Goal: Task Accomplishment & Management: Complete application form

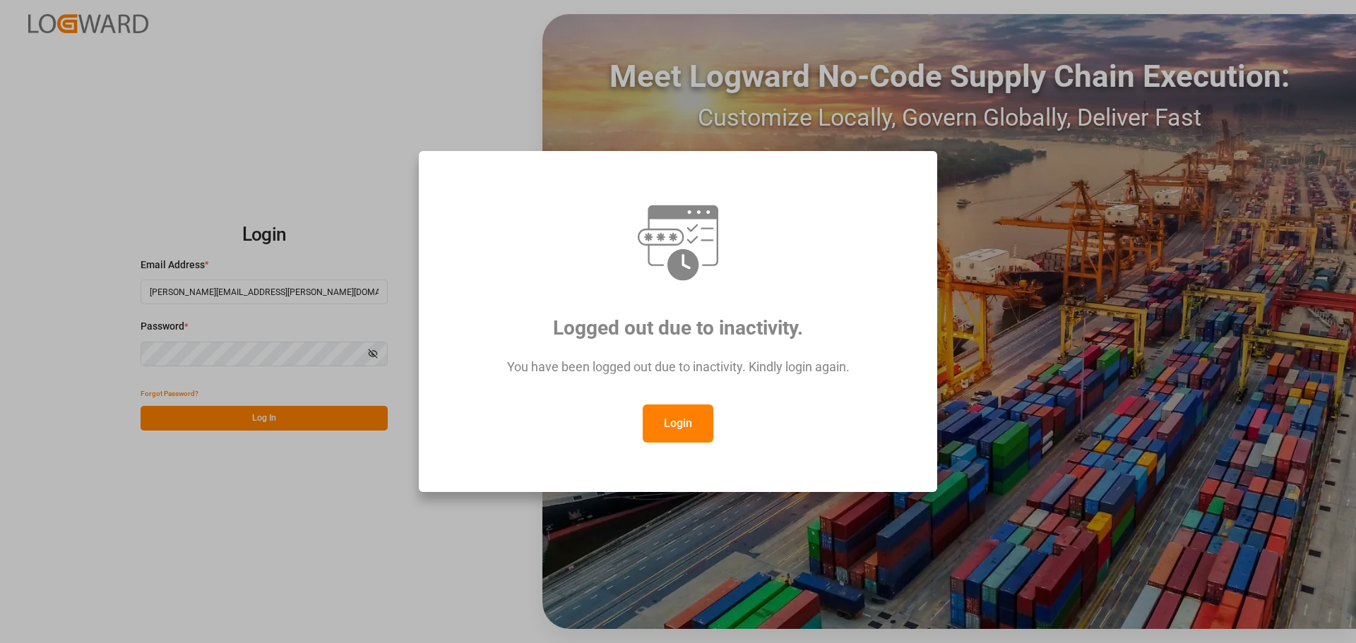
drag, startPoint x: 696, startPoint y: 424, endPoint x: 694, endPoint y: 412, distance: 12.1
click at [695, 424] on button "Login" at bounding box center [678, 424] width 71 height 38
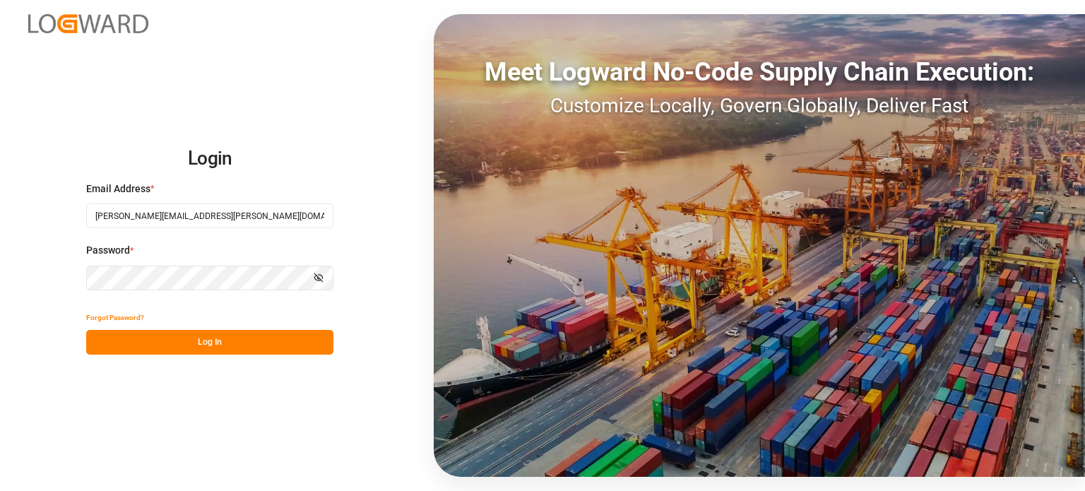
click at [234, 348] on button "Log In" at bounding box center [209, 342] width 247 height 25
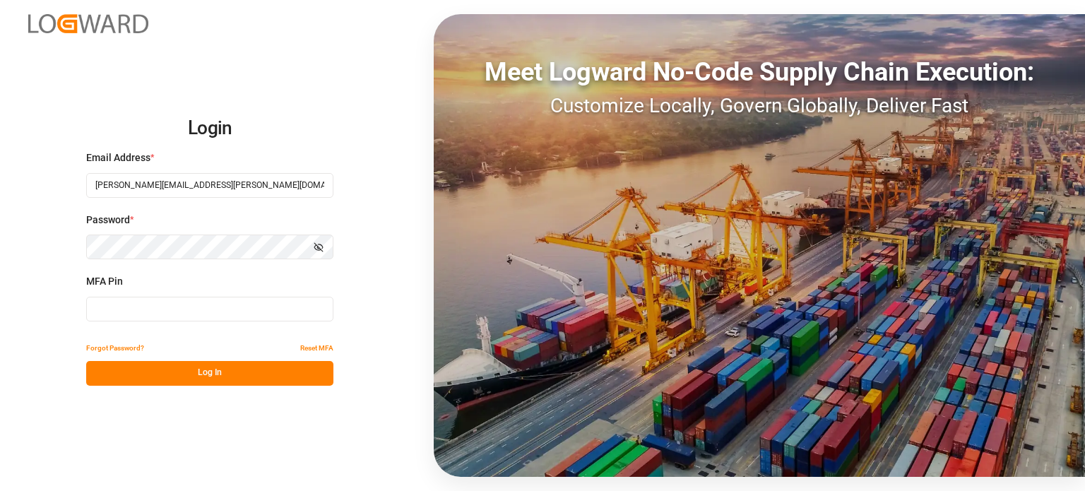
click at [172, 312] on input at bounding box center [209, 309] width 247 height 25
type input "263196"
click at [176, 383] on button "Log In" at bounding box center [209, 373] width 247 height 25
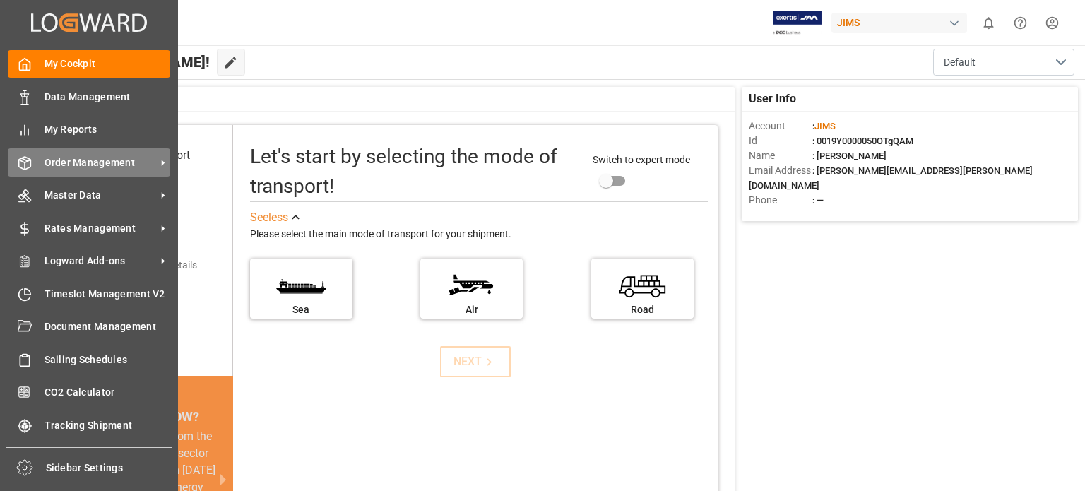
click at [119, 165] on span "Order Management" at bounding box center [100, 162] width 112 height 15
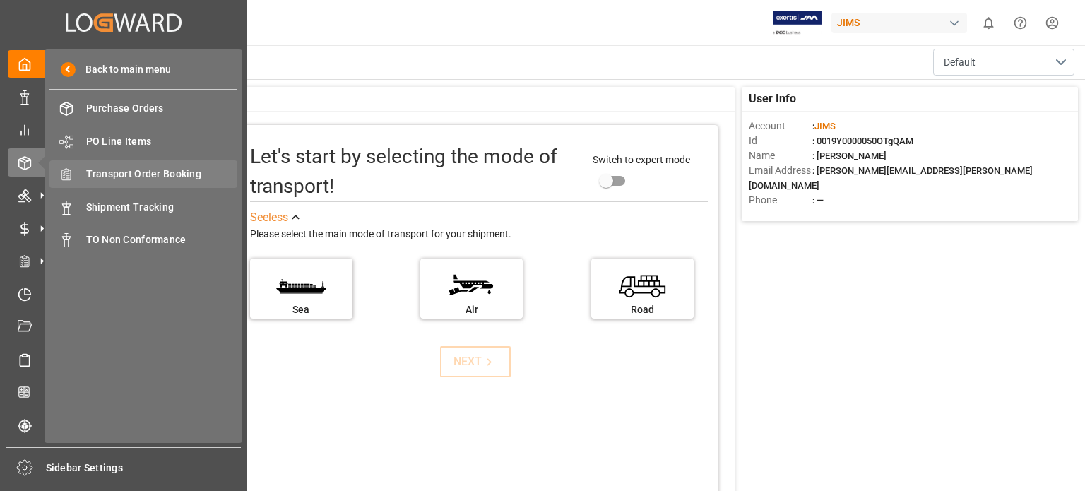
click at [167, 174] on span "Transport Order Booking" at bounding box center [162, 174] width 152 height 15
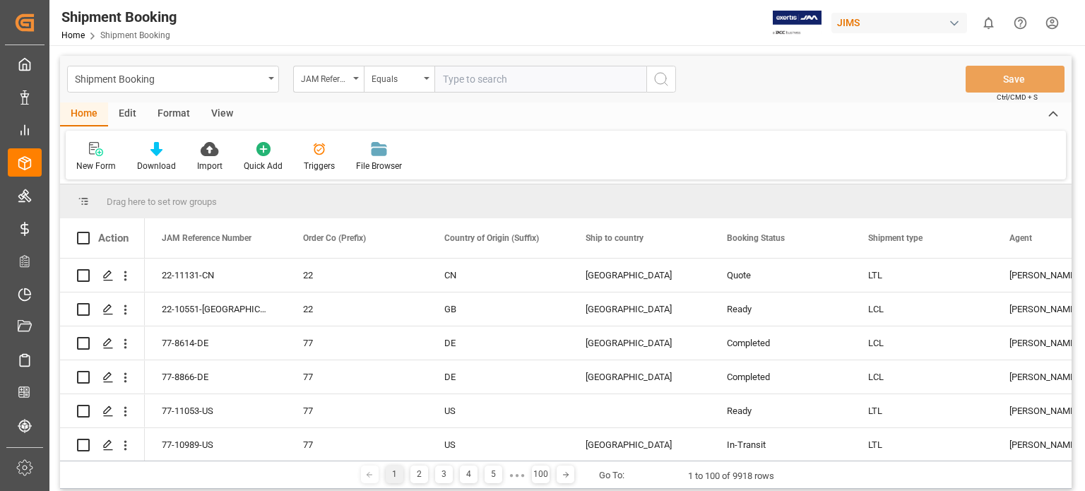
click at [483, 88] on input "text" at bounding box center [540, 79] width 212 height 27
type input "77-11073-us"
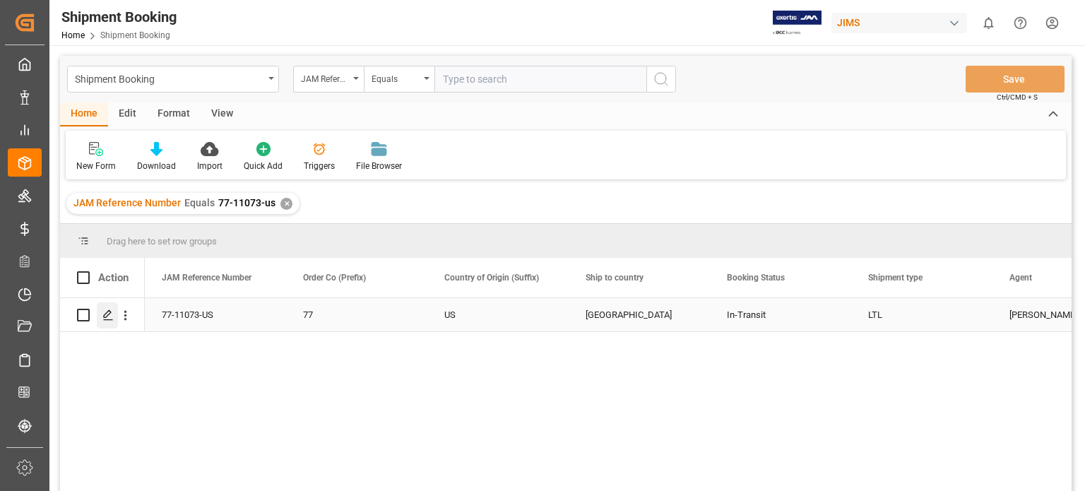
click at [107, 317] on icon "Press SPACE to select this row." at bounding box center [107, 314] width 11 height 11
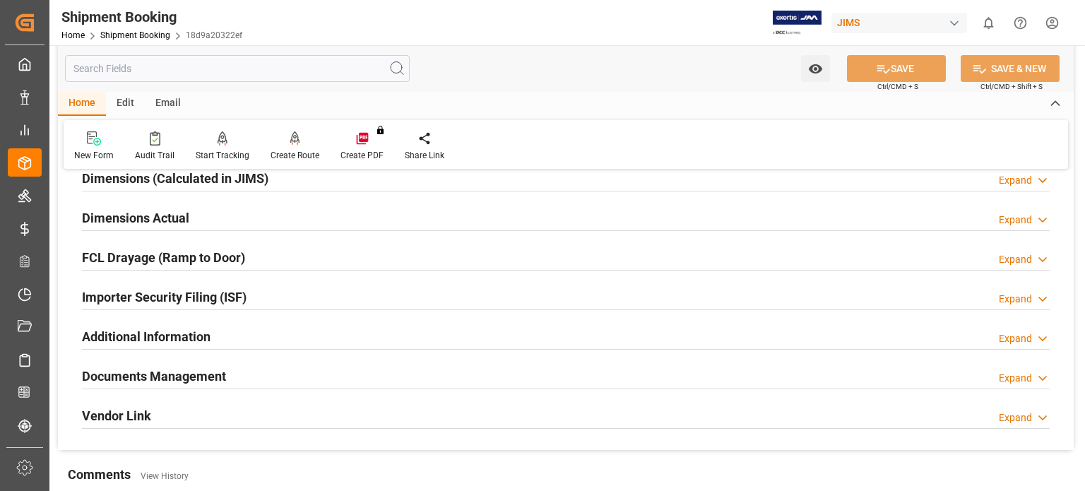
scroll to position [353, 0]
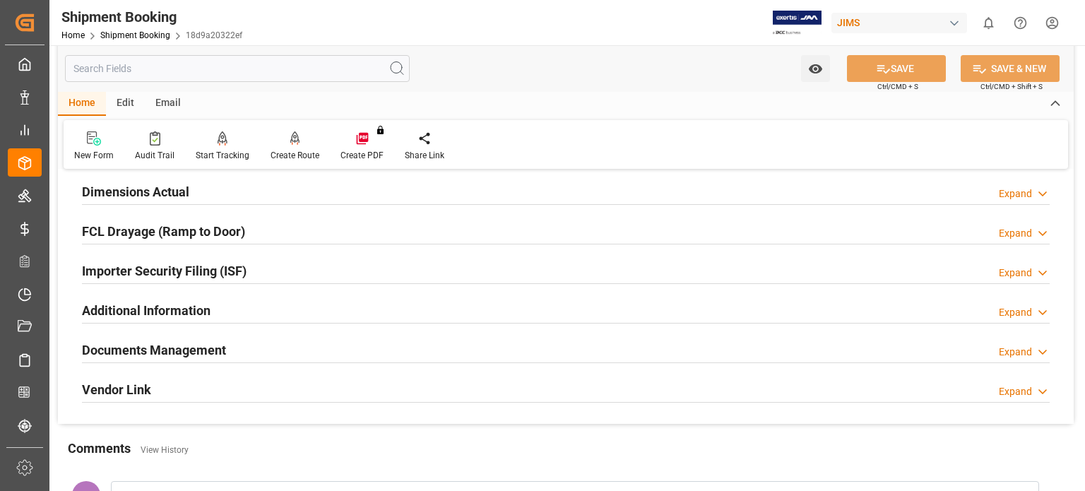
click at [184, 347] on h2 "Documents Management" at bounding box center [154, 349] width 144 height 19
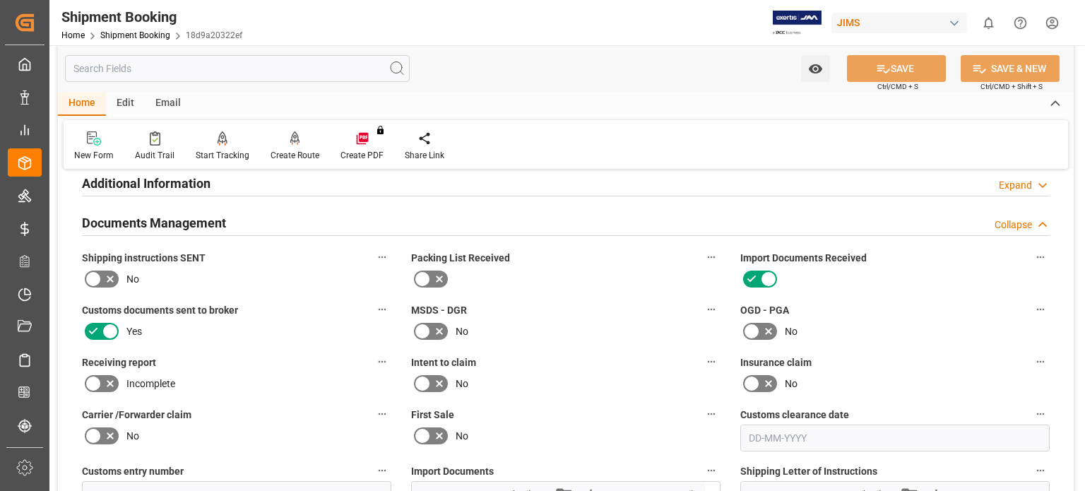
scroll to position [588, 0]
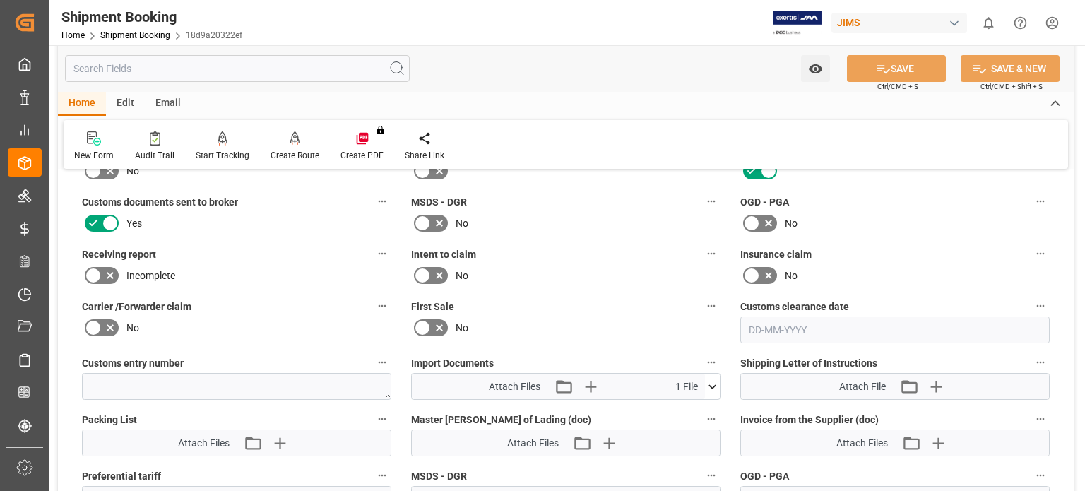
click at [712, 388] on icon at bounding box center [712, 386] width 15 height 15
click at [689, 410] on icon at bounding box center [689, 412] width 15 height 15
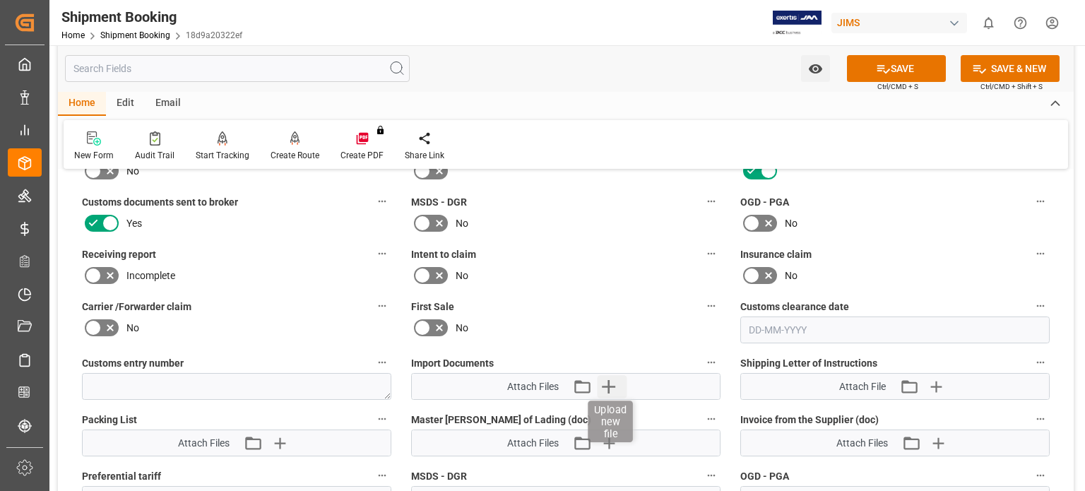
click at [609, 384] on icon "button" at bounding box center [608, 386] width 13 height 13
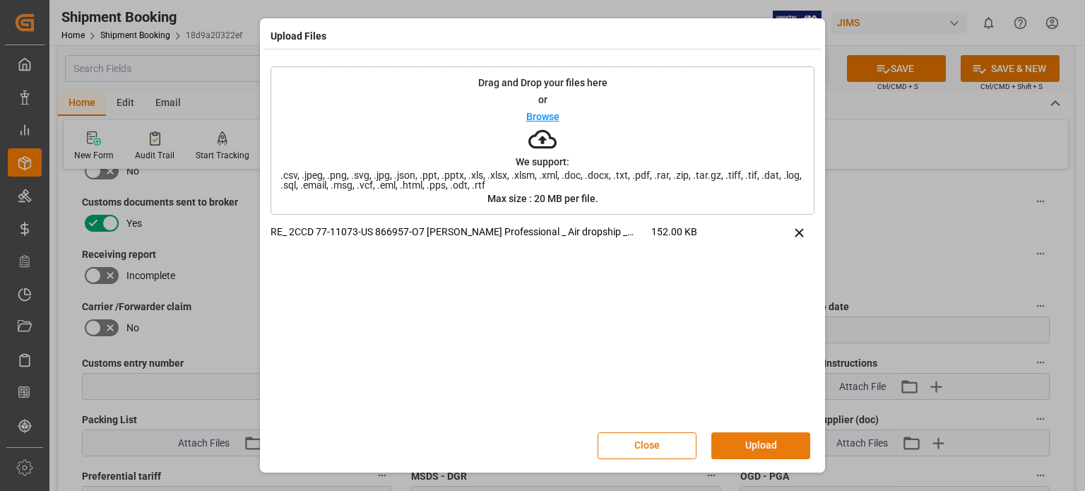
click at [746, 443] on button "Upload" at bounding box center [760, 445] width 99 height 27
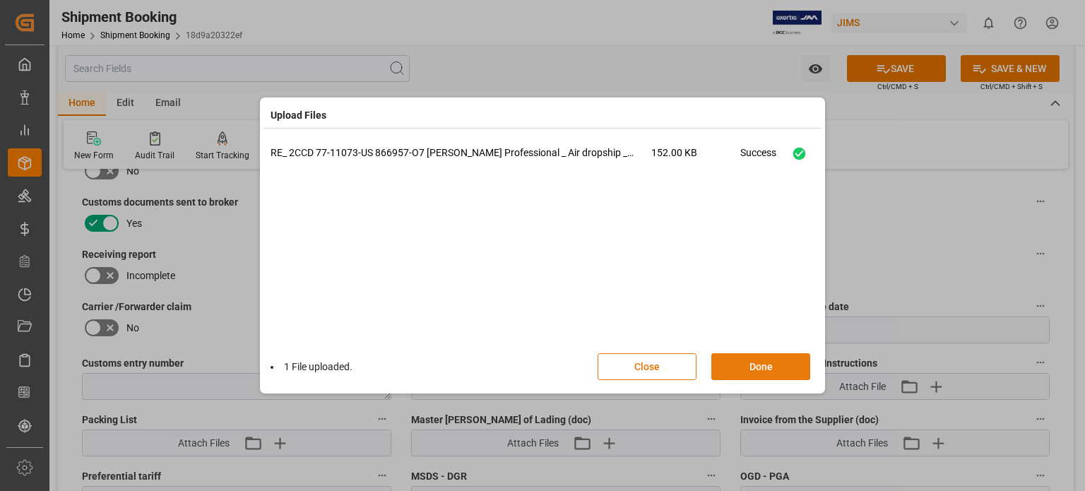
click at [755, 357] on button "Done" at bounding box center [760, 366] width 99 height 27
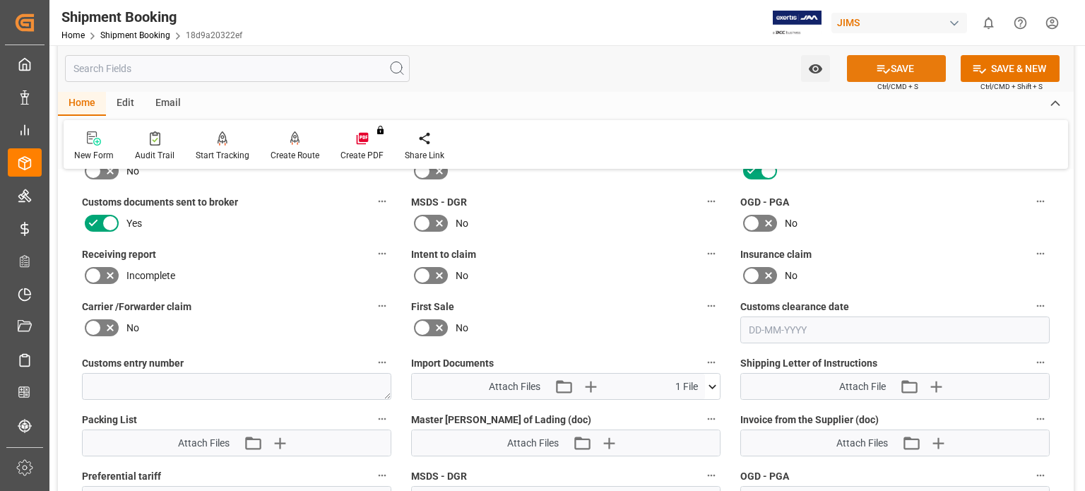
click at [907, 58] on button "SAVE" at bounding box center [896, 68] width 99 height 27
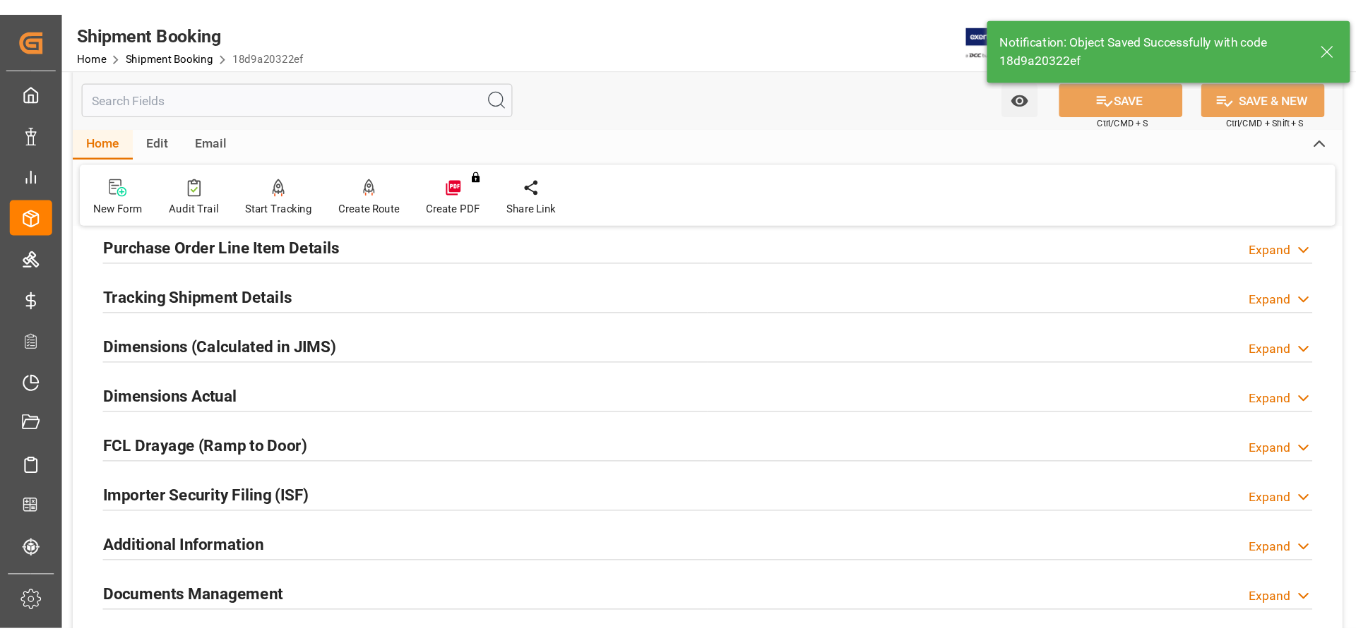
scroll to position [215, 0]
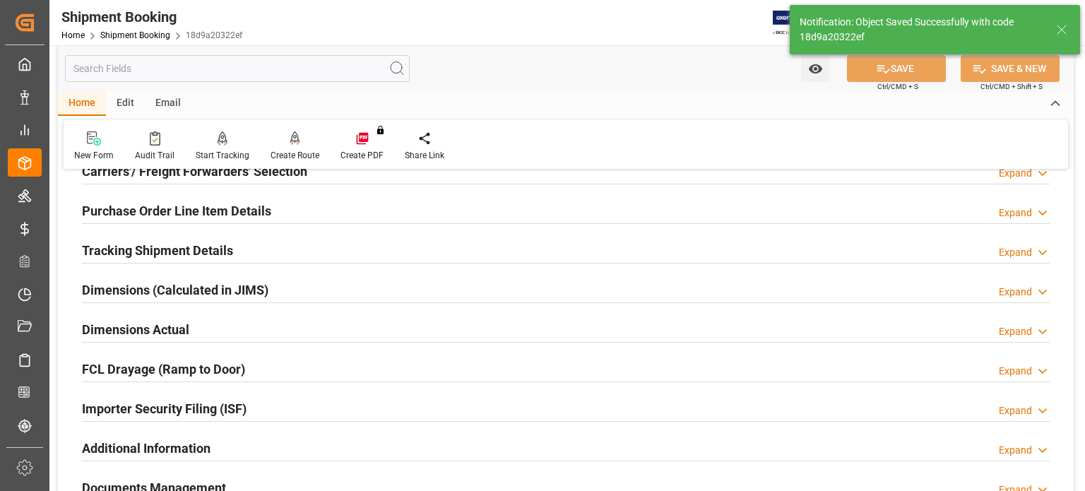
click at [158, 251] on h2 "Tracking Shipment Details" at bounding box center [157, 250] width 151 height 19
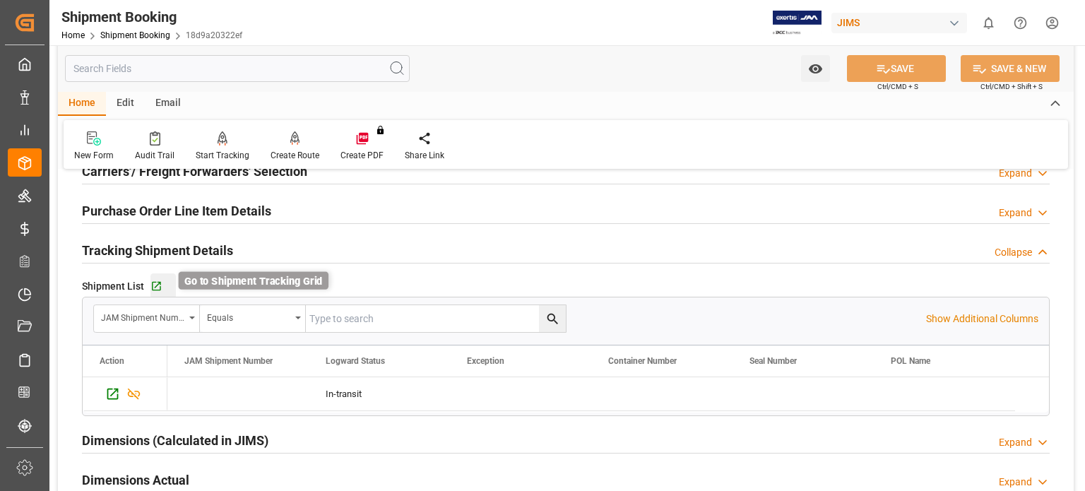
click at [159, 285] on icon "button" at bounding box center [156, 286] width 12 height 12
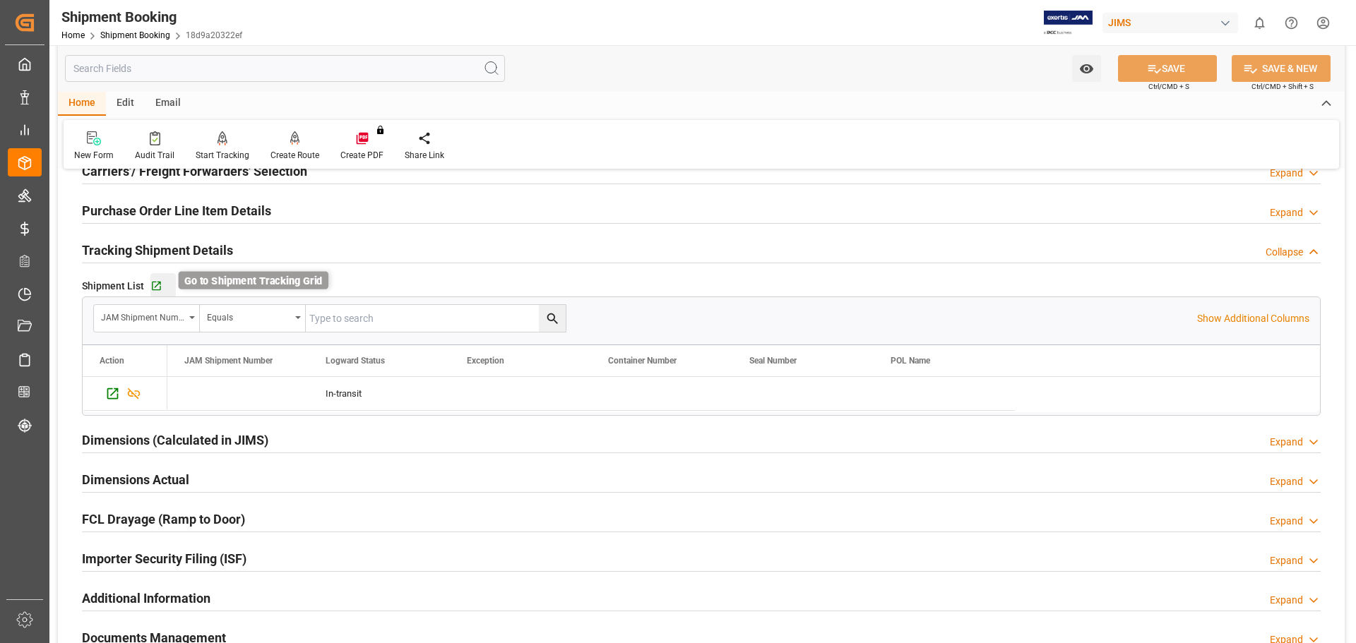
scroll to position [216, 0]
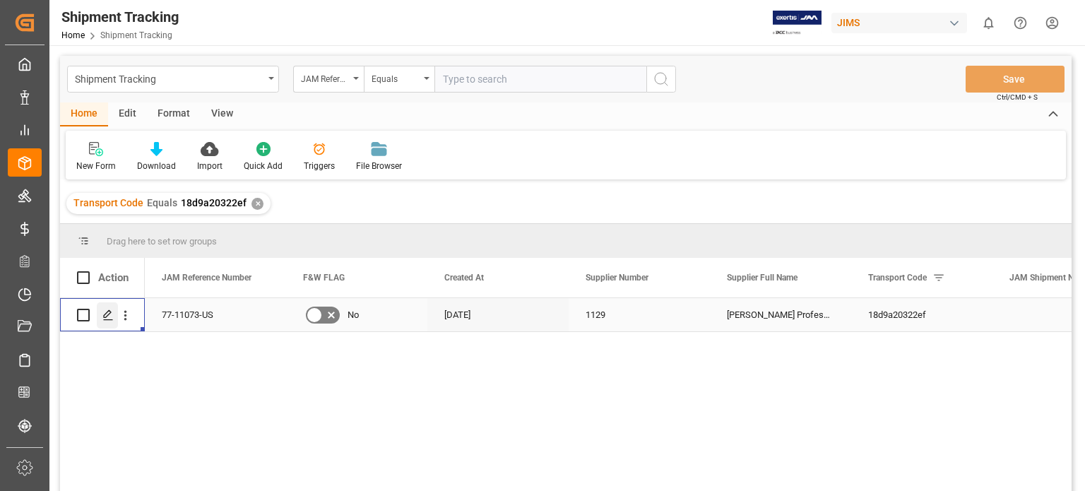
click at [105, 318] on icon "Press SPACE to select this row." at bounding box center [107, 314] width 11 height 11
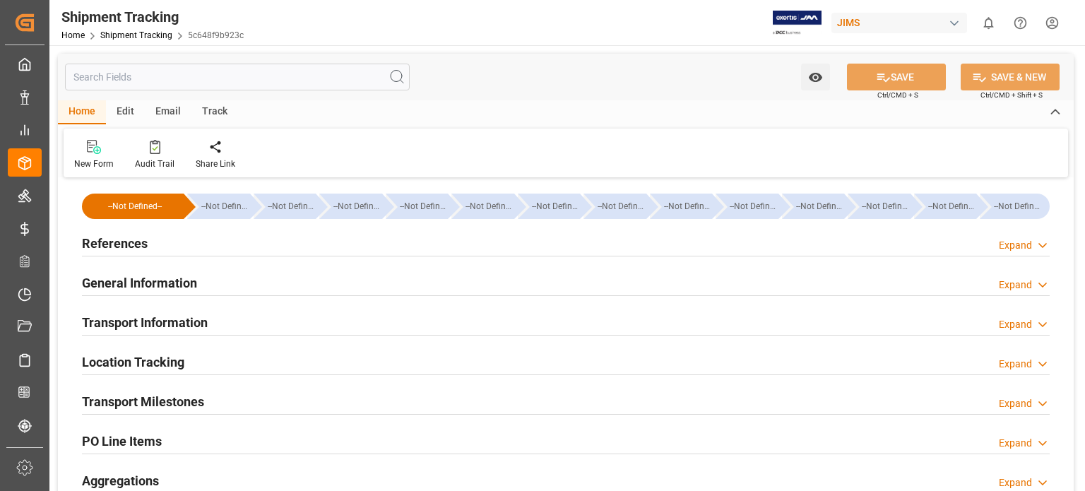
type input "[DATE] 00:00"
type input "16-09-2025 00:00"
type input "18-09-2025 00:00"
click at [191, 403] on h2 "Transport Milestones" at bounding box center [143, 401] width 122 height 19
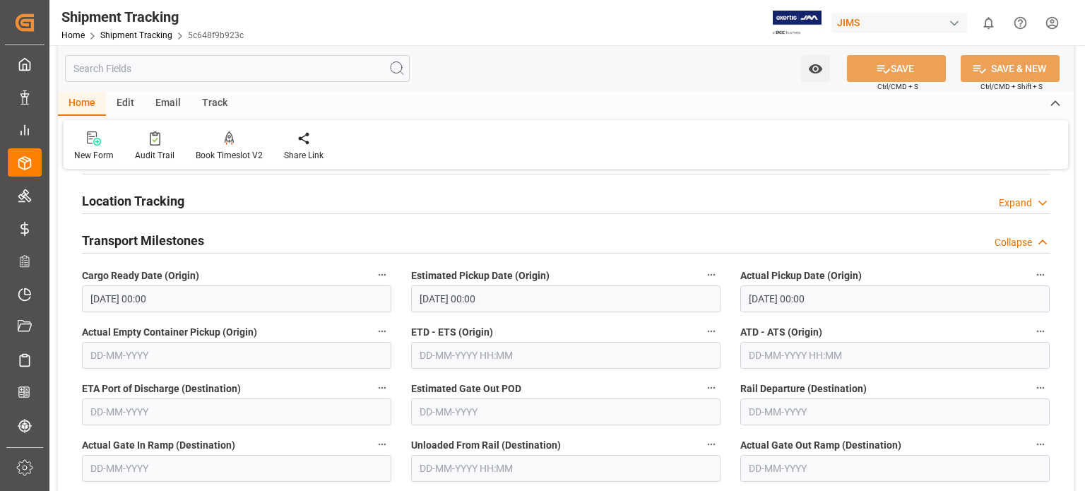
scroll to position [117, 0]
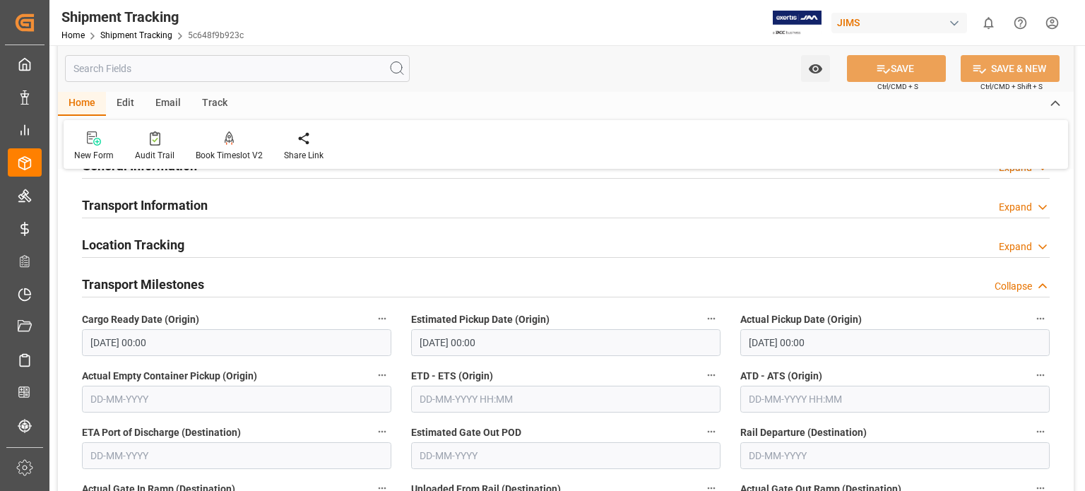
click at [132, 208] on h2 "Transport Information" at bounding box center [145, 205] width 126 height 19
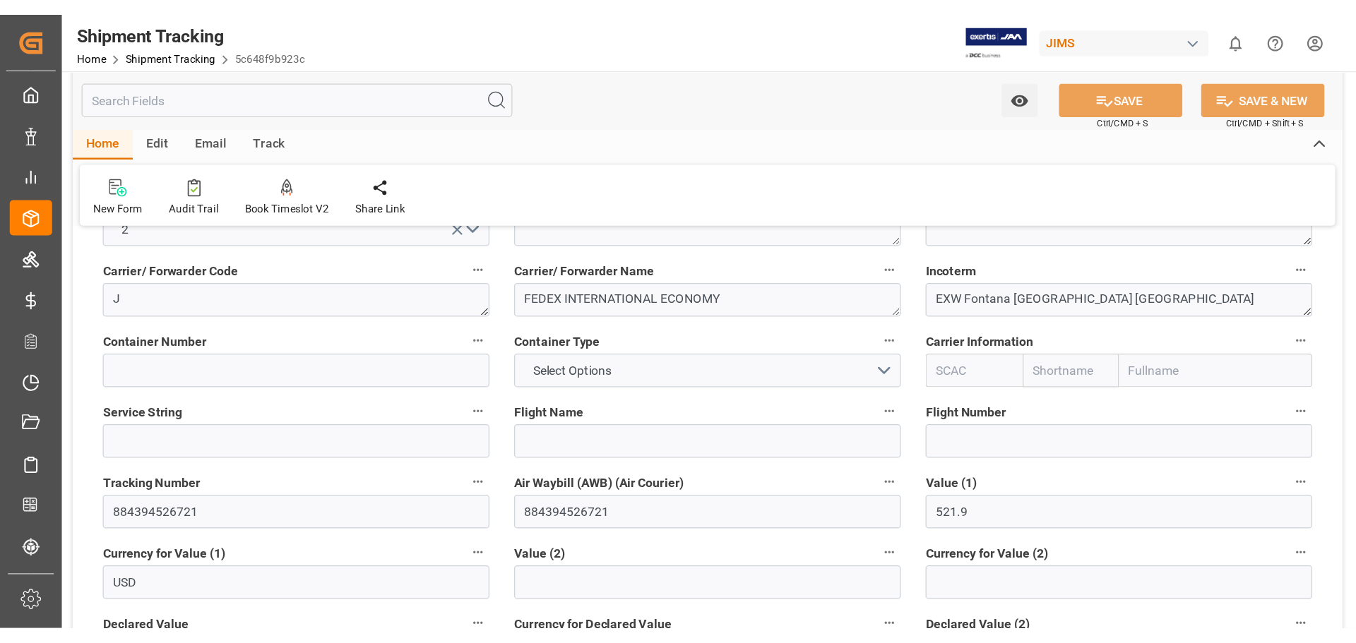
scroll to position [235, 0]
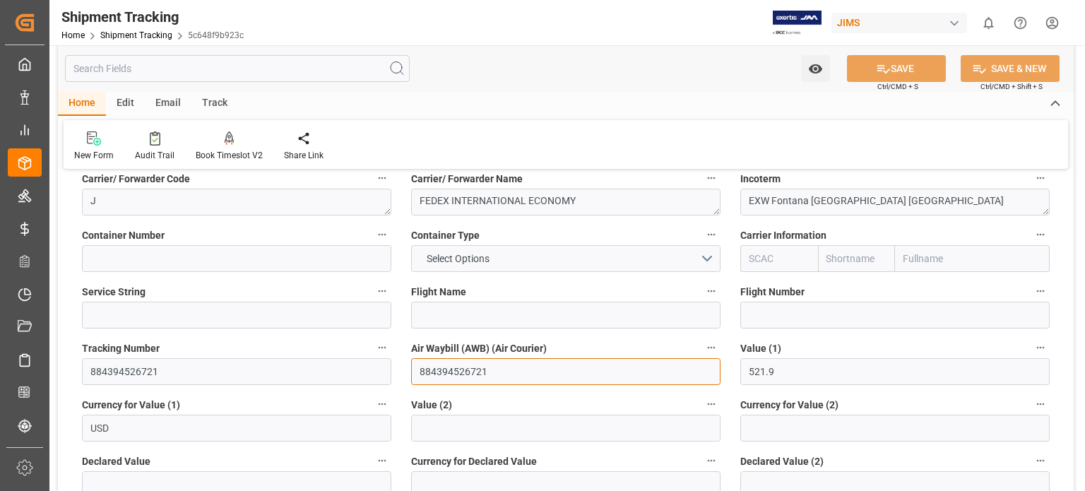
click at [508, 382] on input "884394526721" at bounding box center [565, 371] width 309 height 27
drag, startPoint x: 495, startPoint y: 374, endPoint x: 204, endPoint y: 302, distance: 299.7
paste input "393238871168"
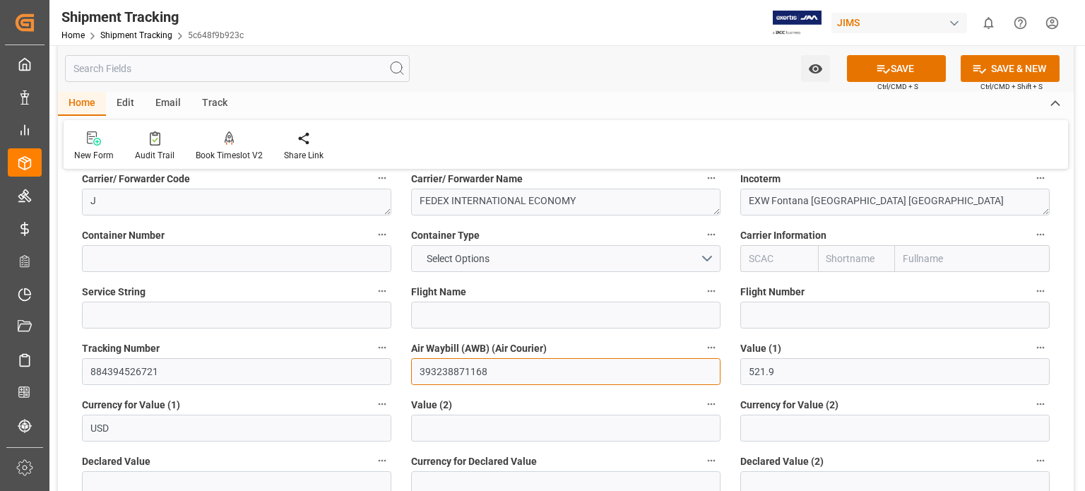
type input "393238871168"
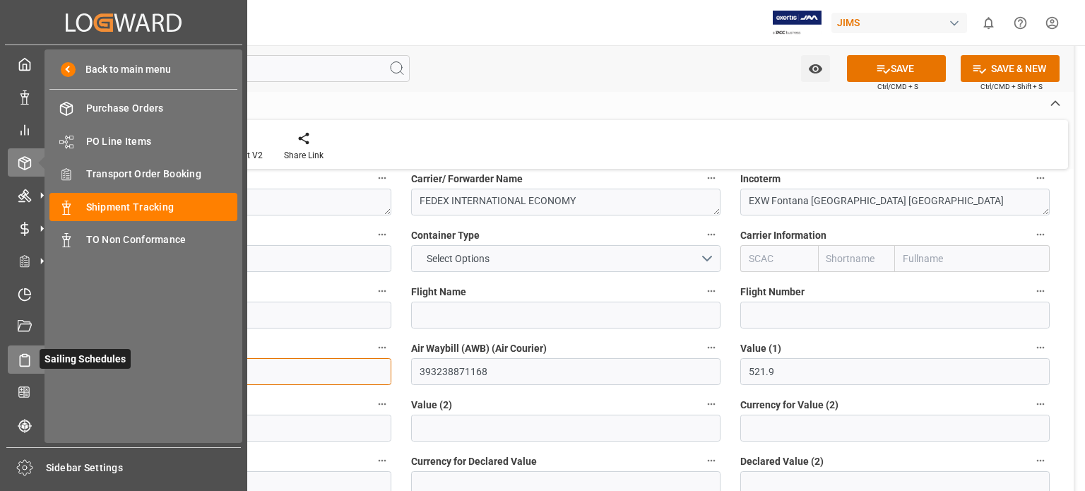
drag, startPoint x: 162, startPoint y: 369, endPoint x: 26, endPoint y: 358, distance: 136.1
click at [26, 358] on div "Created by potrace 1.15, written by Peter Selinger 2001-2017 Created by potrace…" at bounding box center [542, 245] width 1085 height 491
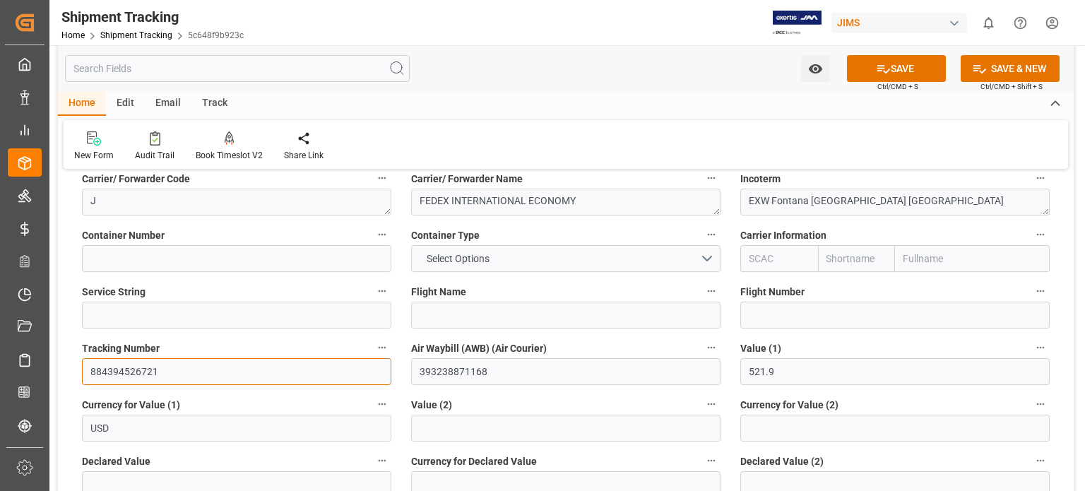
paste input "393238871168"
type input "393238871168"
click at [904, 63] on button "SAVE" at bounding box center [896, 68] width 99 height 27
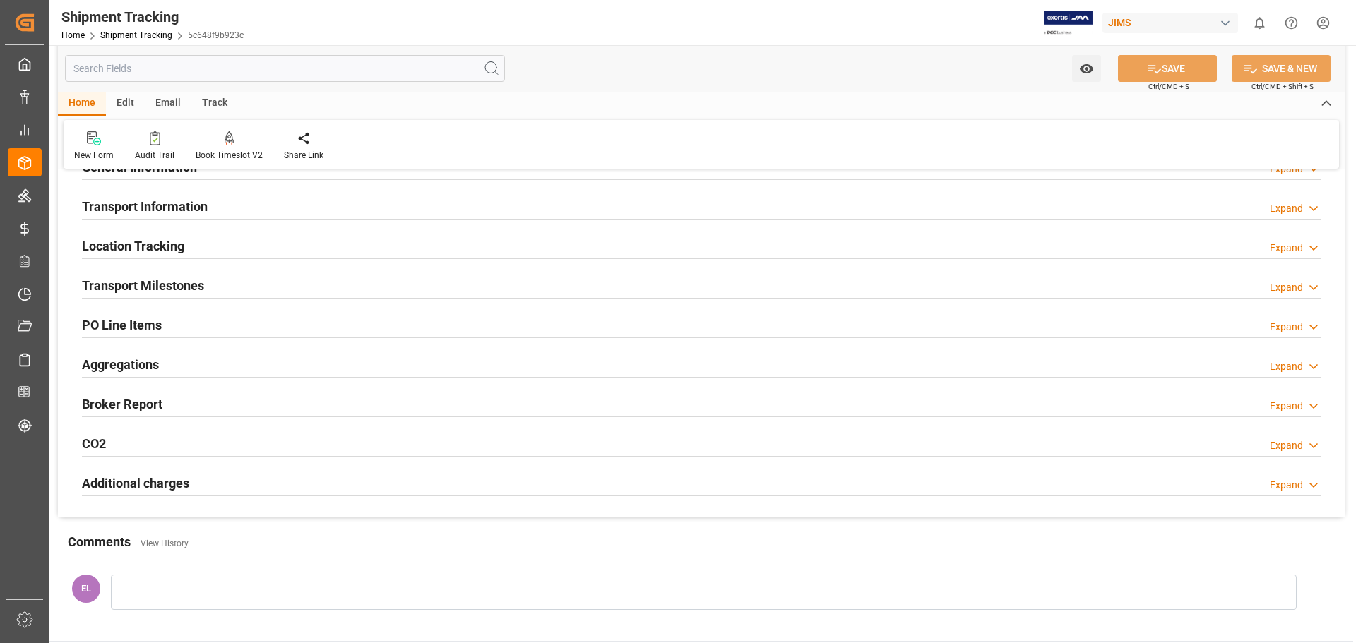
scroll to position [0, 0]
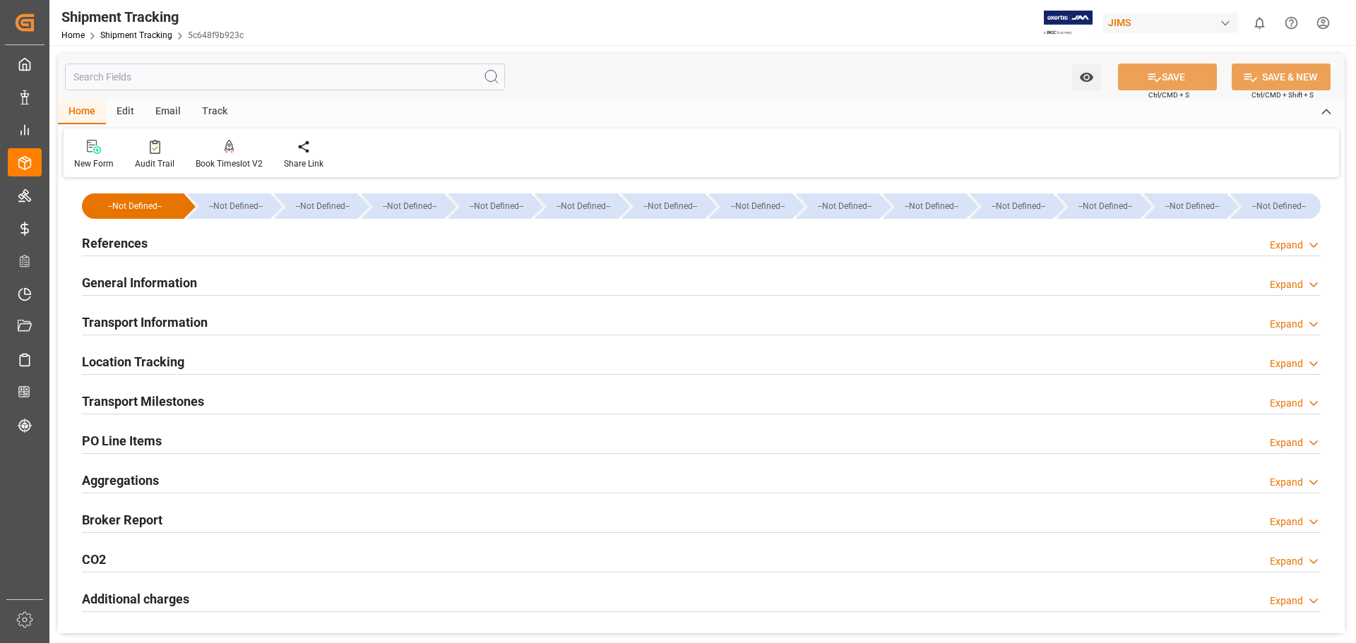
click at [179, 396] on h2 "Transport Milestones" at bounding box center [143, 401] width 122 height 19
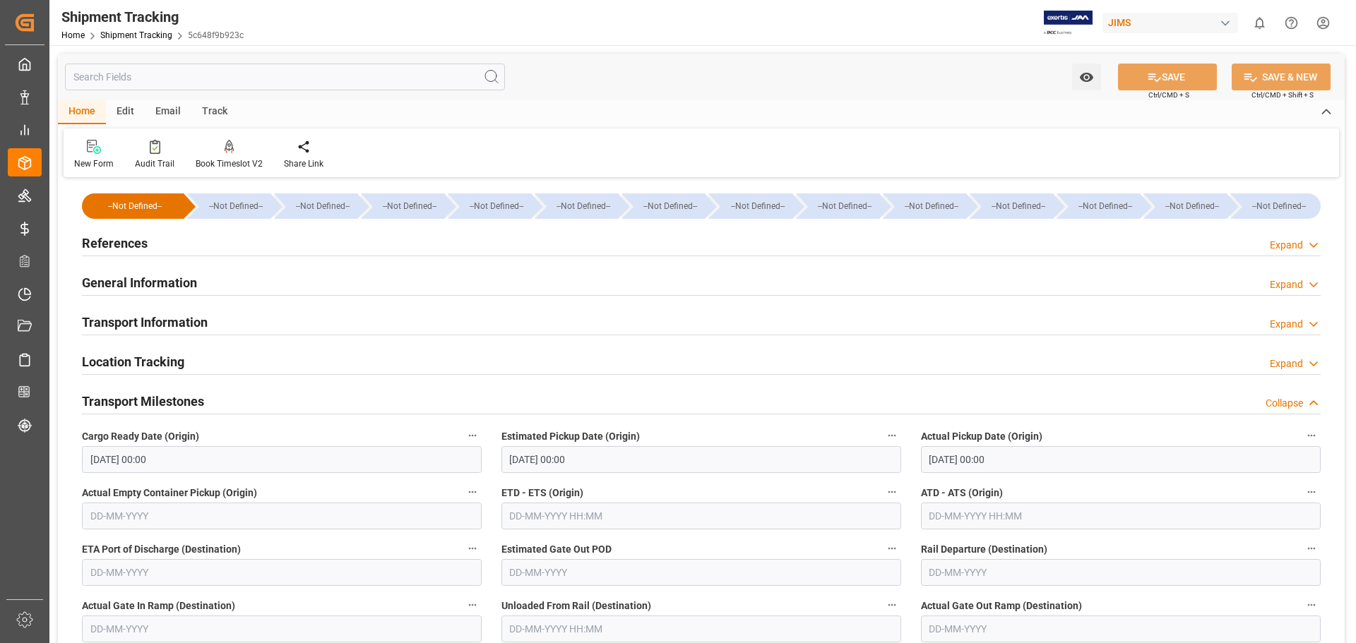
click at [172, 399] on h2 "Transport Milestones" at bounding box center [143, 401] width 122 height 19
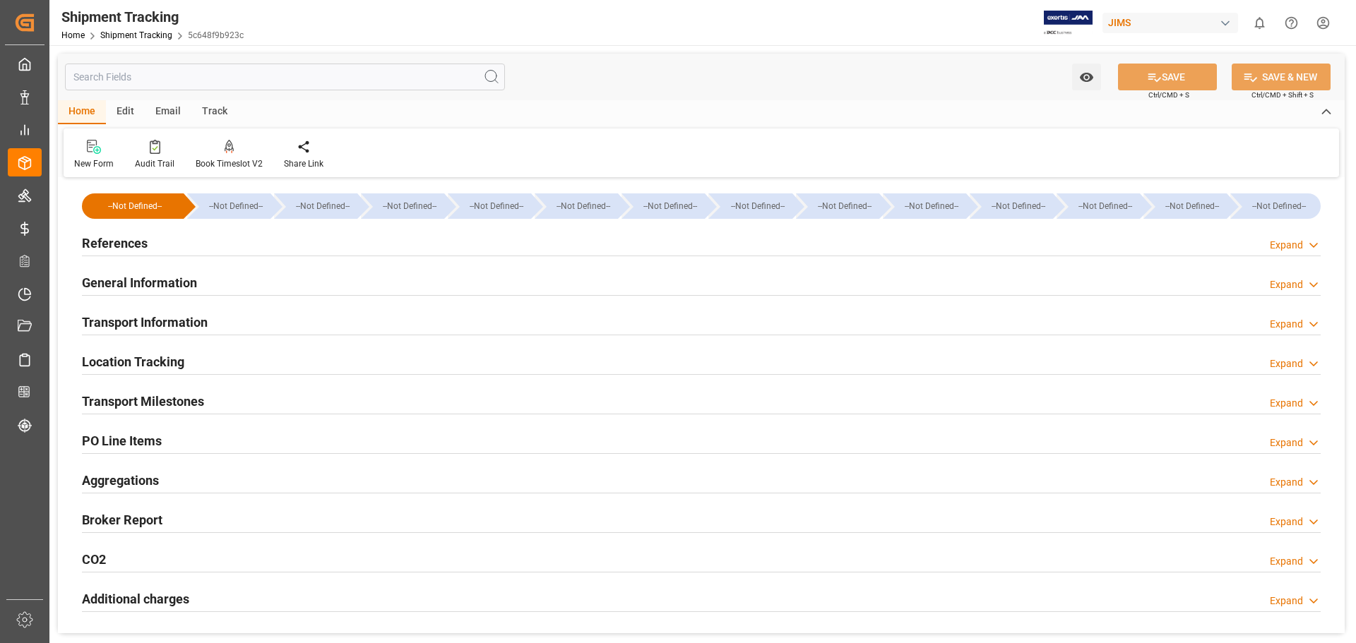
click at [152, 323] on h2 "Transport Information" at bounding box center [145, 322] width 126 height 19
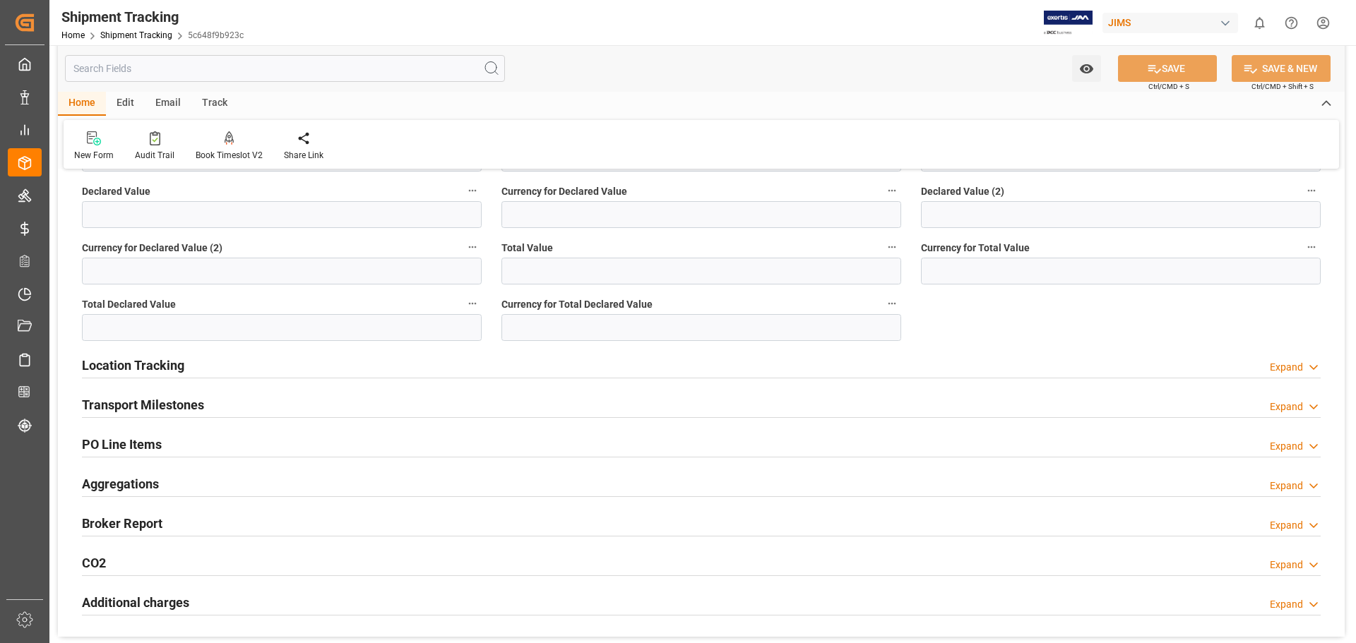
scroll to position [471, 0]
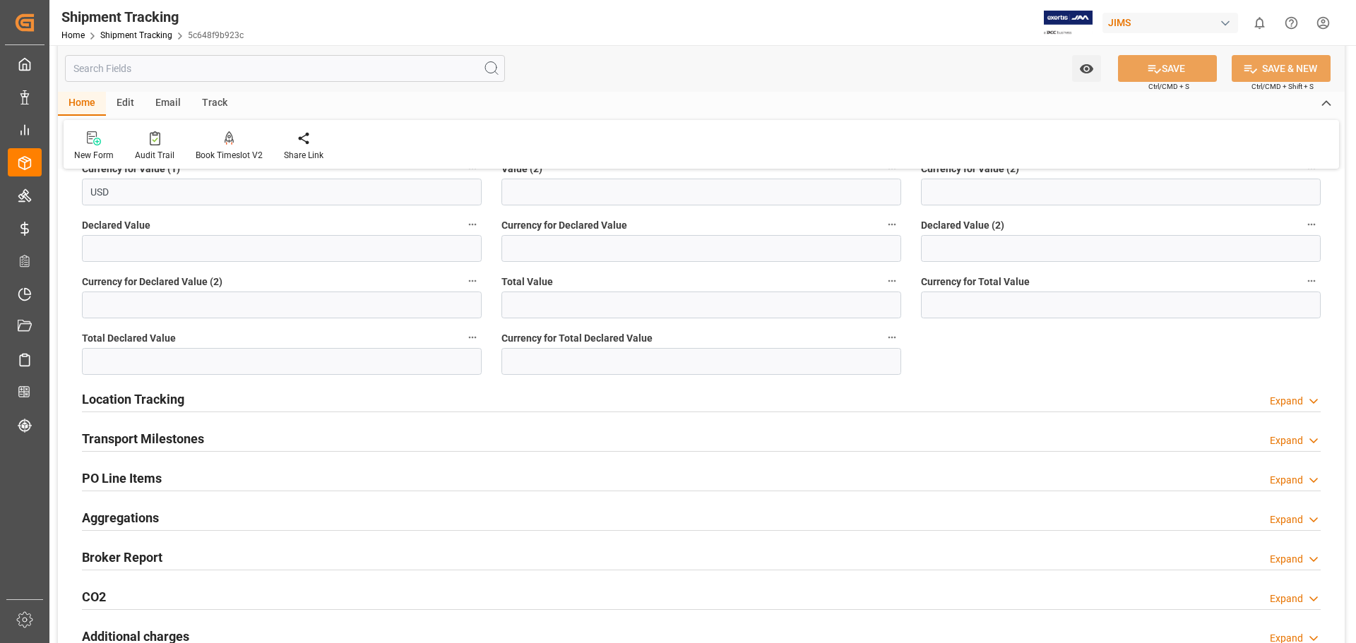
click at [171, 434] on h2 "Transport Milestones" at bounding box center [143, 438] width 122 height 19
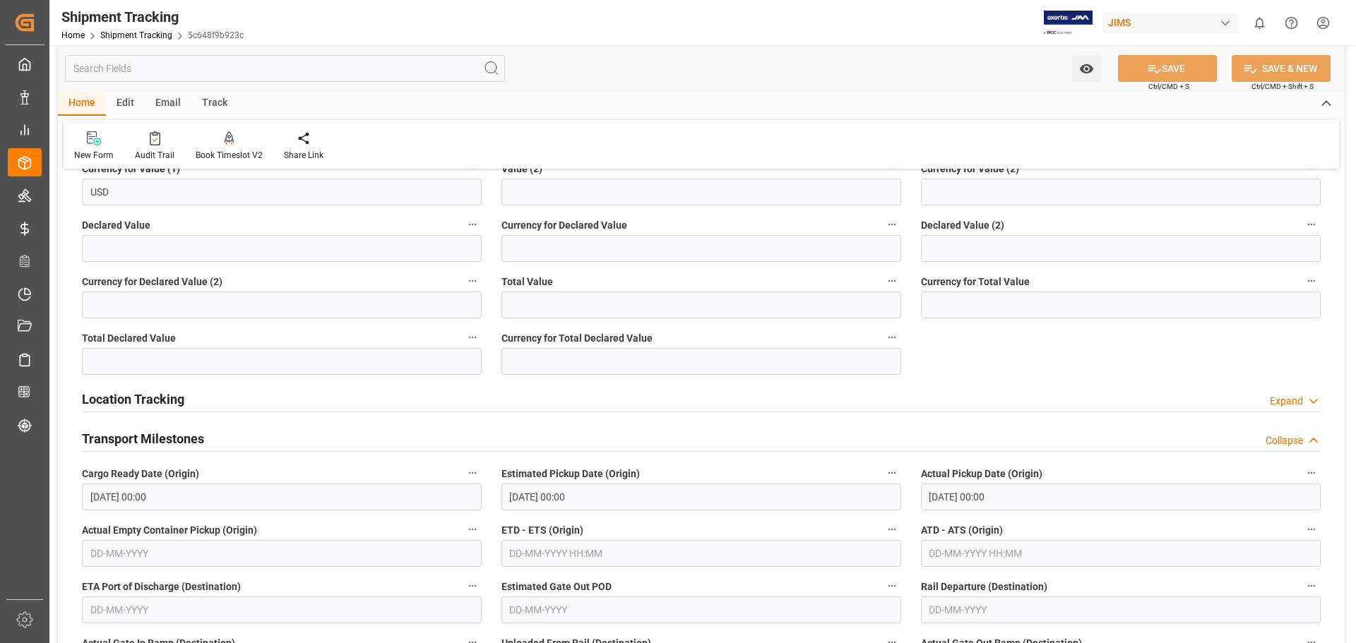
click at [527, 490] on input "16-09-2025 00:00" at bounding box center [701, 497] width 400 height 27
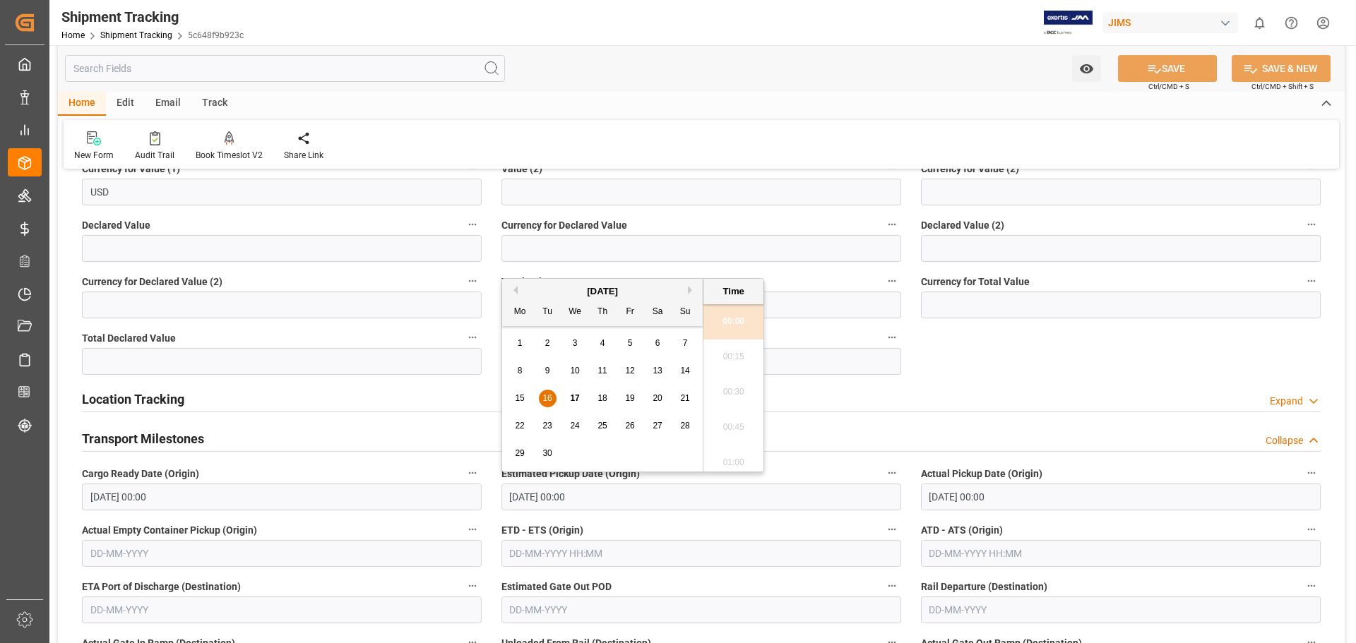
click at [518, 402] on span "15" at bounding box center [519, 398] width 9 height 10
type input "15-09-2025 00:00"
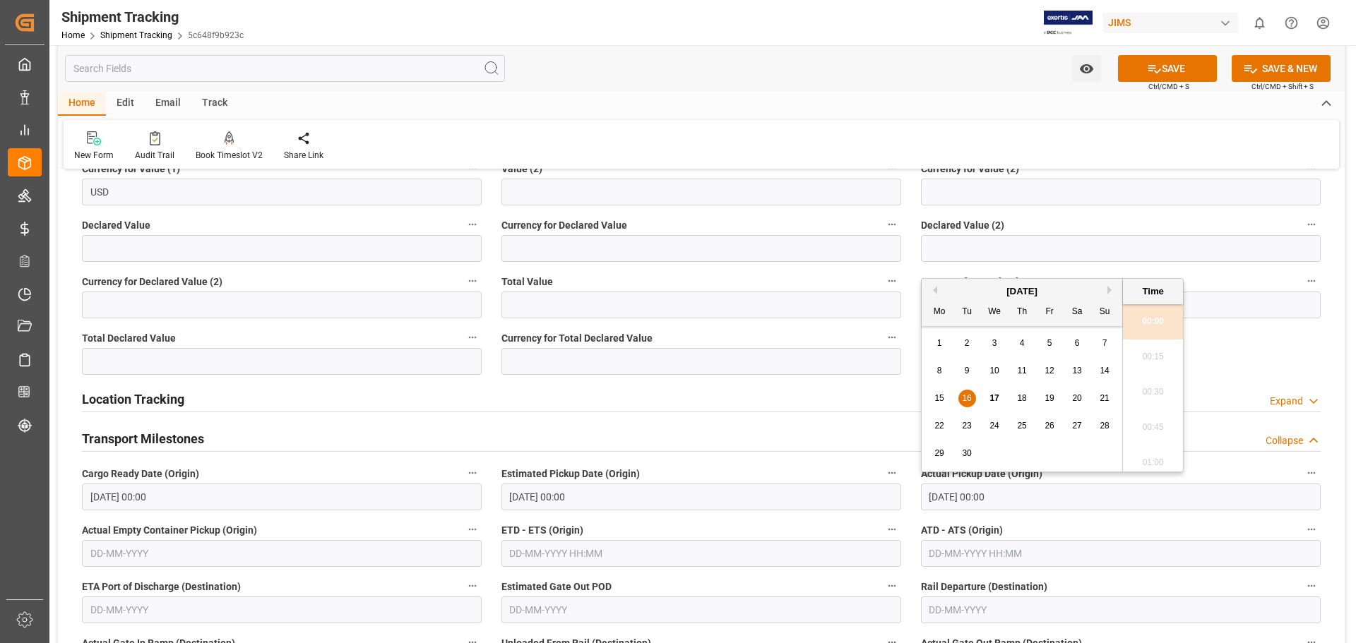
click at [970, 490] on input "16-09-2025 00:00" at bounding box center [1121, 497] width 400 height 27
click at [939, 400] on span "15" at bounding box center [938, 398] width 9 height 10
type input "15-09-2025 00:00"
click at [1084, 71] on button "SAVE" at bounding box center [1167, 68] width 99 height 27
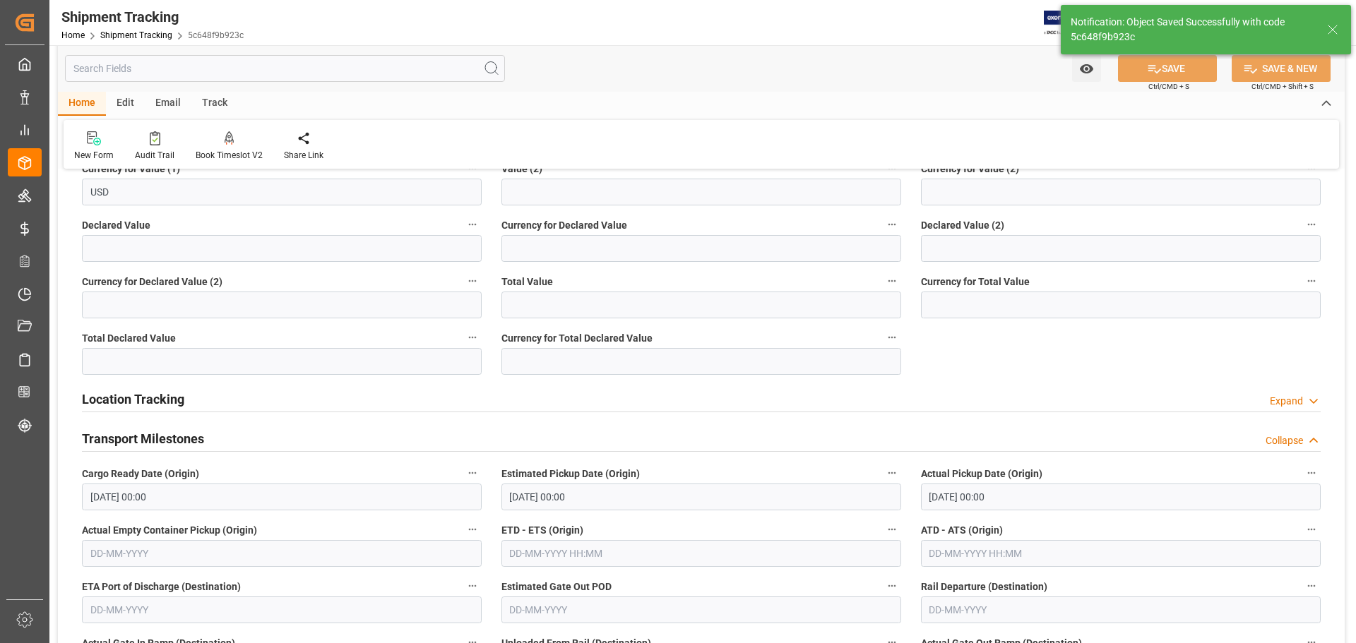
scroll to position [0, 0]
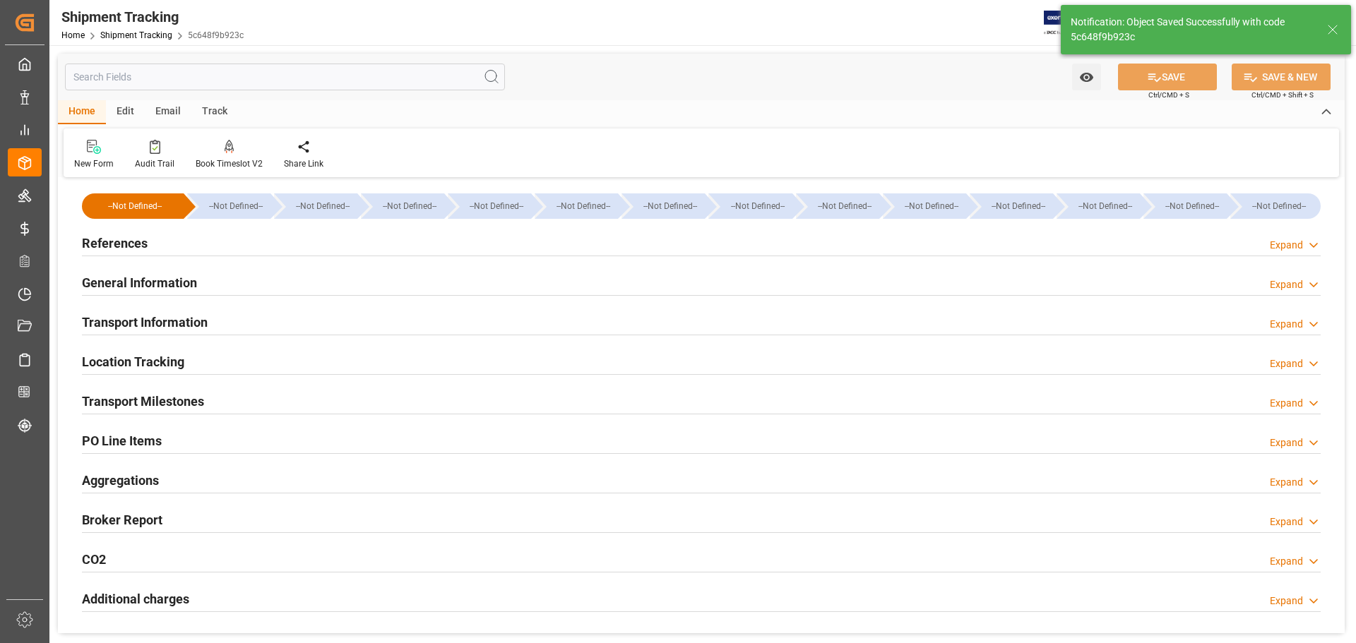
click at [134, 403] on h2 "Transport Milestones" at bounding box center [143, 401] width 122 height 19
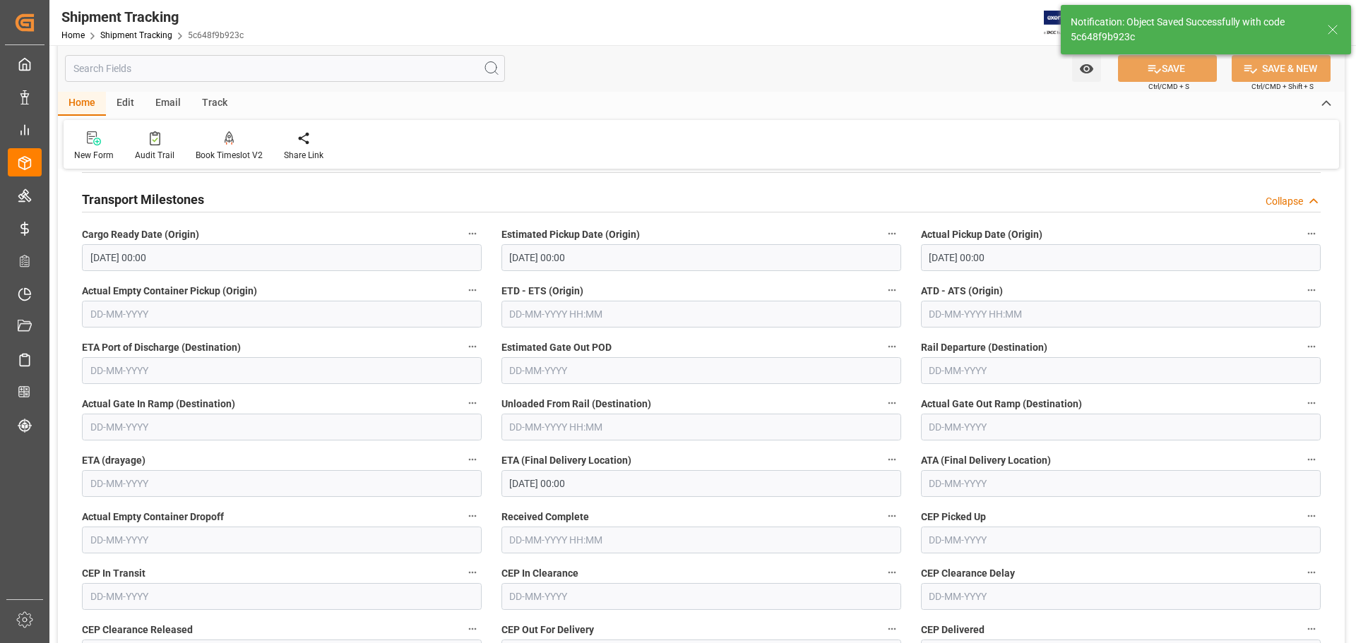
scroll to position [235, 0]
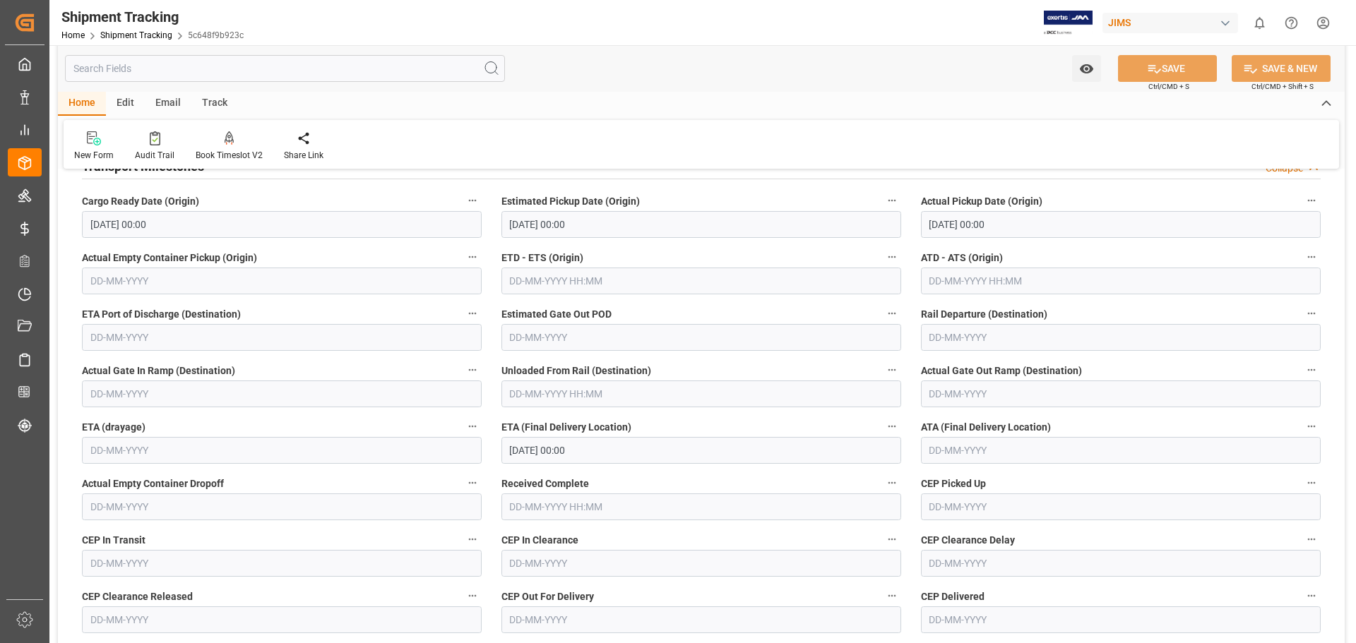
click at [516, 452] on input "18-09-2025 00:00" at bounding box center [701, 450] width 400 height 27
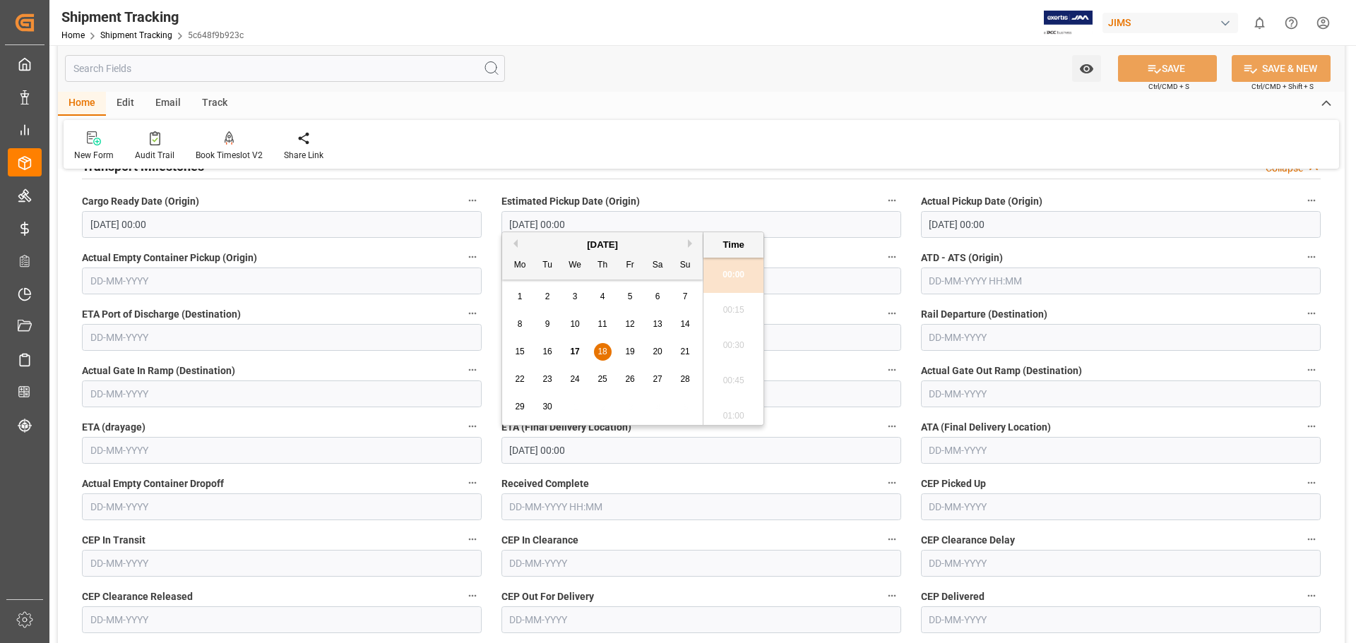
click at [576, 347] on span "17" at bounding box center [574, 352] width 9 height 10
type input "17-09-2025 00:00"
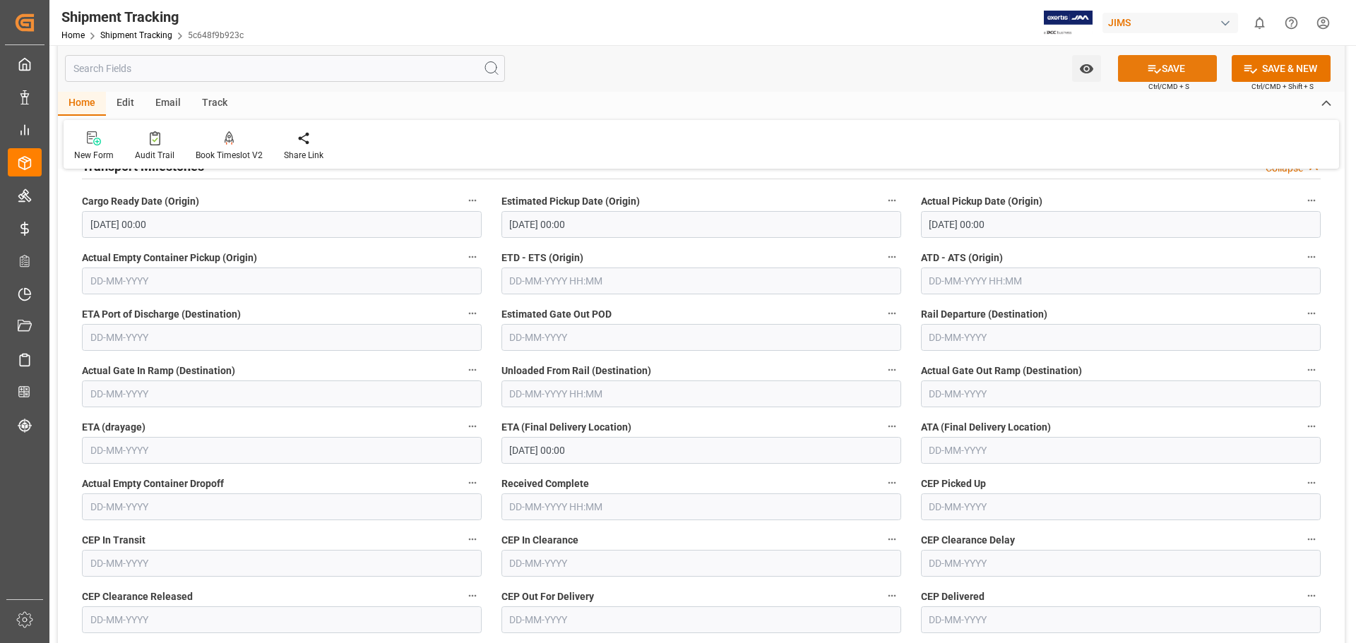
click at [1084, 65] on button "SAVE" at bounding box center [1167, 68] width 99 height 27
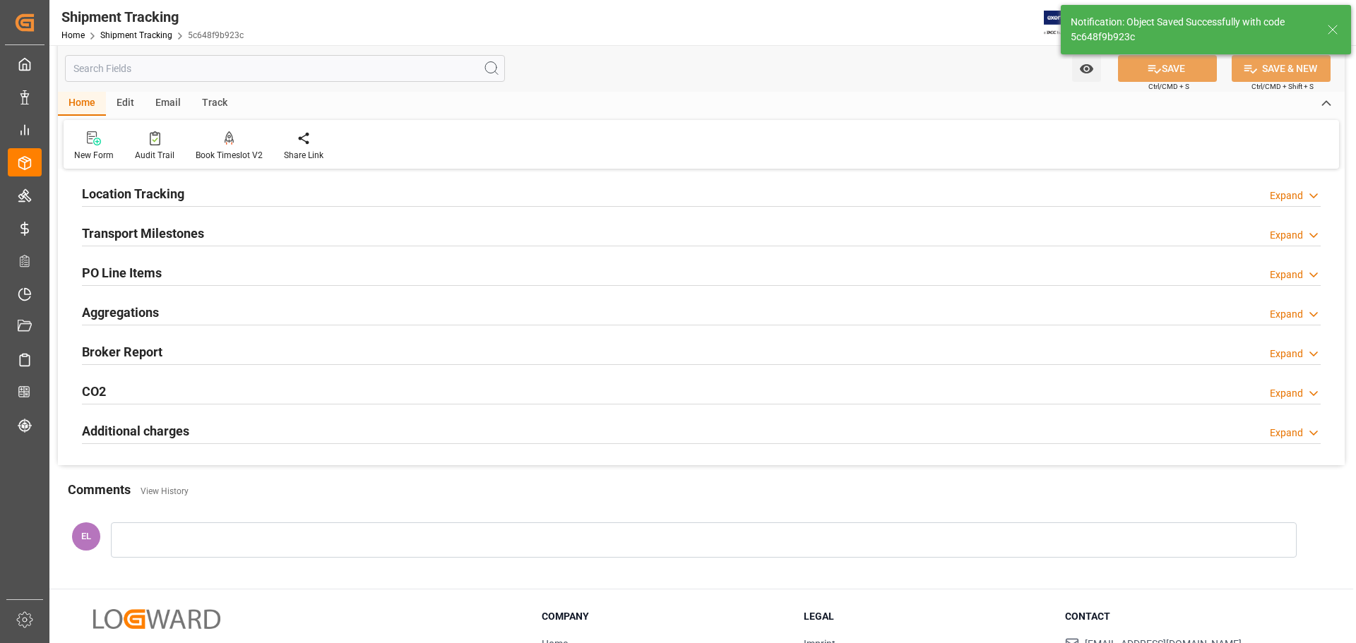
scroll to position [118, 0]
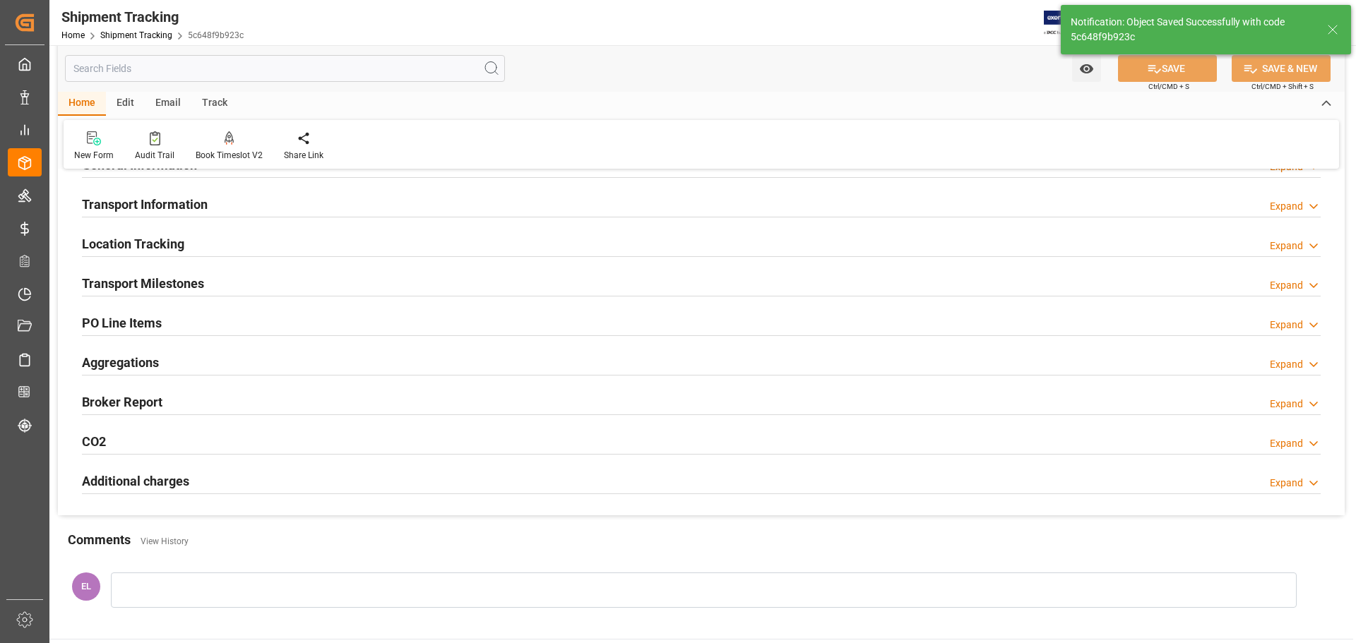
click at [180, 288] on h2 "Transport Milestones" at bounding box center [143, 283] width 122 height 19
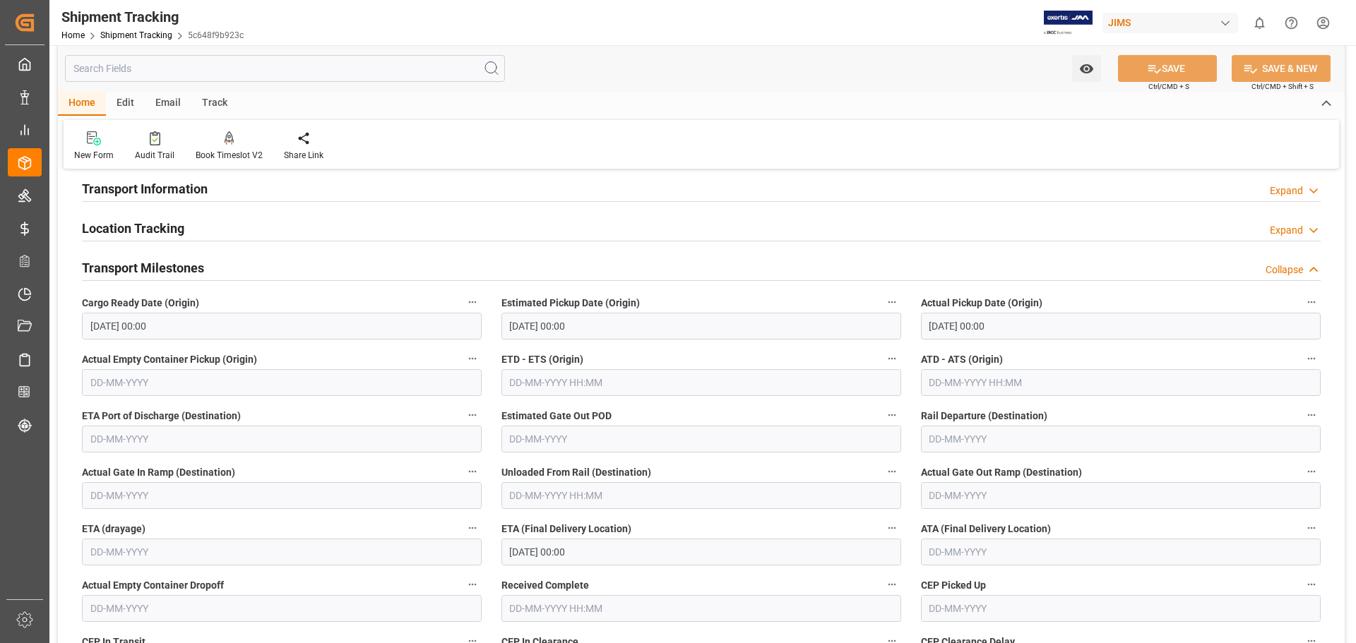
scroll to position [0, 0]
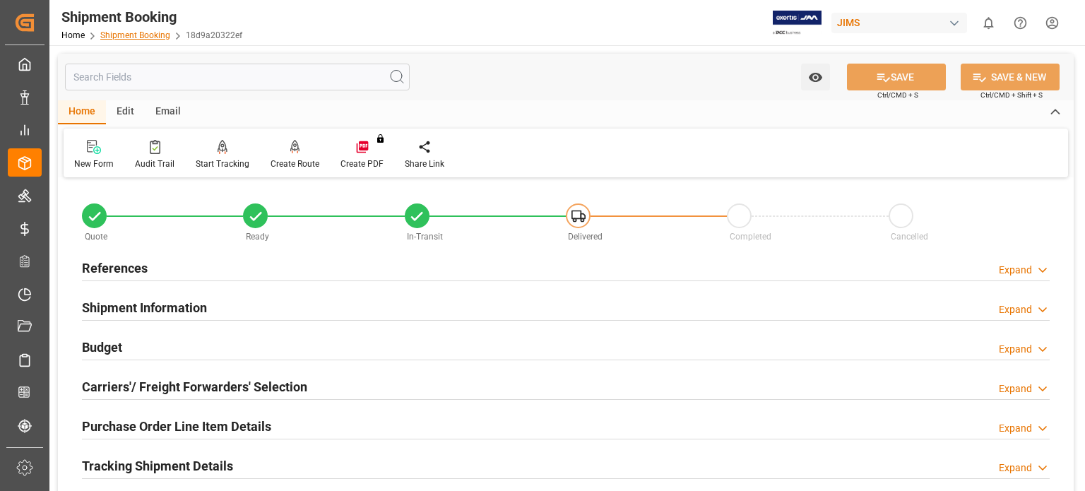
click at [161, 35] on link "Shipment Booking" at bounding box center [135, 35] width 70 height 10
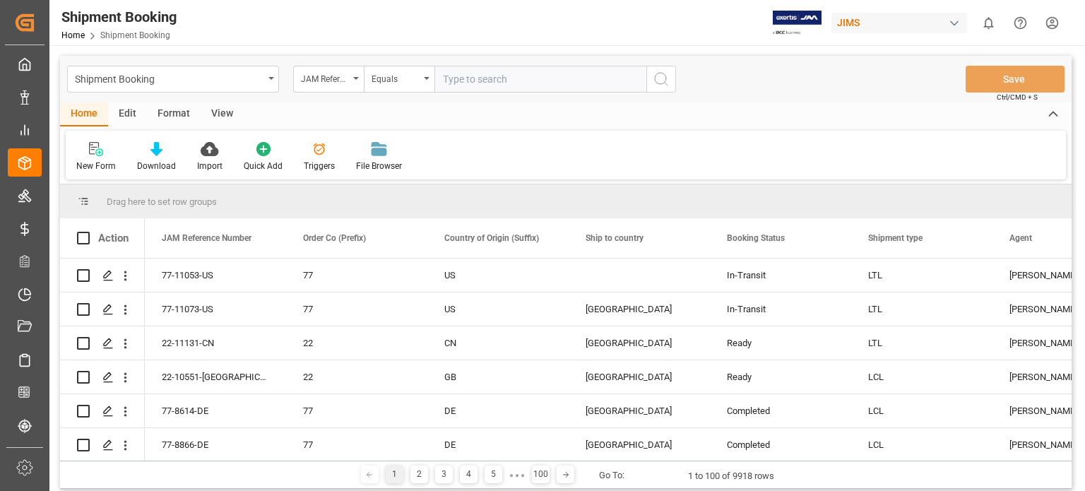
click at [486, 82] on input "text" at bounding box center [540, 79] width 212 height 27
type input "77-11040-us"
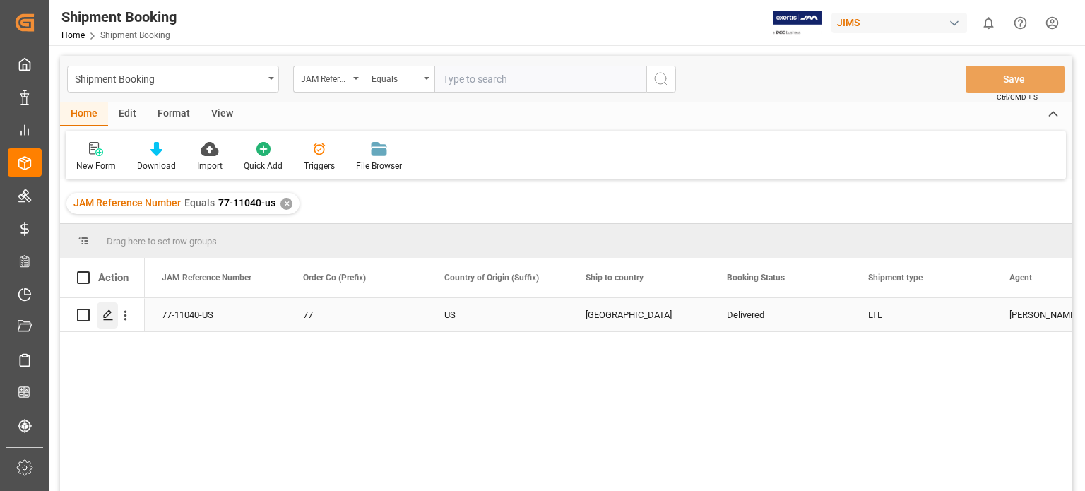
click at [104, 321] on div "Press SPACE to select this row." at bounding box center [107, 315] width 21 height 26
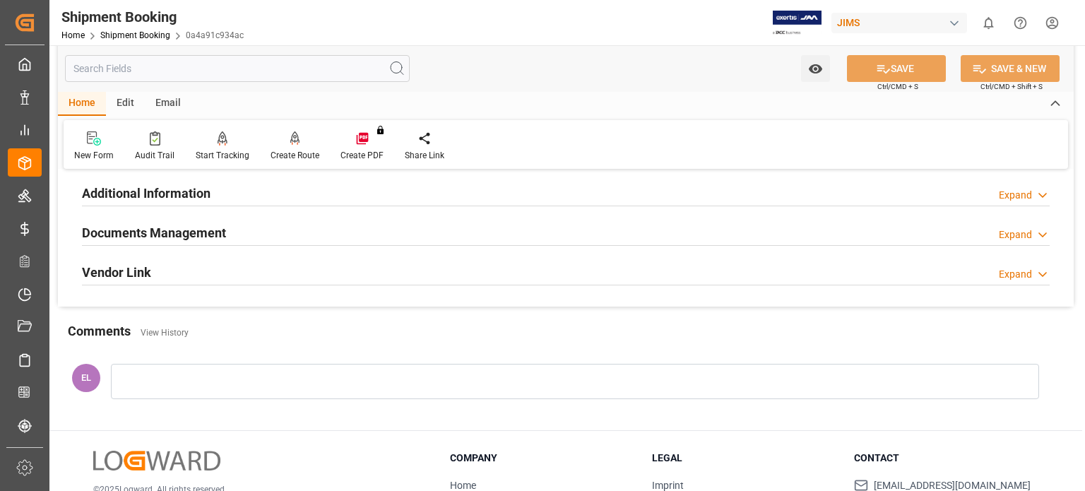
scroll to position [353, 0]
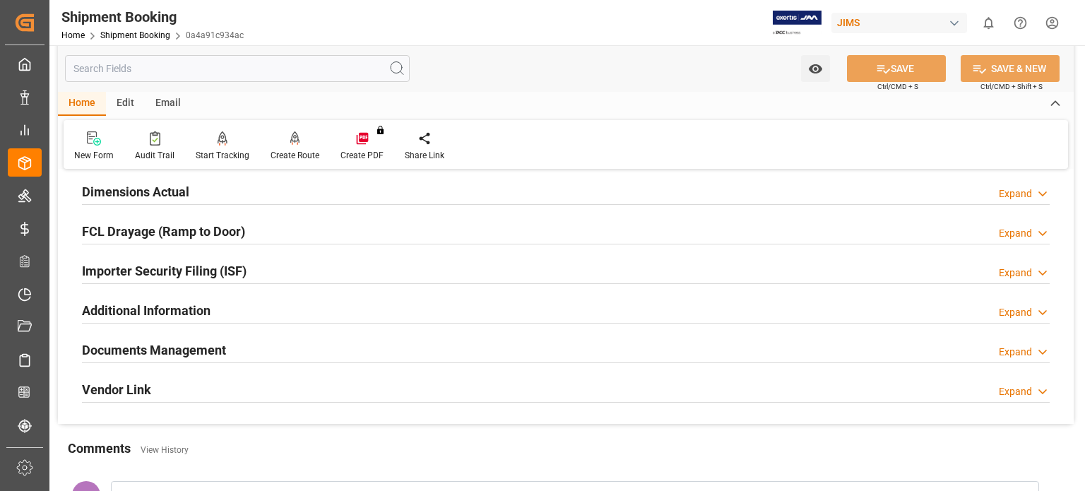
click at [186, 343] on h2 "Documents Management" at bounding box center [154, 349] width 144 height 19
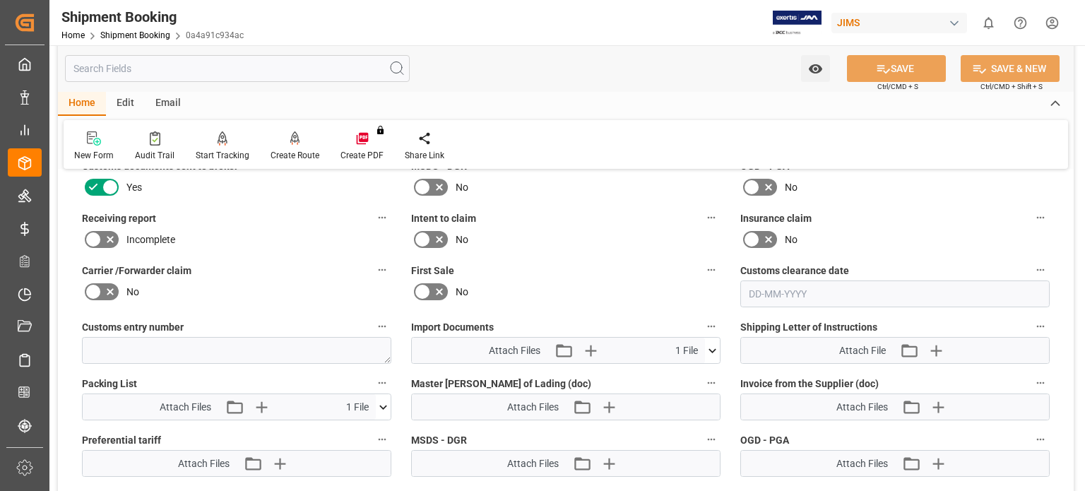
scroll to position [823, 0]
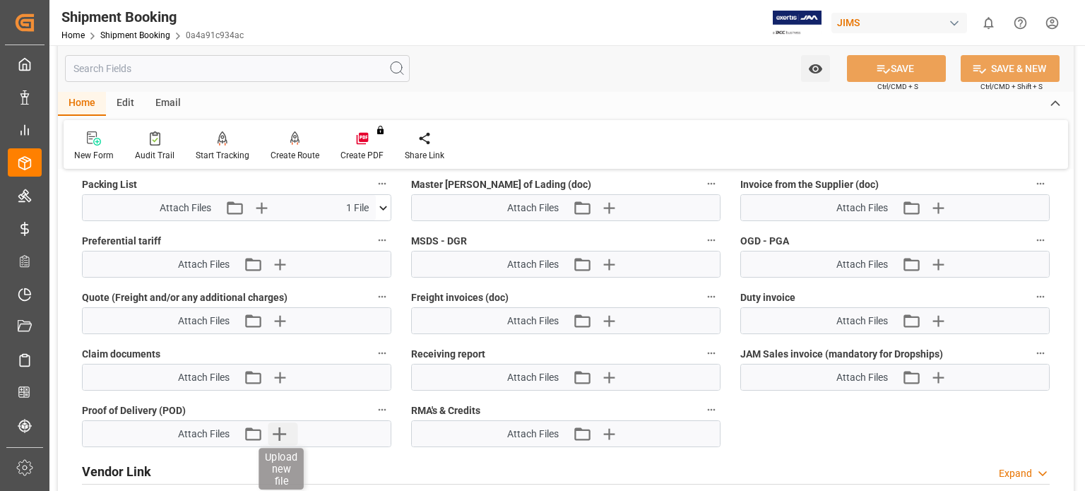
click at [278, 429] on icon "button" at bounding box center [279, 433] width 13 height 13
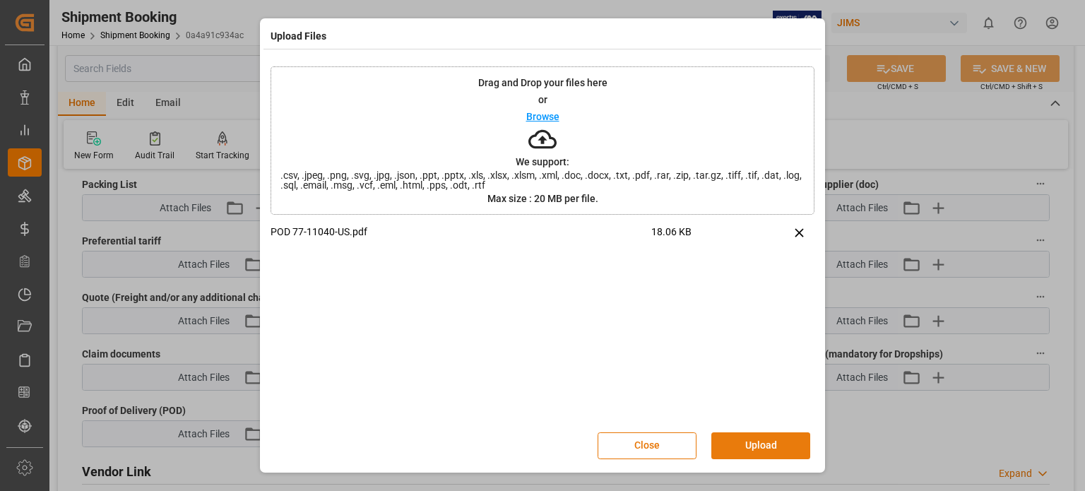
click at [745, 445] on button "Upload" at bounding box center [760, 445] width 99 height 27
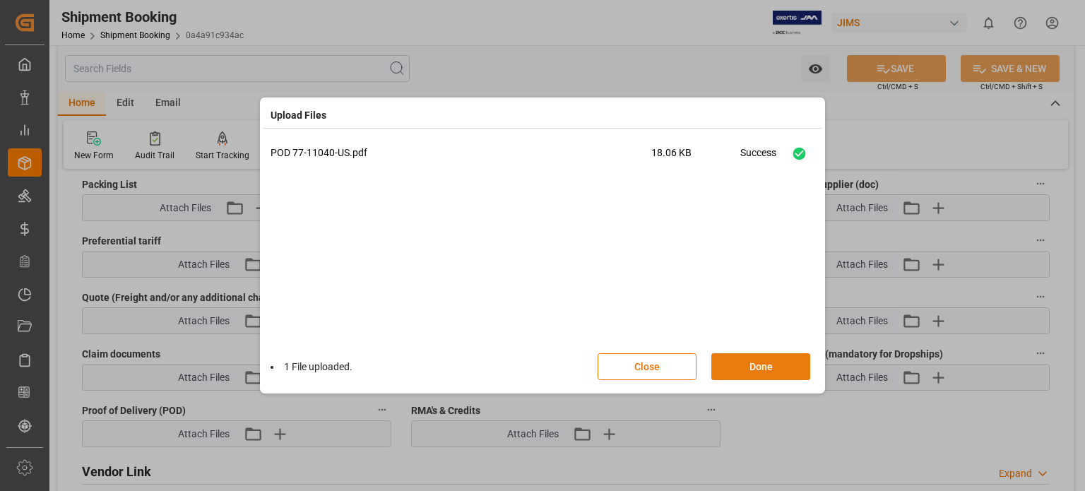
click at [738, 370] on button "Done" at bounding box center [760, 366] width 99 height 27
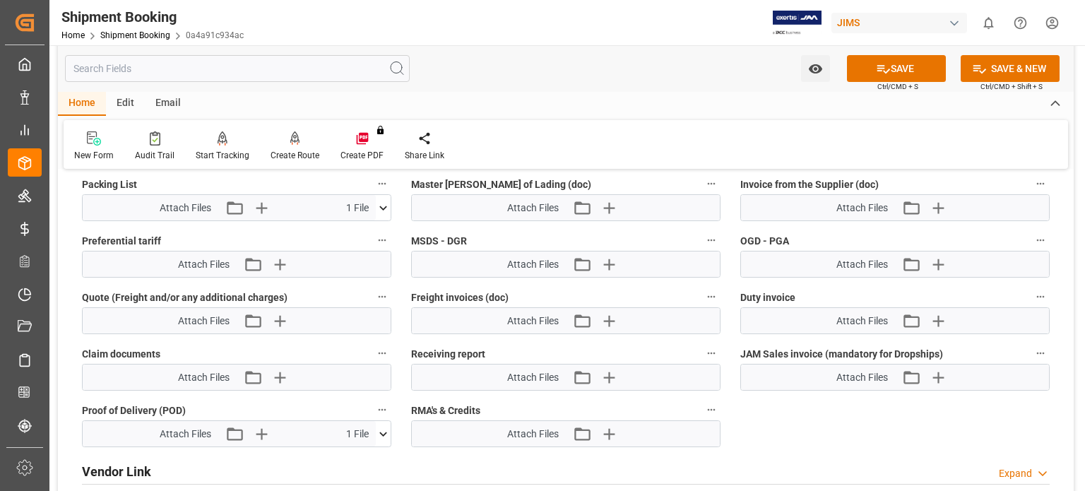
click at [520, 63] on div "Watch Option SAVE Ctrl/CMD + S SAVE & NEW Ctrl/CMD + Shift + S" at bounding box center [565, 68] width 1015 height 47
click at [136, 37] on link "Shipment Booking" at bounding box center [135, 35] width 70 height 10
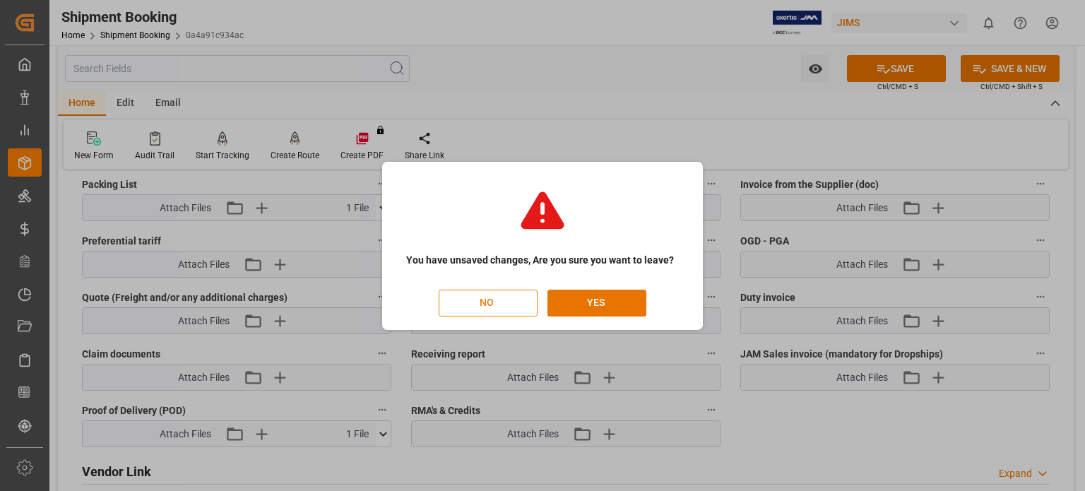
click at [501, 303] on button "NO" at bounding box center [488, 303] width 99 height 27
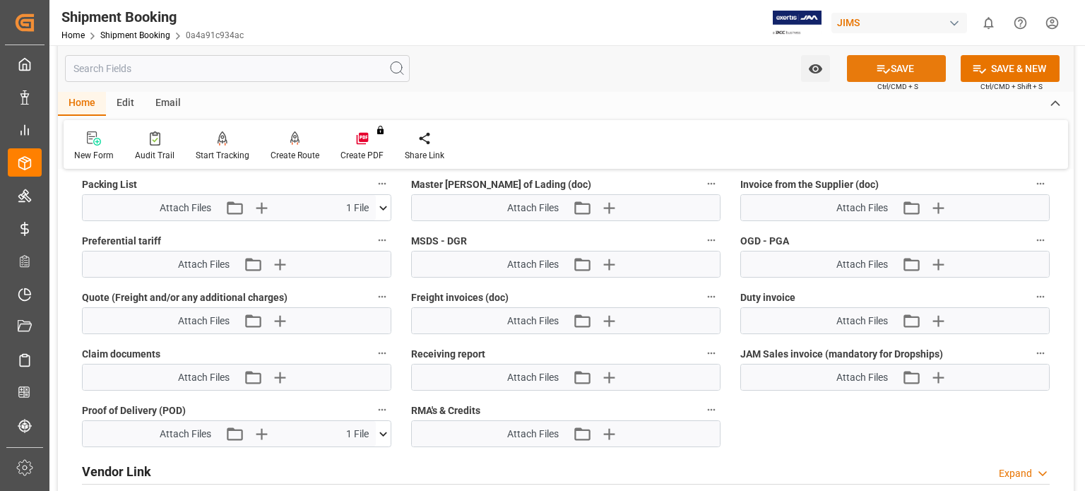
click at [885, 58] on button "SAVE" at bounding box center [896, 68] width 99 height 27
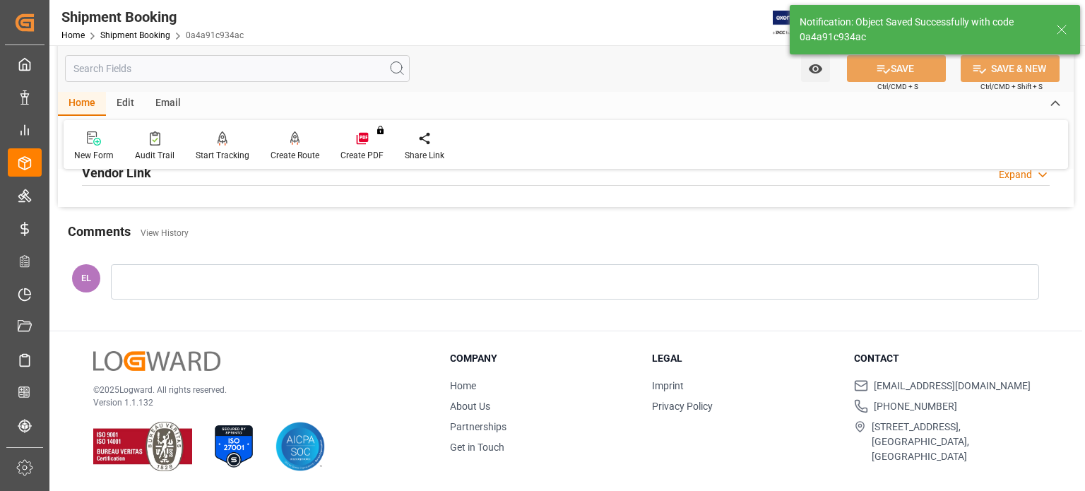
scroll to position [274, 0]
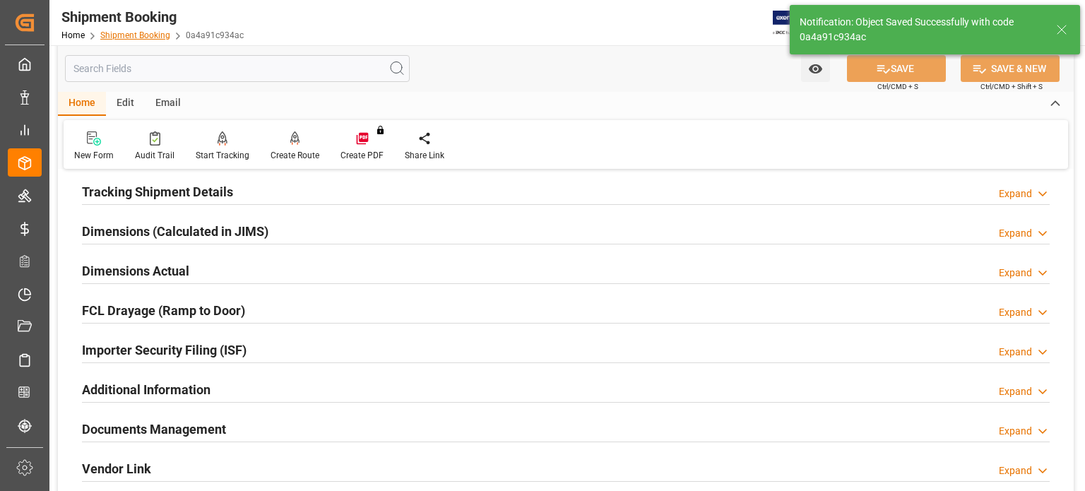
click at [143, 35] on link "Shipment Booking" at bounding box center [135, 35] width 70 height 10
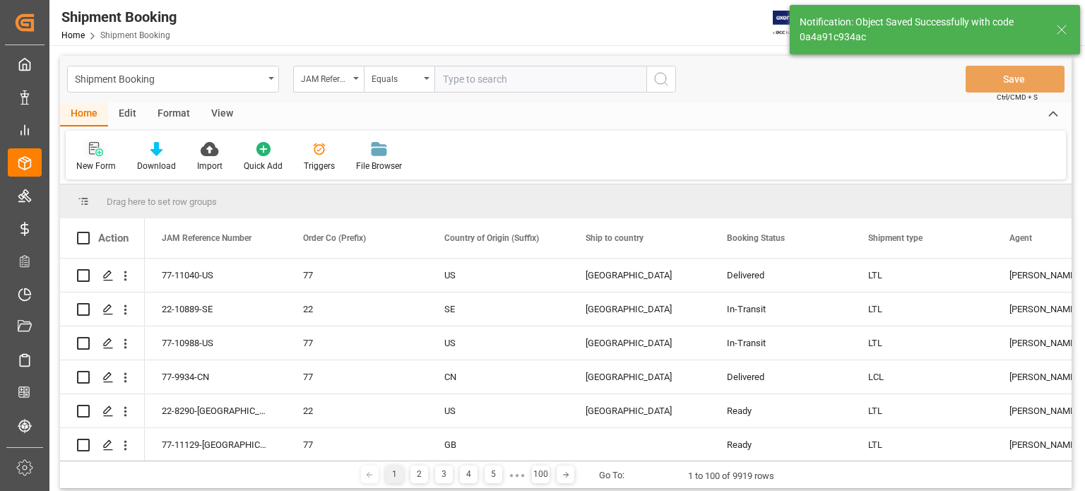
click at [100, 150] on icon at bounding box center [99, 152] width 8 height 8
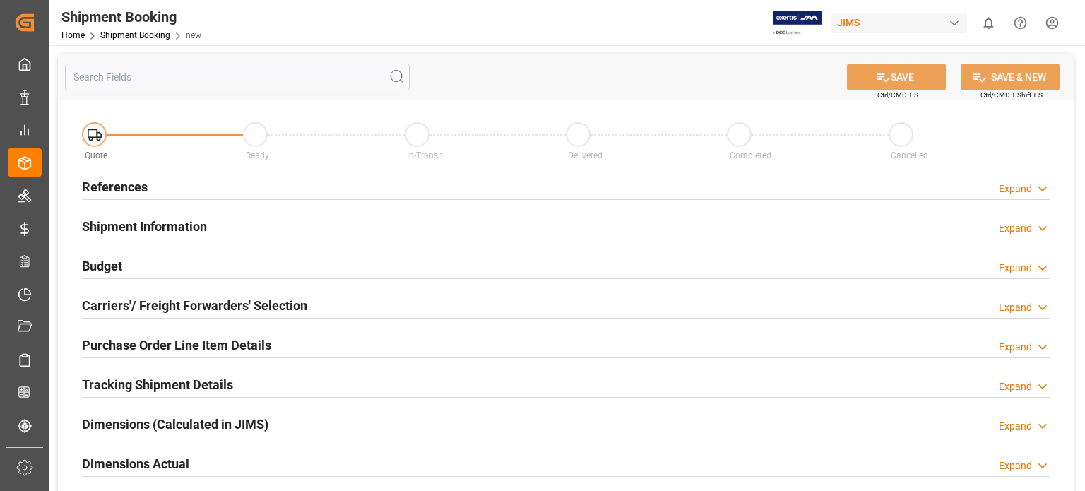
click at [115, 185] on h2 "References" at bounding box center [115, 186] width 66 height 19
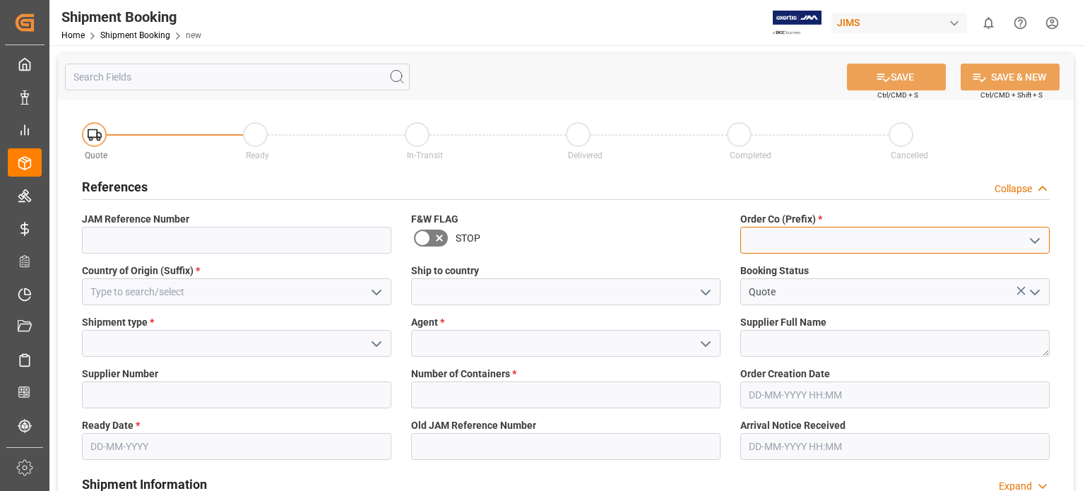
click at [758, 239] on input at bounding box center [894, 240] width 309 height 27
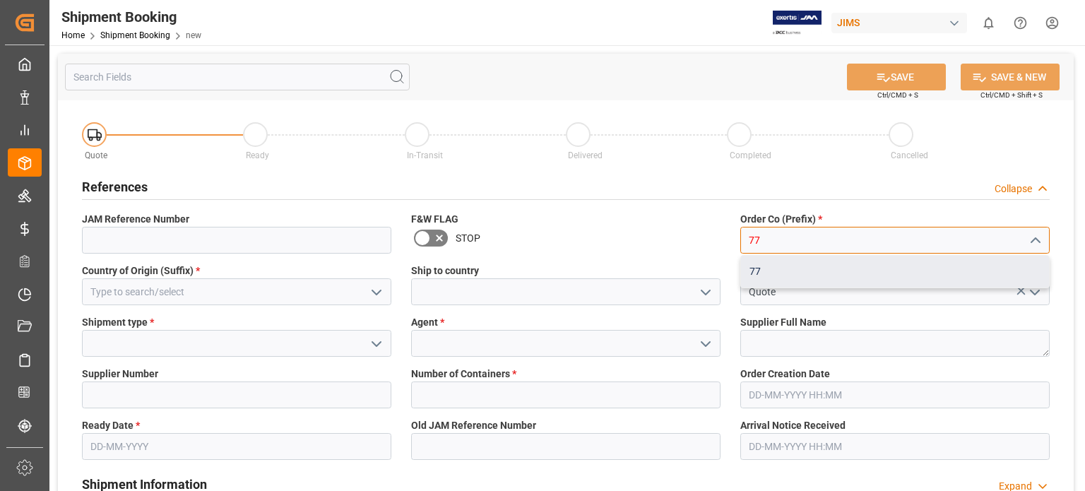
click at [763, 273] on div "77" at bounding box center [895, 272] width 308 height 32
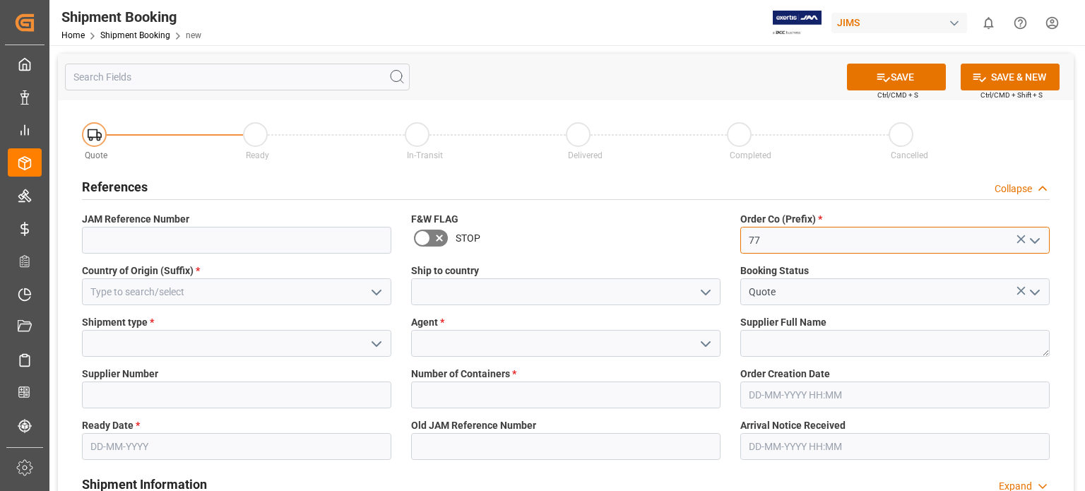
type input "77"
click at [448, 347] on input at bounding box center [565, 343] width 309 height 27
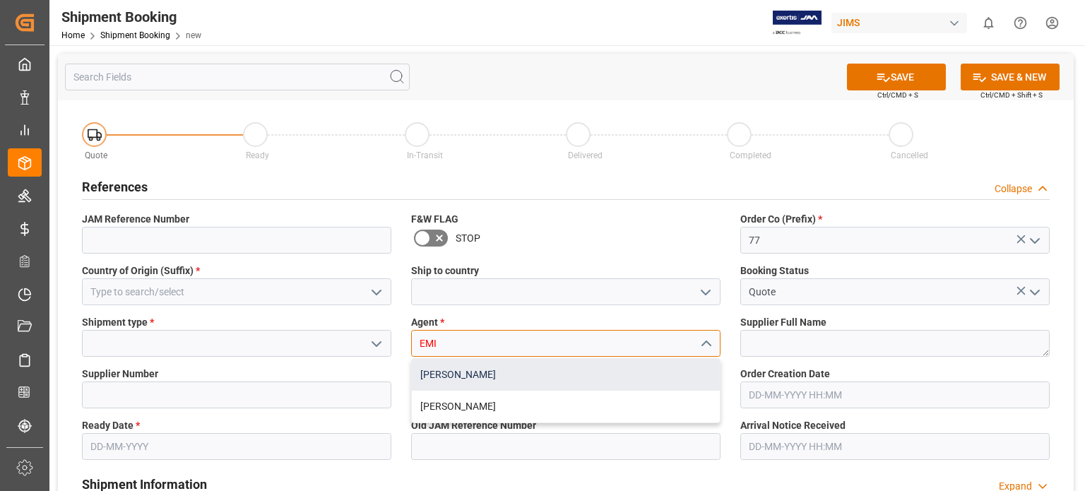
click at [471, 376] on div "[PERSON_NAME]" at bounding box center [566, 375] width 308 height 32
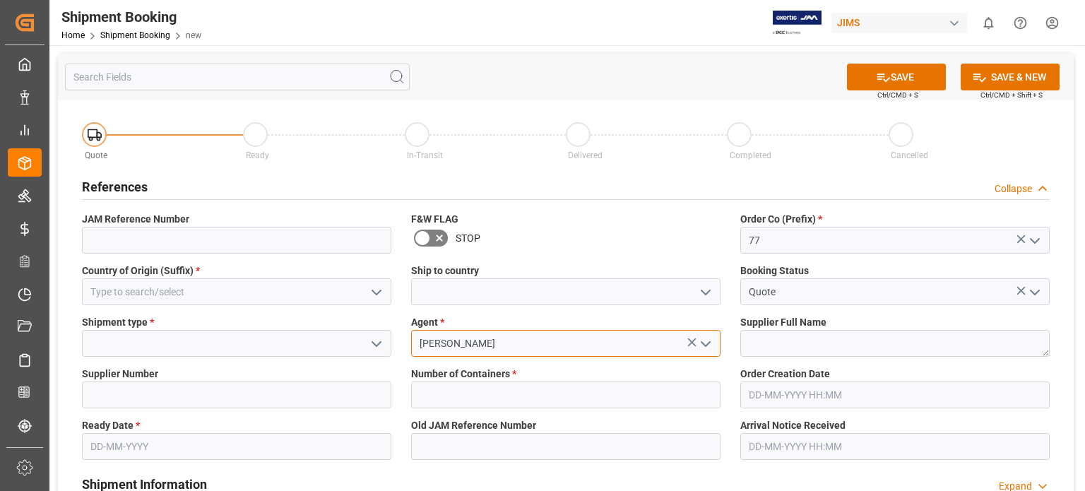
type input "[PERSON_NAME]"
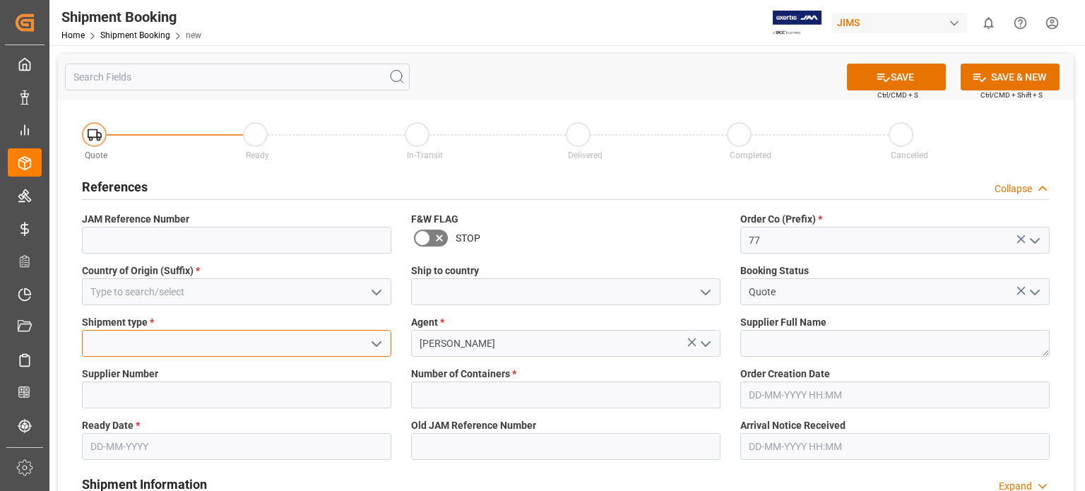
click at [197, 347] on input at bounding box center [236, 343] width 309 height 27
click at [381, 343] on icon "open menu" at bounding box center [376, 343] width 17 height 17
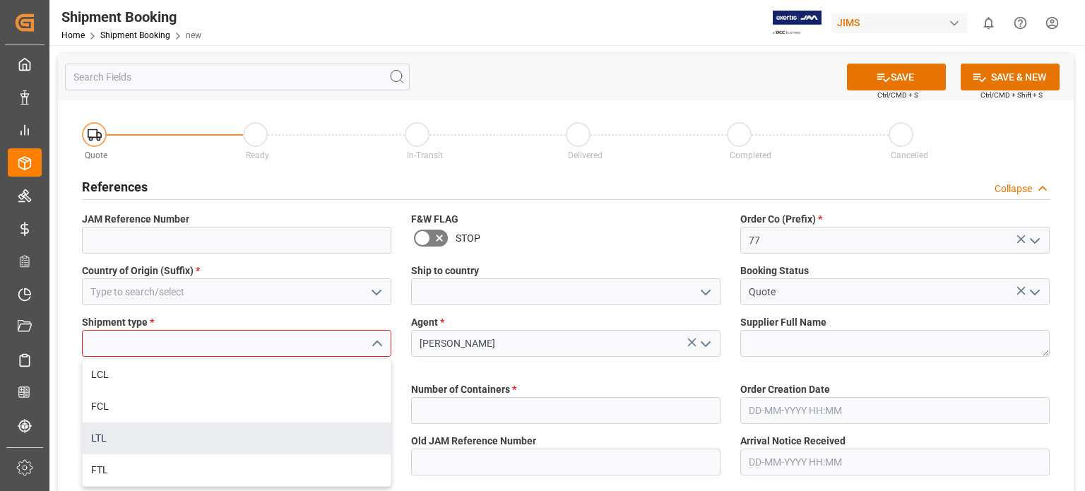
click at [228, 439] on div "LTL" at bounding box center [237, 438] width 308 height 32
type input "LTL"
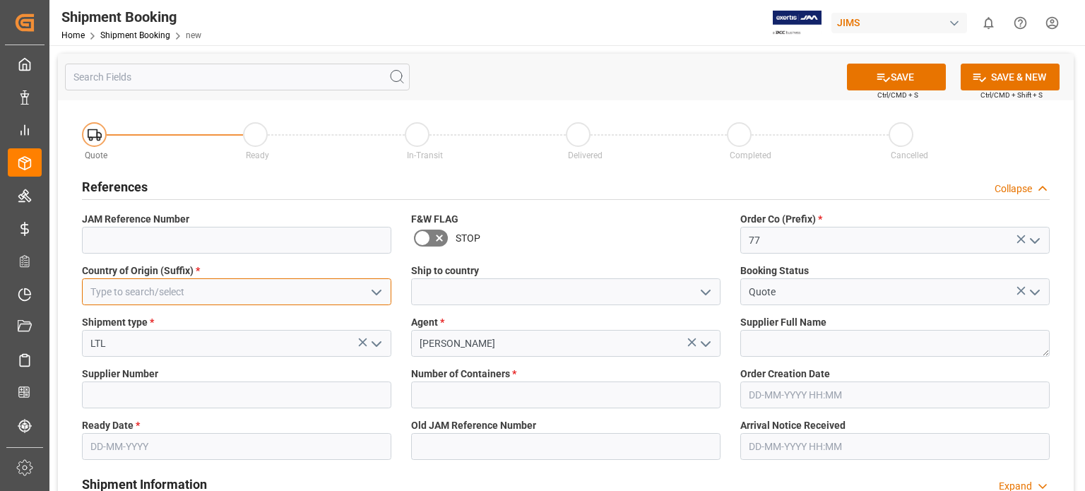
click at [139, 289] on input at bounding box center [236, 291] width 309 height 27
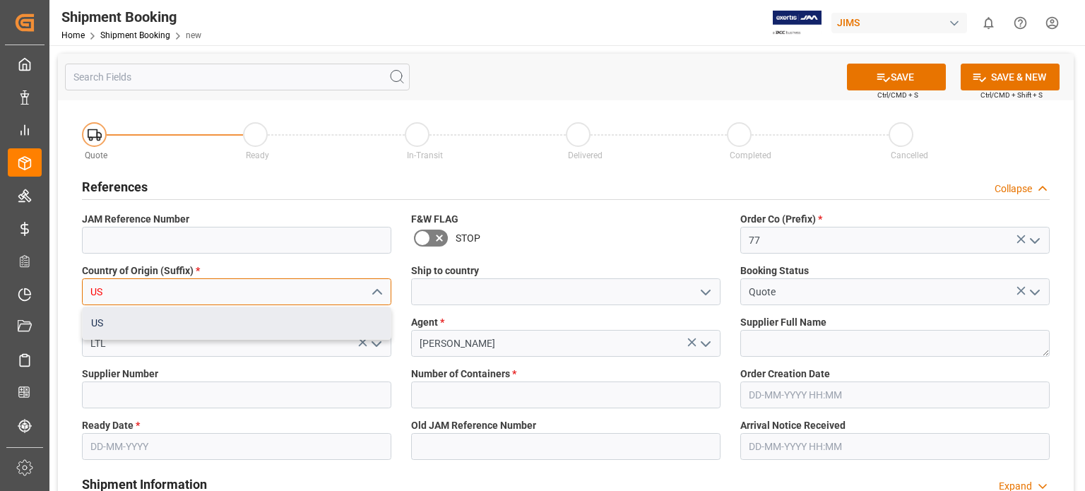
click at [145, 318] on div "US" at bounding box center [237, 323] width 308 height 32
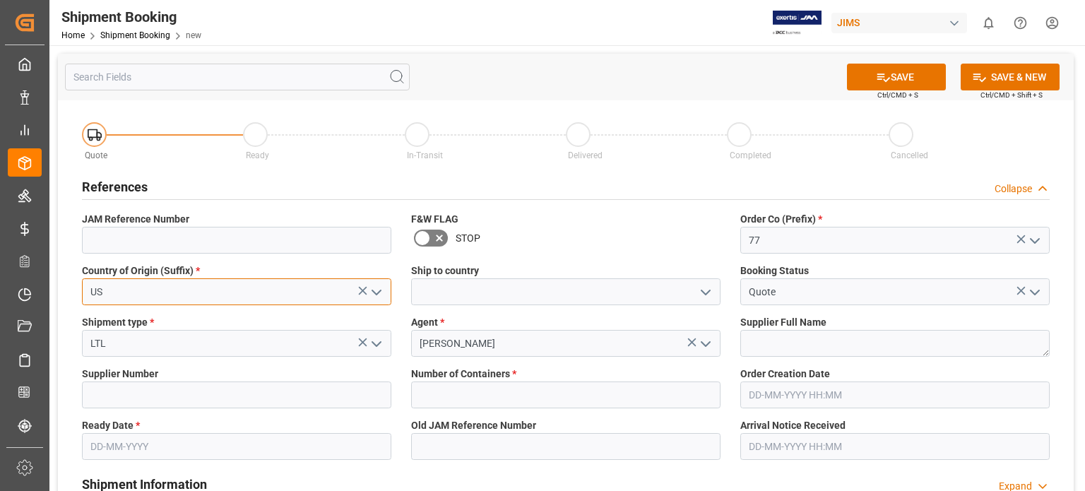
type input "US"
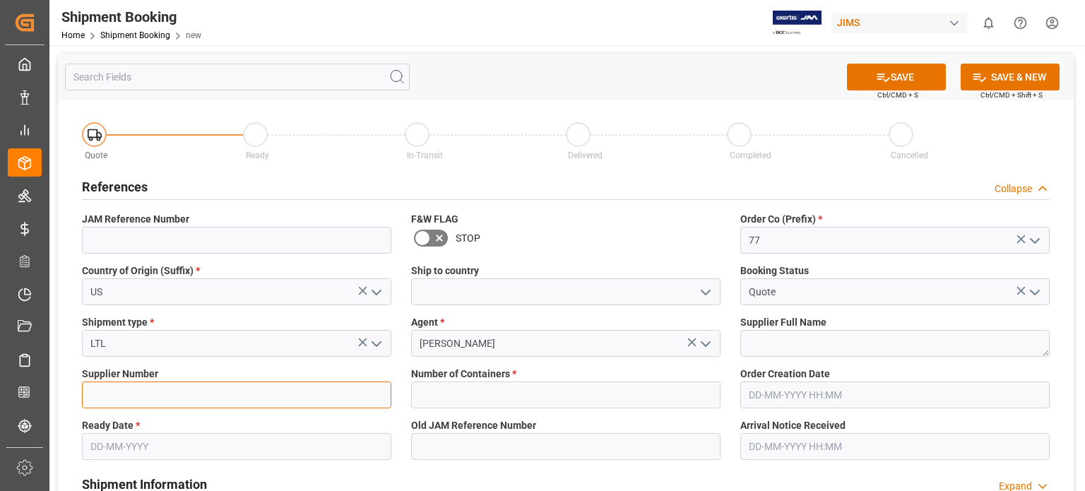
click at [116, 392] on input at bounding box center [236, 394] width 309 height 27
type input "557"
click at [650, 181] on div "References Collapse" at bounding box center [565, 185] width 967 height 27
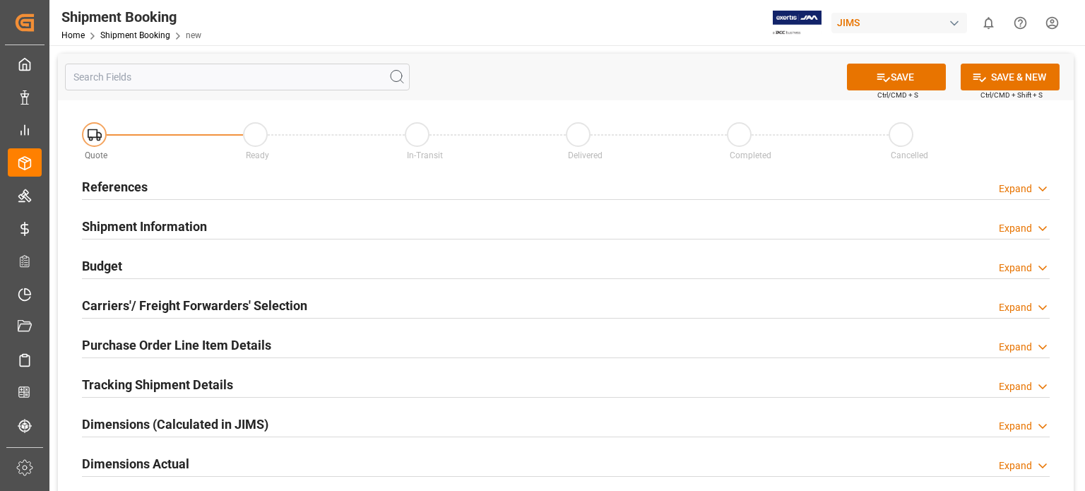
click at [102, 268] on h2 "Budget" at bounding box center [102, 265] width 40 height 19
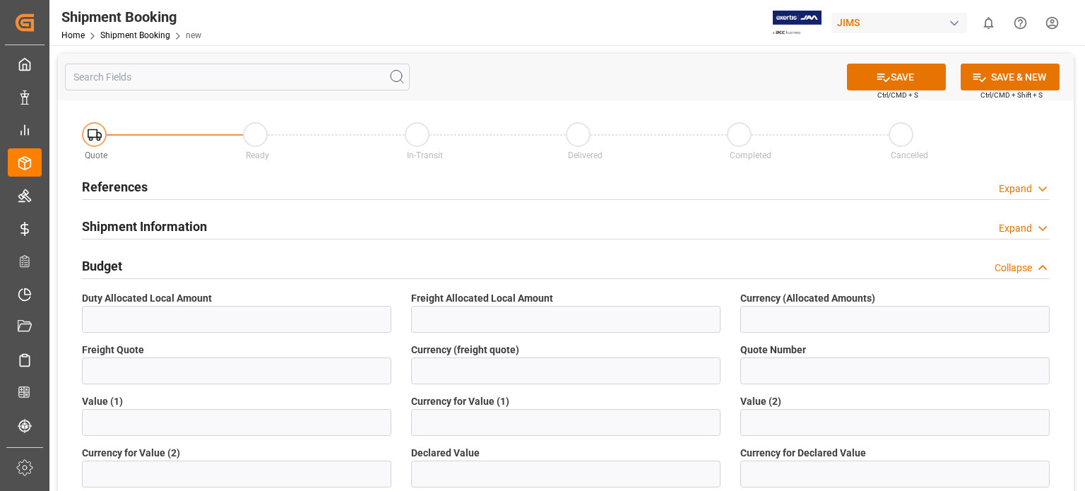
click at [162, 222] on h2 "Shipment Information" at bounding box center [144, 226] width 125 height 19
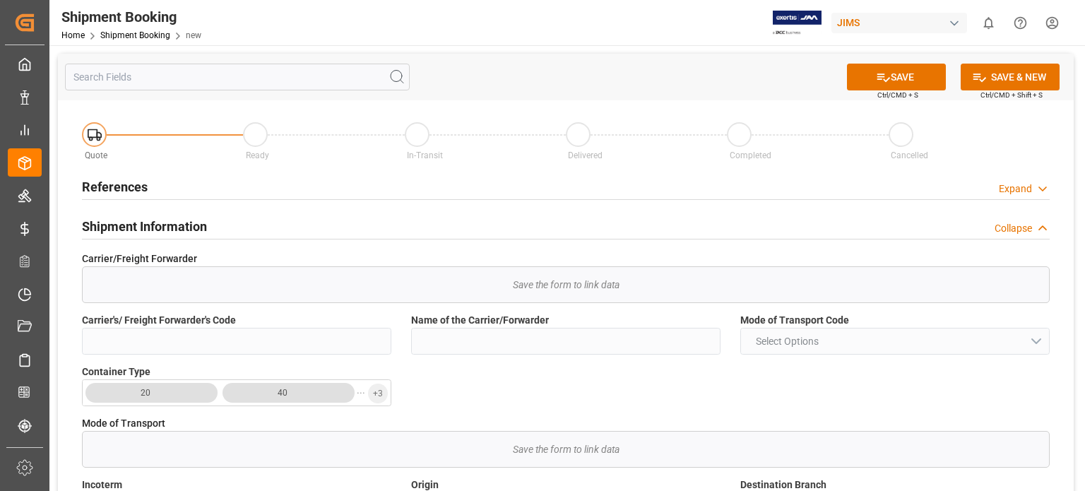
click at [117, 189] on h2 "References" at bounding box center [115, 186] width 66 height 19
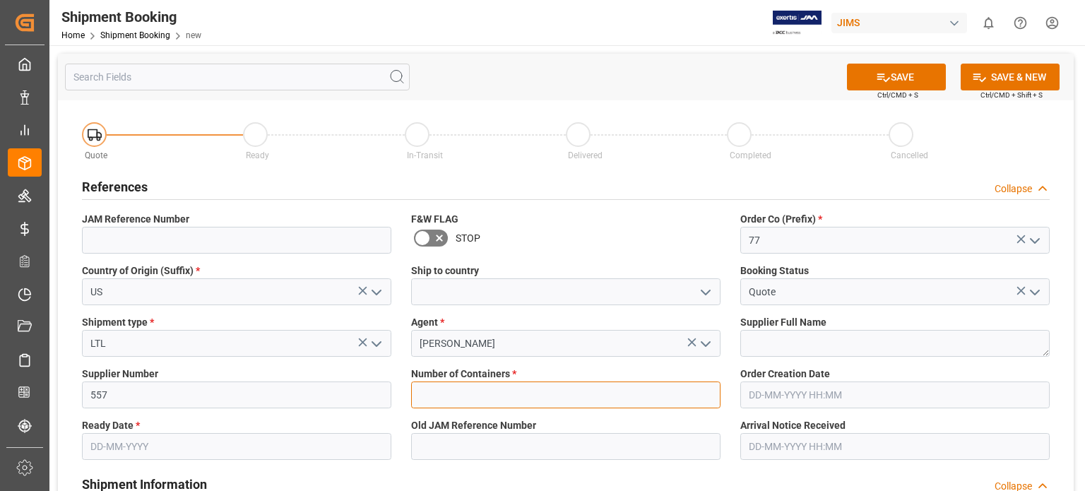
click at [515, 400] on input "text" at bounding box center [565, 394] width 309 height 27
type input "0"
click at [198, 438] on input "text" at bounding box center [236, 446] width 309 height 27
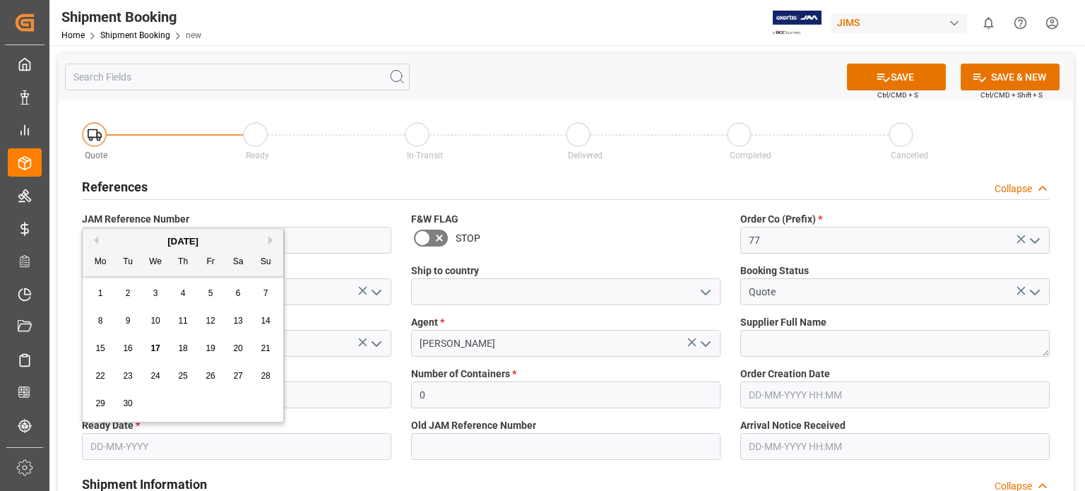
click at [128, 347] on span "16" at bounding box center [127, 348] width 9 height 10
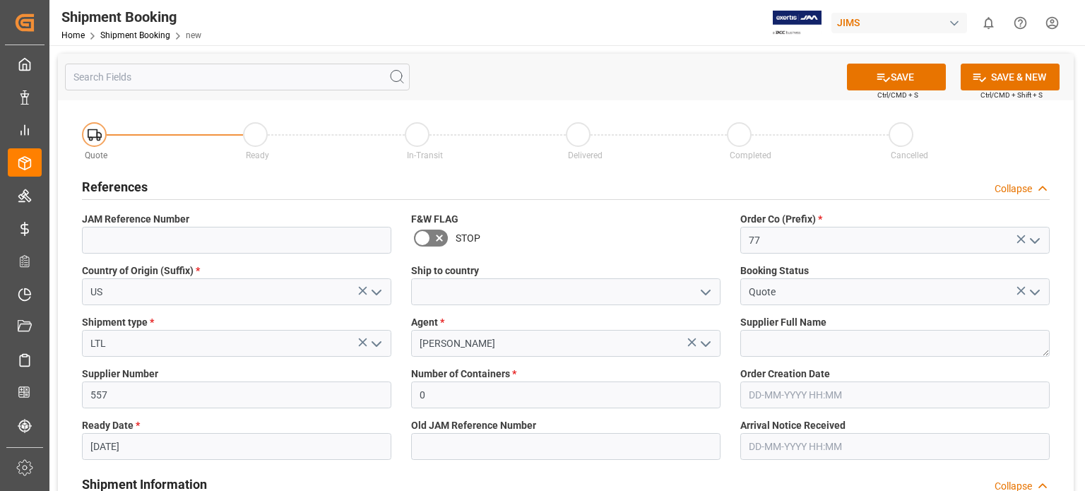
click at [112, 448] on input "16-09-2025" at bounding box center [236, 446] width 309 height 27
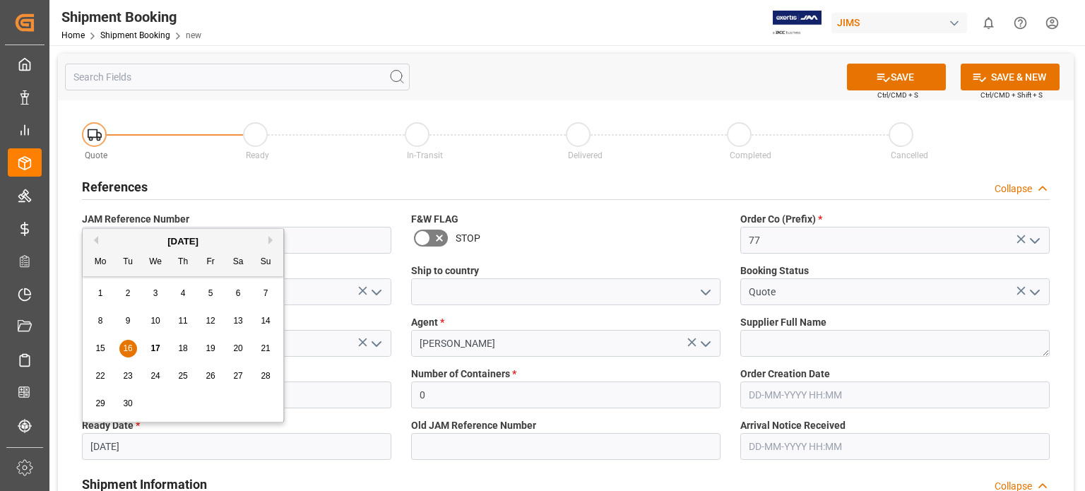
click at [153, 347] on span "17" at bounding box center [154, 348] width 9 height 10
type input "17-09-2025"
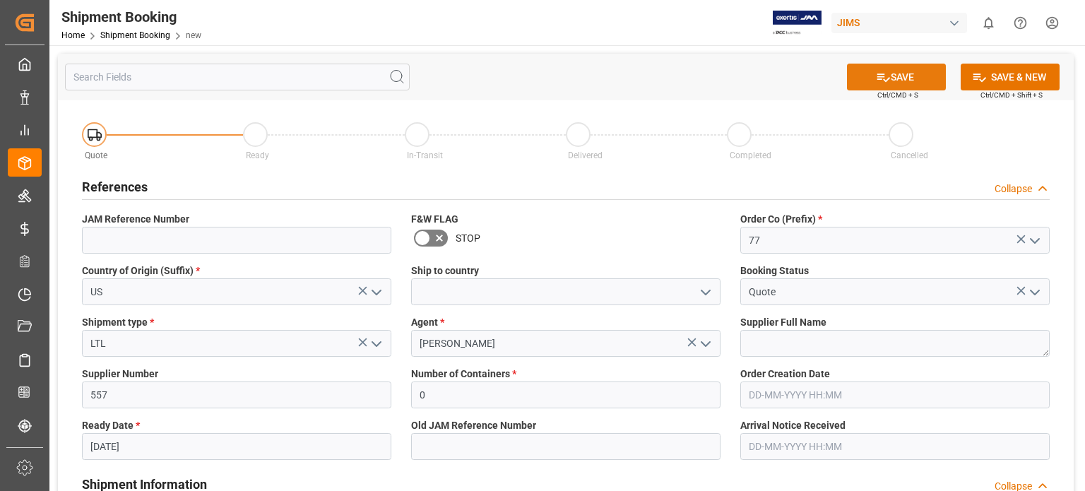
click at [894, 83] on button "SAVE" at bounding box center [896, 77] width 99 height 27
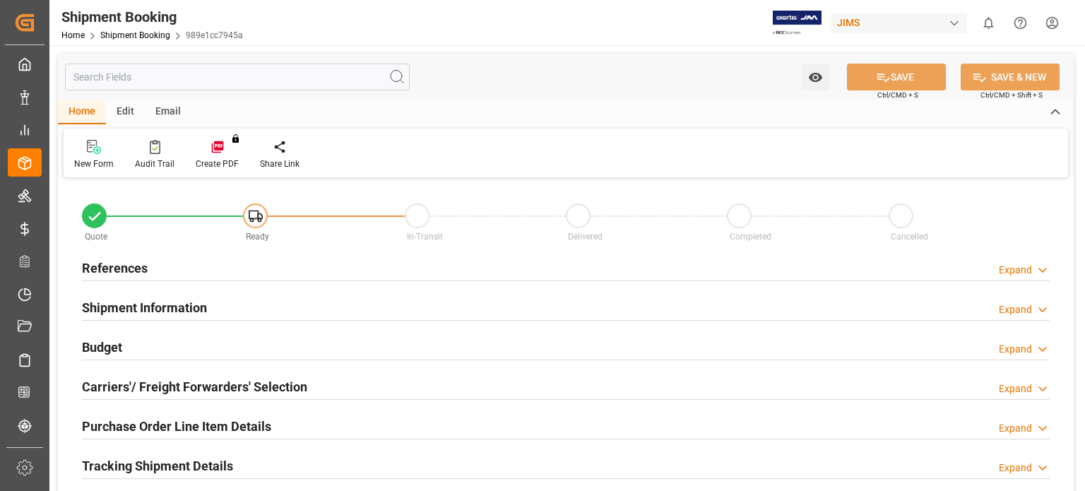
type input "0"
type input "17-09-2025"
click at [138, 269] on h2 "References" at bounding box center [115, 267] width 66 height 19
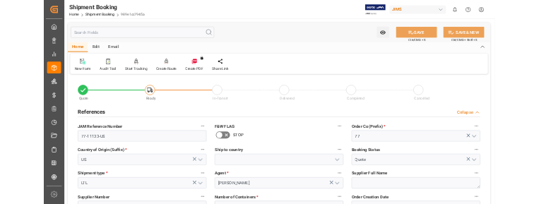
scroll to position [117, 0]
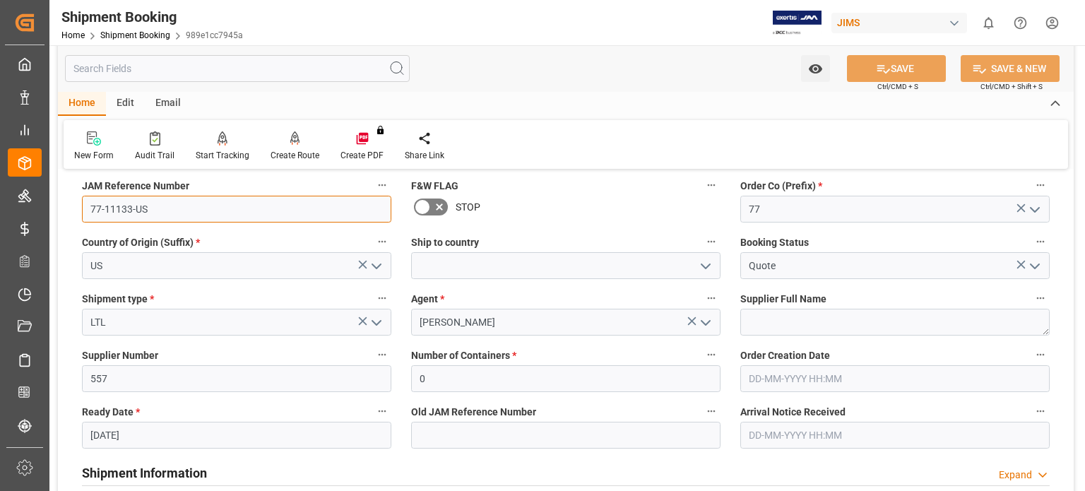
drag, startPoint x: 150, startPoint y: 208, endPoint x: 51, endPoint y: 210, distance: 98.9
click at [52, 210] on div "Watch Option SAVE Ctrl/CMD + S SAVE & NEW Ctrl/CMD + Shift + S Home Edit Email …" at bounding box center [565, 497] width 1032 height 1138
click at [158, 214] on input "77-11133-US" at bounding box center [236, 209] width 309 height 27
drag, startPoint x: 157, startPoint y: 208, endPoint x: 19, endPoint y: 193, distance: 139.3
click at [24, 198] on div "Created by potrace 1.15, written by Peter Selinger 2001-2017 Created by potrace…" at bounding box center [542, 245] width 1085 height 491
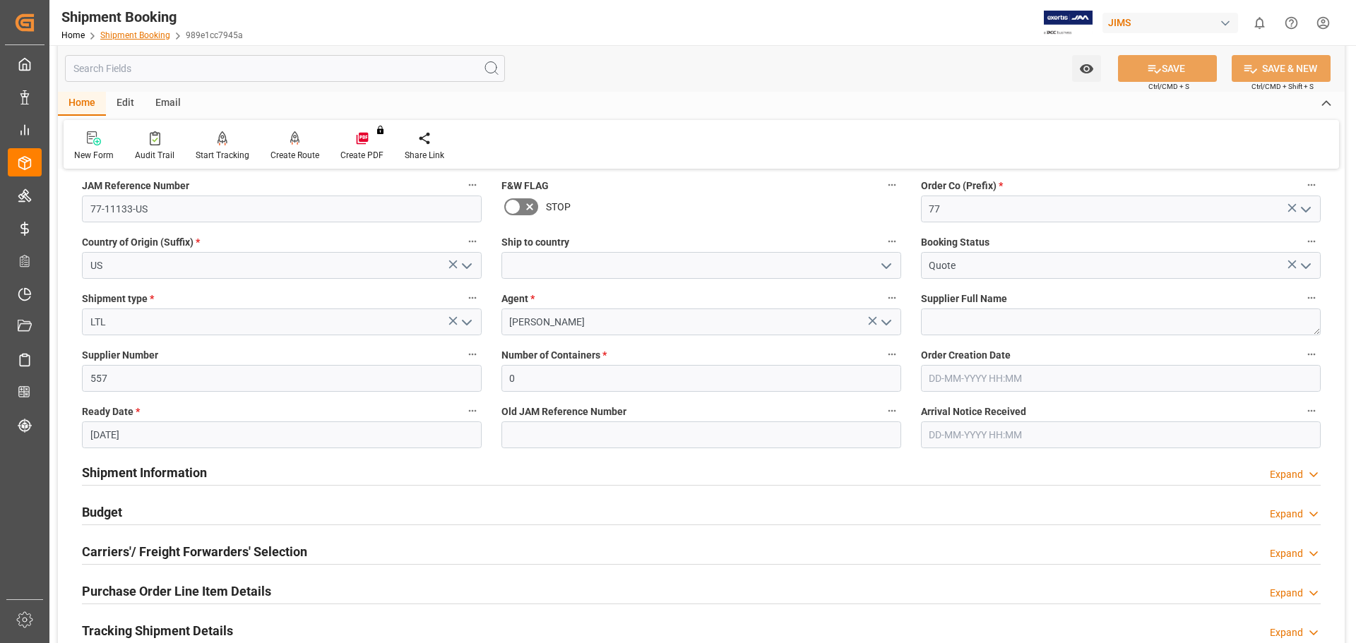
click at [143, 34] on link "Shipment Booking" at bounding box center [135, 35] width 70 height 10
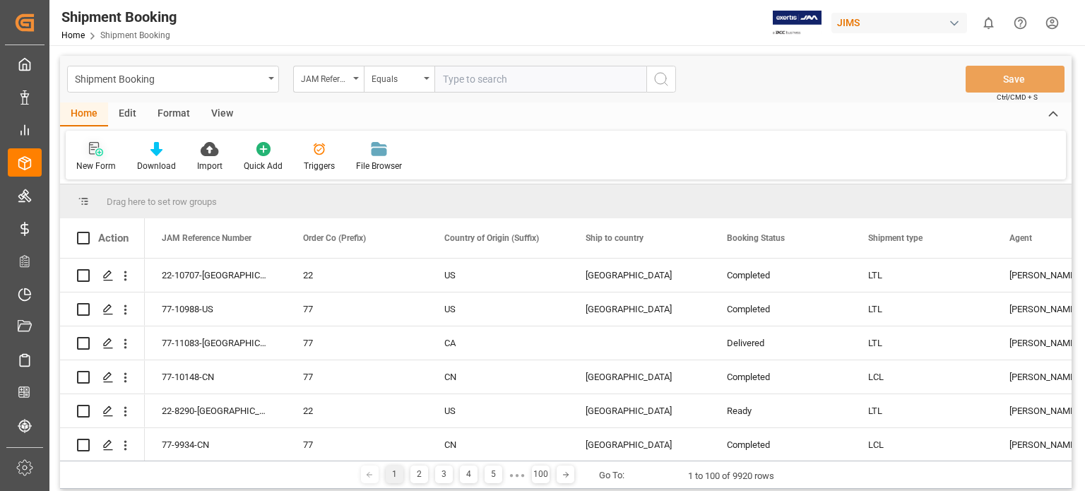
click at [100, 152] on icon at bounding box center [96, 149] width 14 height 14
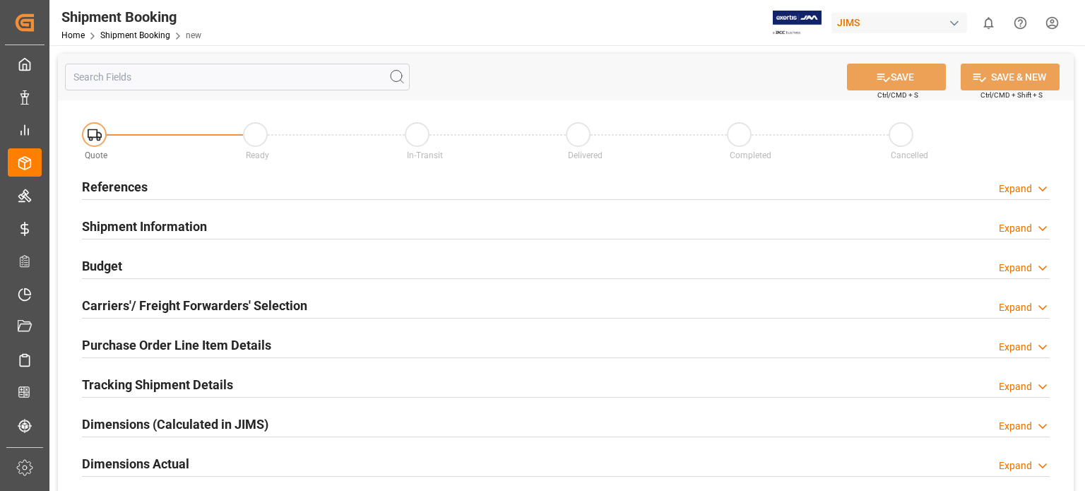
click at [113, 190] on h2 "References" at bounding box center [115, 186] width 66 height 19
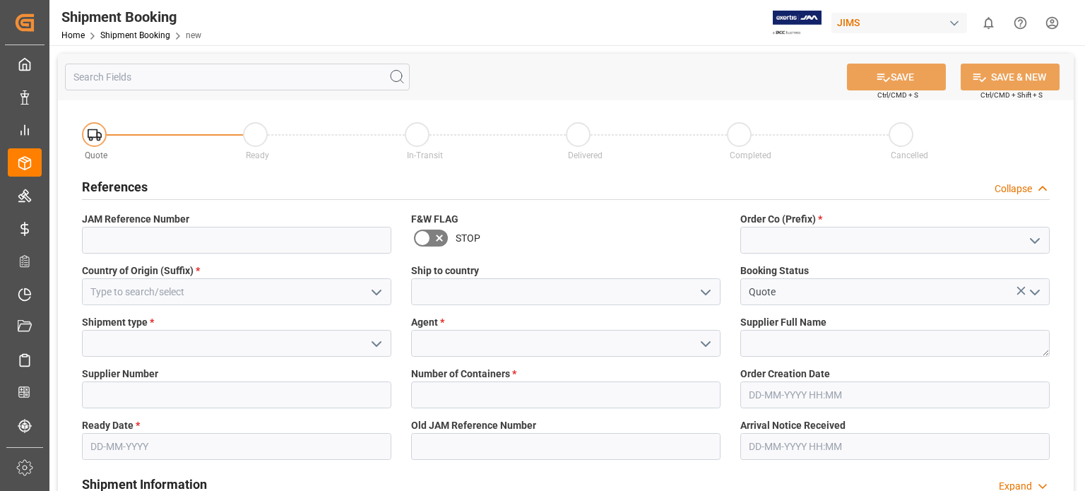
click at [777, 222] on span "Order Co (Prefix) *" at bounding box center [781, 219] width 82 height 15
click at [768, 234] on input at bounding box center [894, 240] width 309 height 27
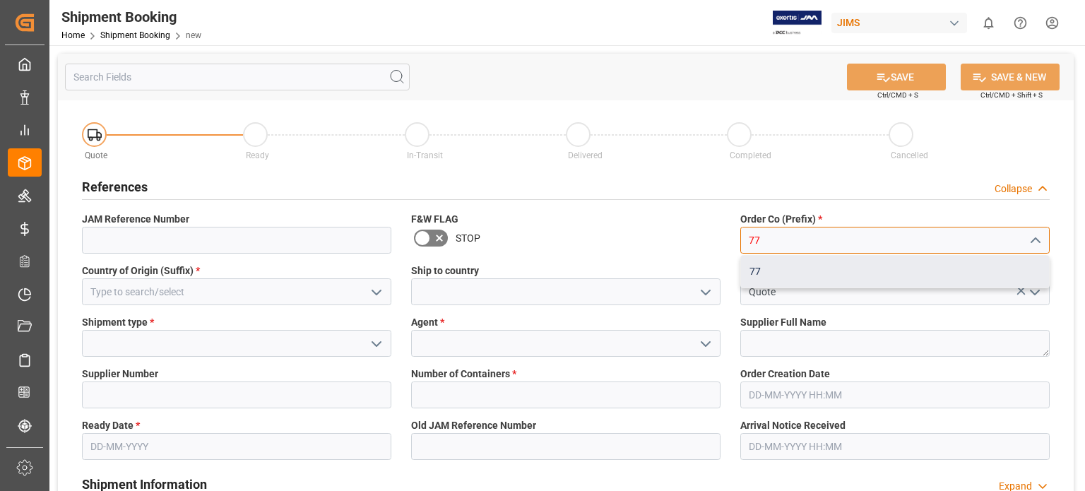
click at [782, 279] on div "77" at bounding box center [895, 272] width 308 height 32
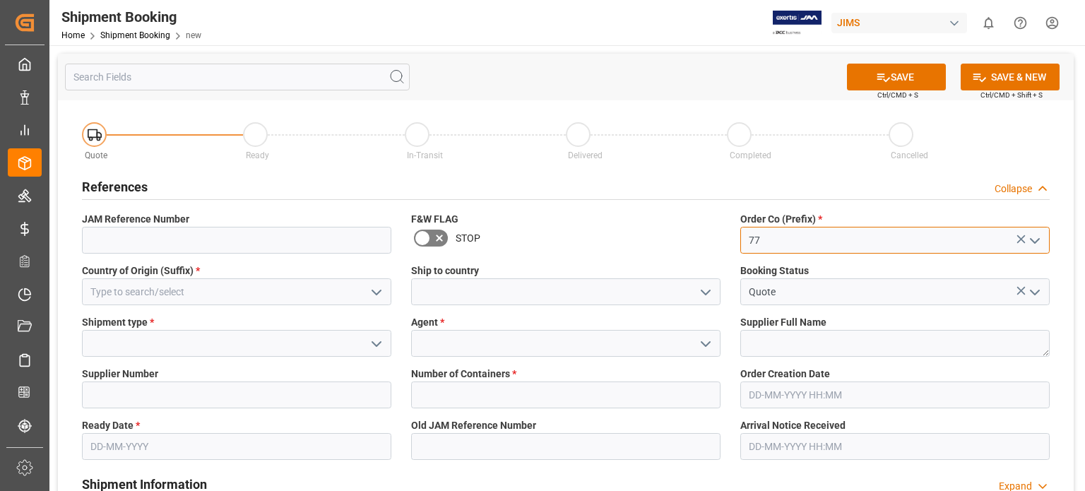
type input "77"
click at [489, 338] on input at bounding box center [565, 343] width 309 height 27
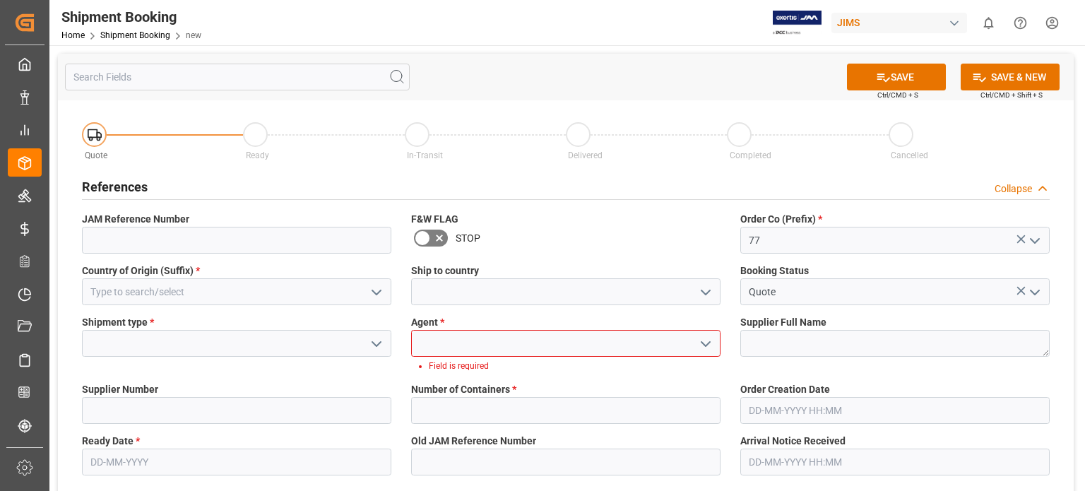
click at [707, 347] on icon "open menu" at bounding box center [705, 343] width 17 height 17
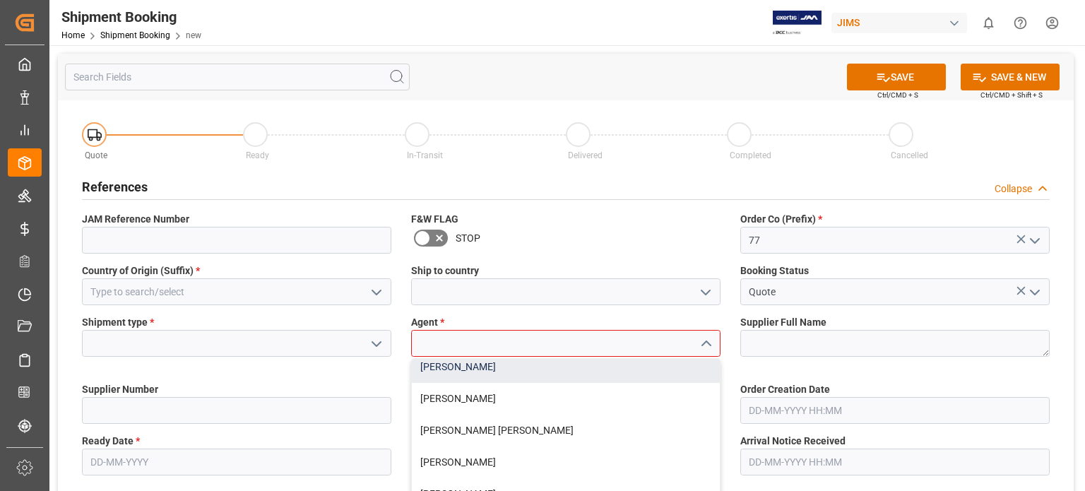
scroll to position [117, 0]
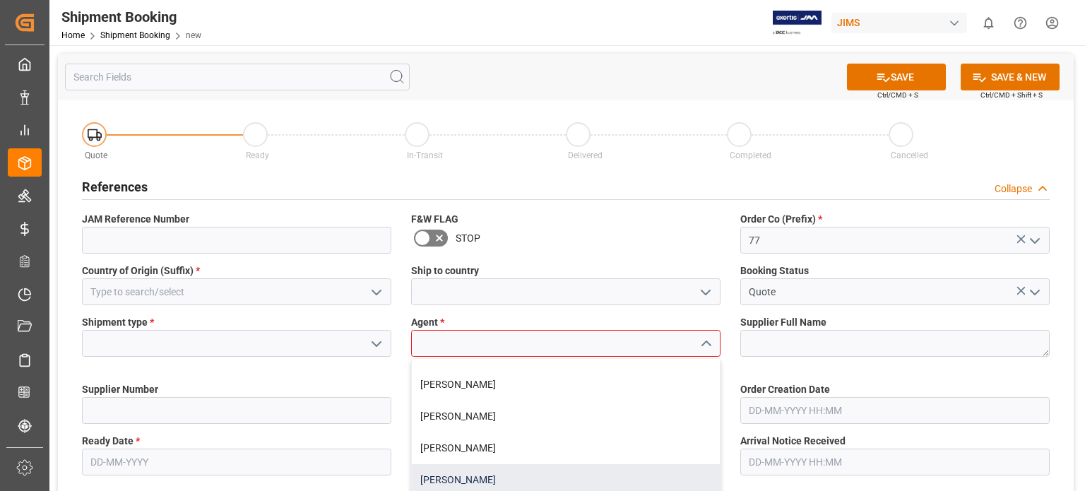
click at [506, 474] on div "[PERSON_NAME]" at bounding box center [566, 480] width 308 height 32
type input "[PERSON_NAME]"
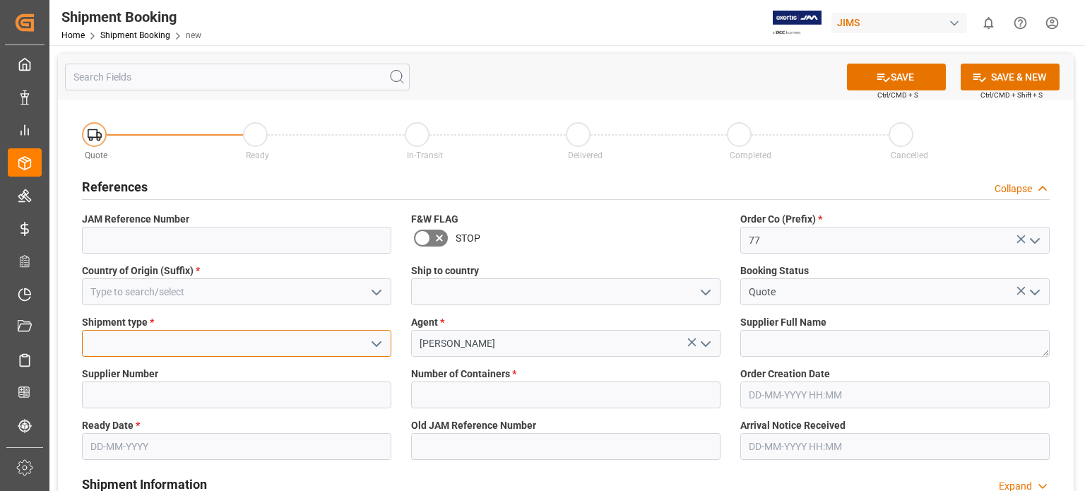
click at [114, 344] on input at bounding box center [236, 343] width 309 height 27
click at [369, 348] on icon "open menu" at bounding box center [376, 343] width 17 height 17
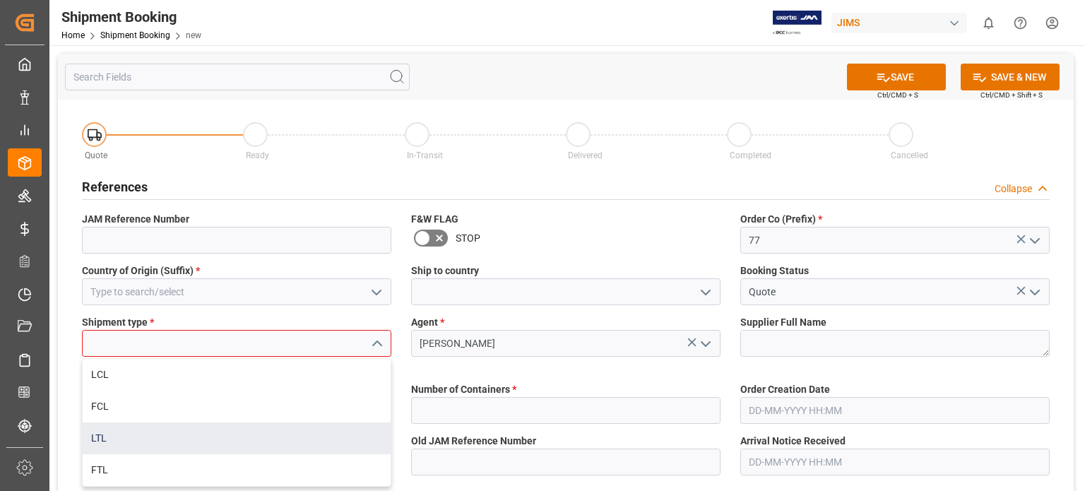
click at [146, 438] on div "LTL" at bounding box center [237, 438] width 308 height 32
type input "LTL"
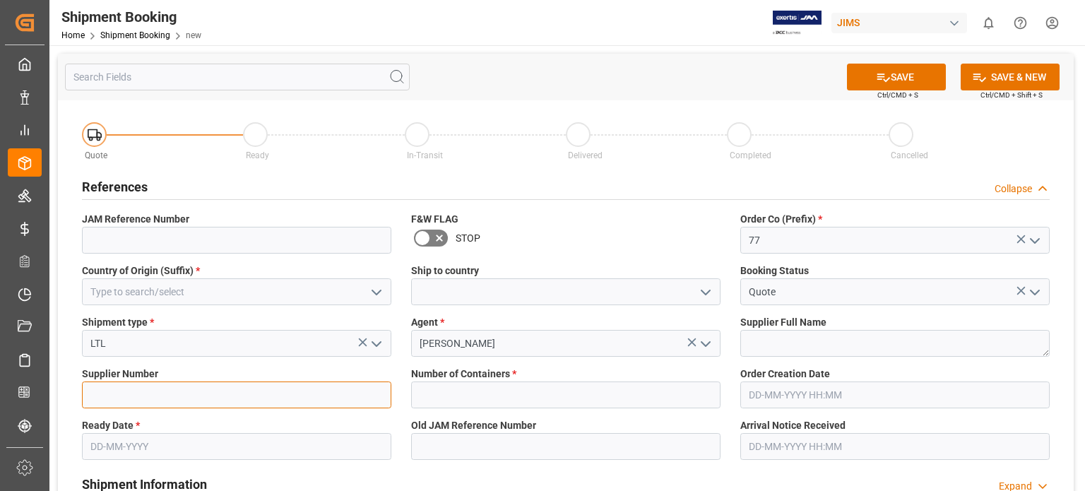
click at [150, 394] on input at bounding box center [236, 394] width 309 height 27
click at [141, 404] on input at bounding box center [236, 394] width 309 height 27
paste input "528361"
type input "528361"
click at [126, 449] on input "text" at bounding box center [236, 446] width 309 height 27
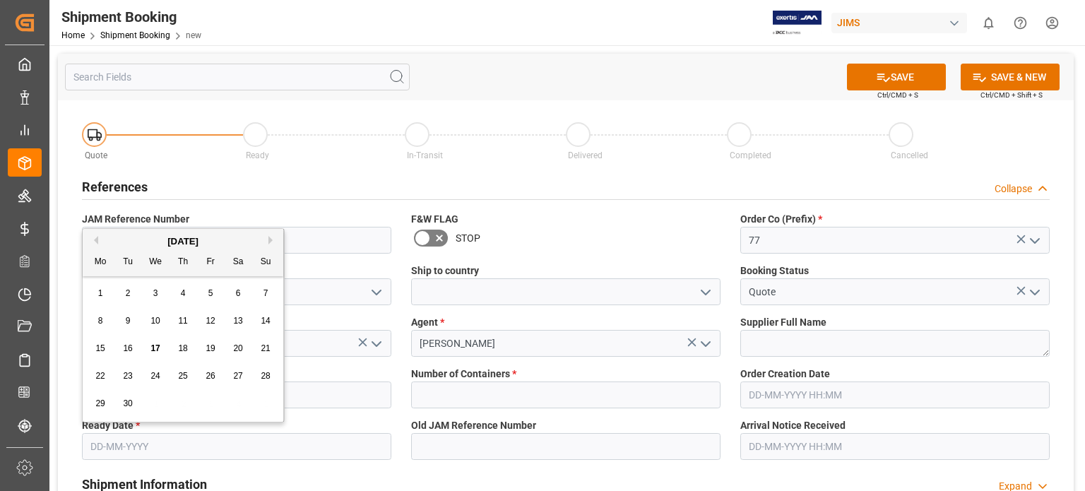
click at [130, 446] on input "text" at bounding box center [236, 446] width 309 height 27
click at [124, 347] on span "16" at bounding box center [127, 348] width 9 height 10
click at [114, 443] on input "16-09-2025" at bounding box center [236, 446] width 309 height 27
click at [155, 347] on span "17" at bounding box center [154, 348] width 9 height 10
type input "17-09-2025"
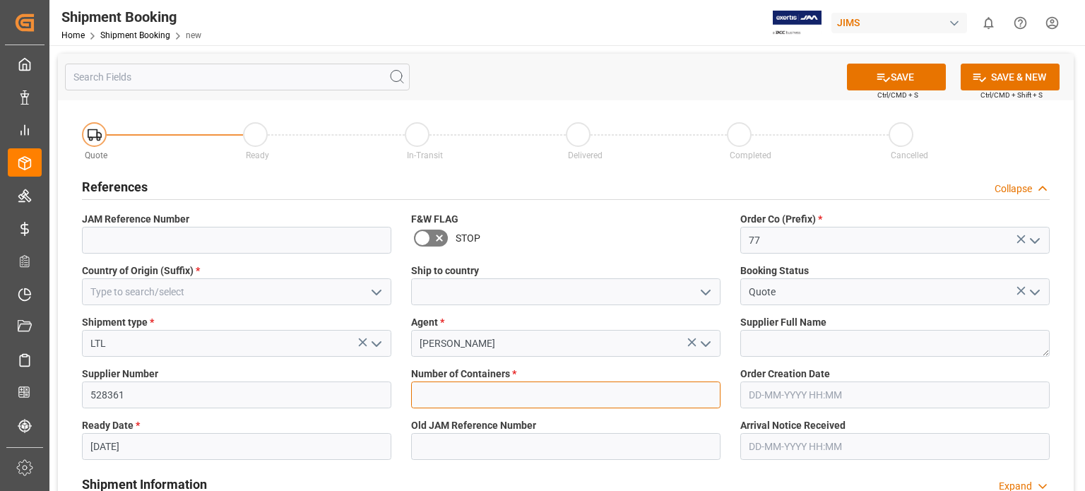
click at [465, 393] on input "text" at bounding box center [565, 394] width 309 height 27
type input "0"
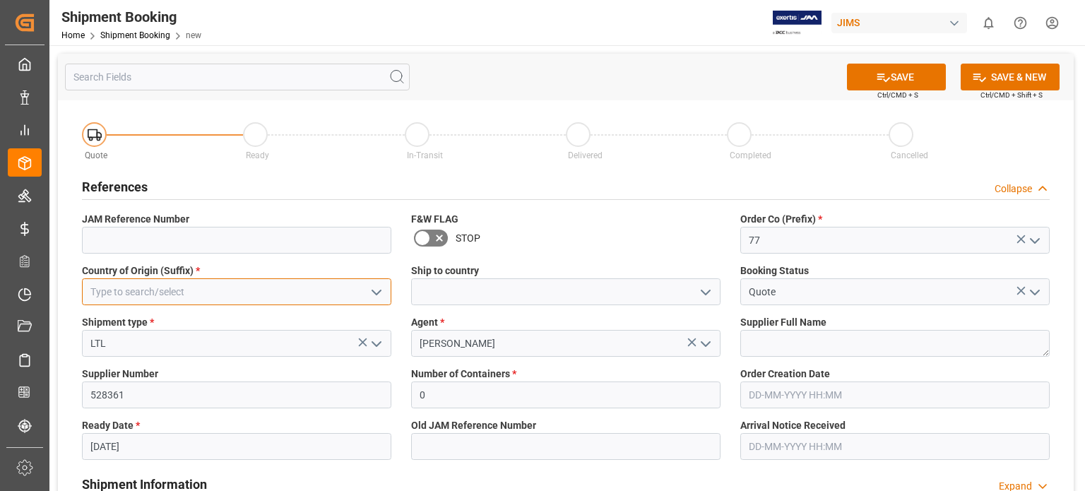
click at [177, 290] on input at bounding box center [236, 291] width 309 height 27
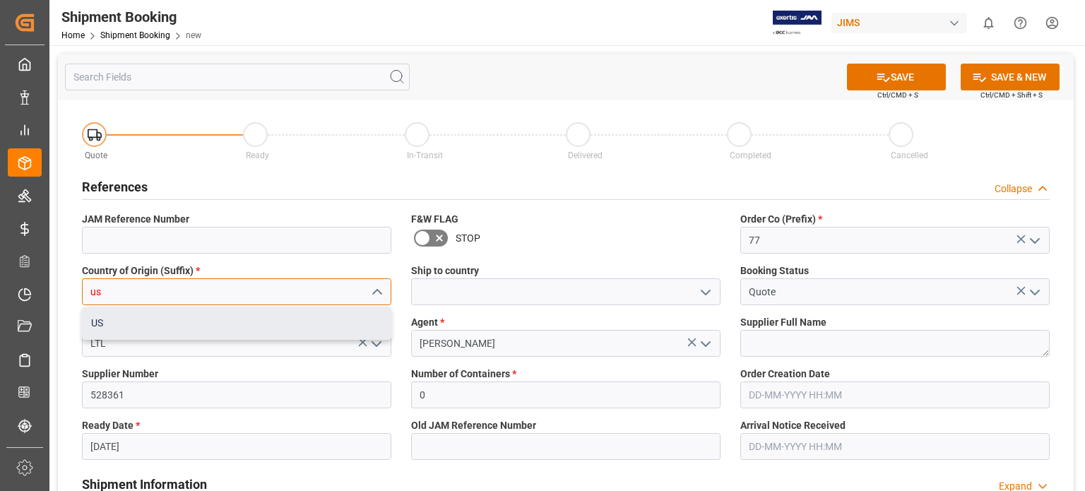
click at [169, 321] on div "US" at bounding box center [237, 323] width 308 height 32
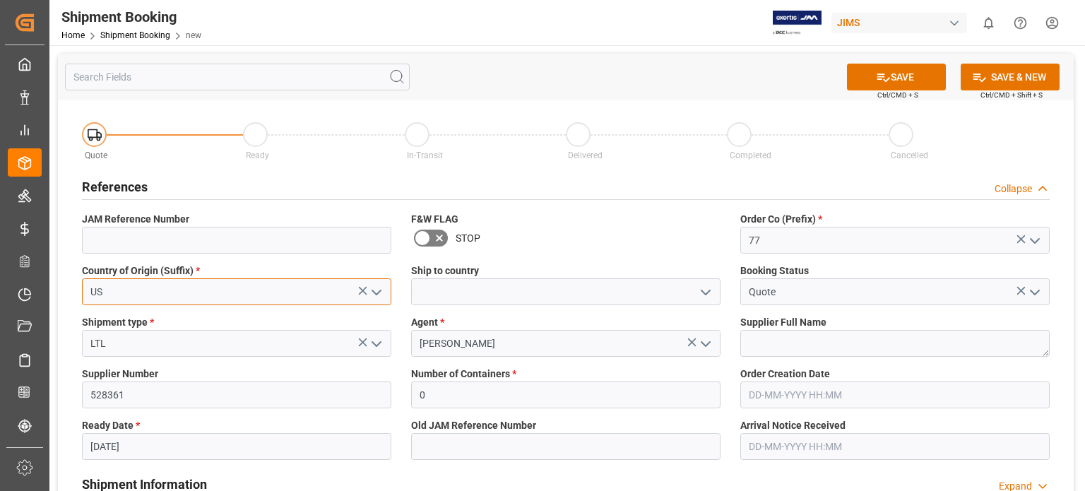
type input "US"
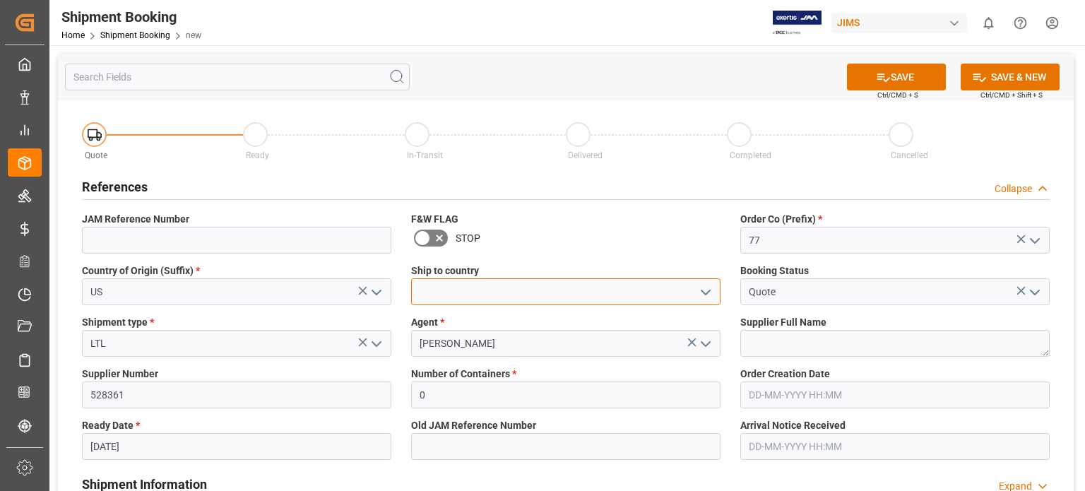
click at [446, 300] on input at bounding box center [565, 291] width 309 height 27
click at [709, 294] on icon "open menu" at bounding box center [705, 292] width 17 height 17
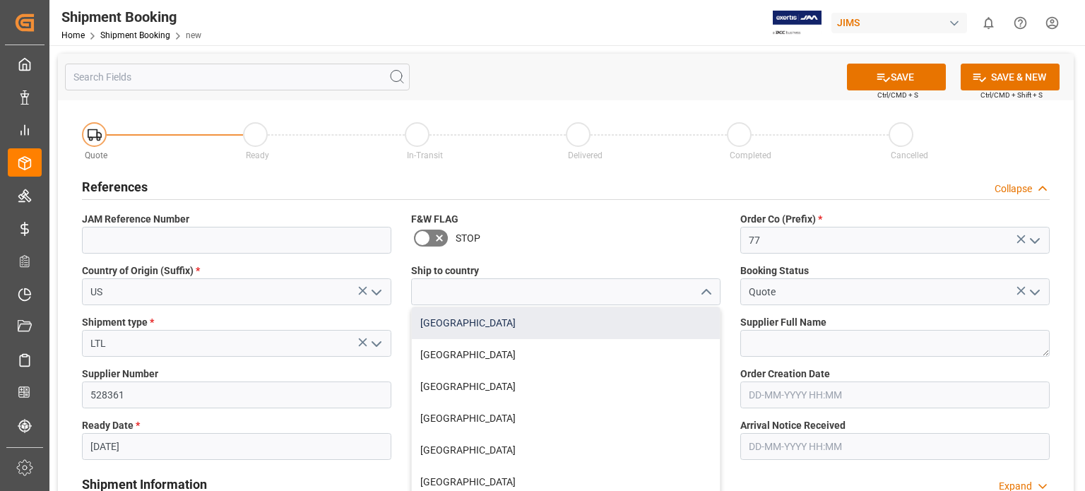
click at [659, 324] on div "[GEOGRAPHIC_DATA]" at bounding box center [566, 323] width 308 height 32
type input "[GEOGRAPHIC_DATA]"
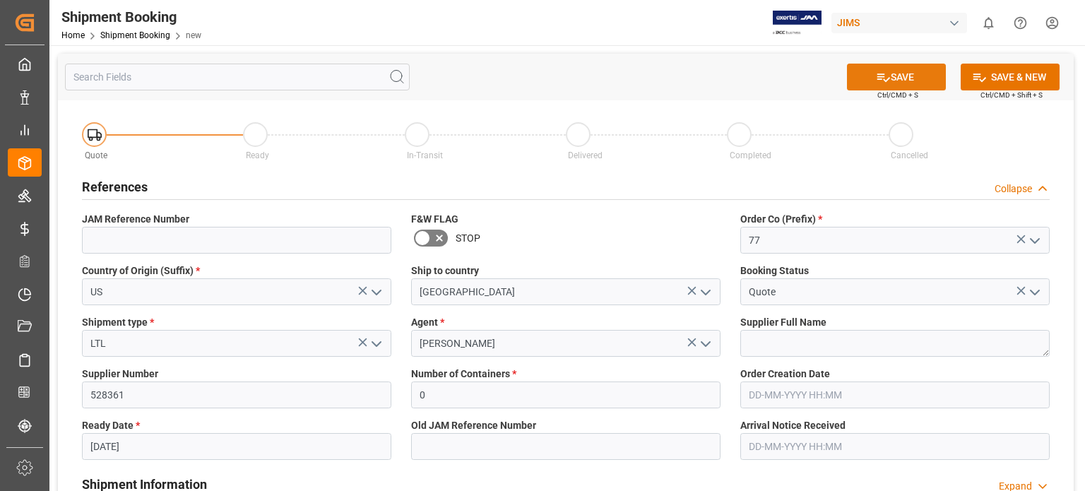
click at [898, 82] on button "SAVE" at bounding box center [896, 77] width 99 height 27
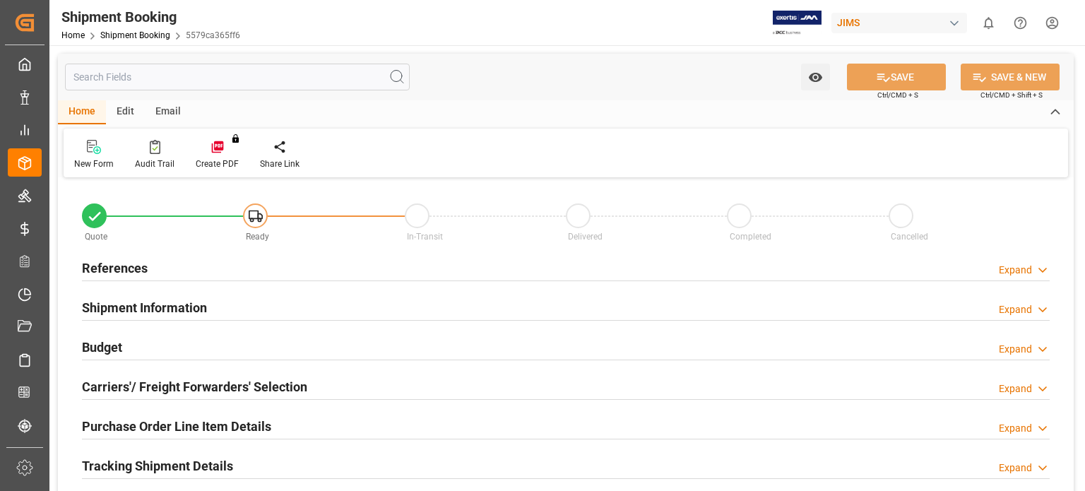
type input "0"
type input "[DATE]"
click at [103, 271] on h2 "References" at bounding box center [115, 267] width 66 height 19
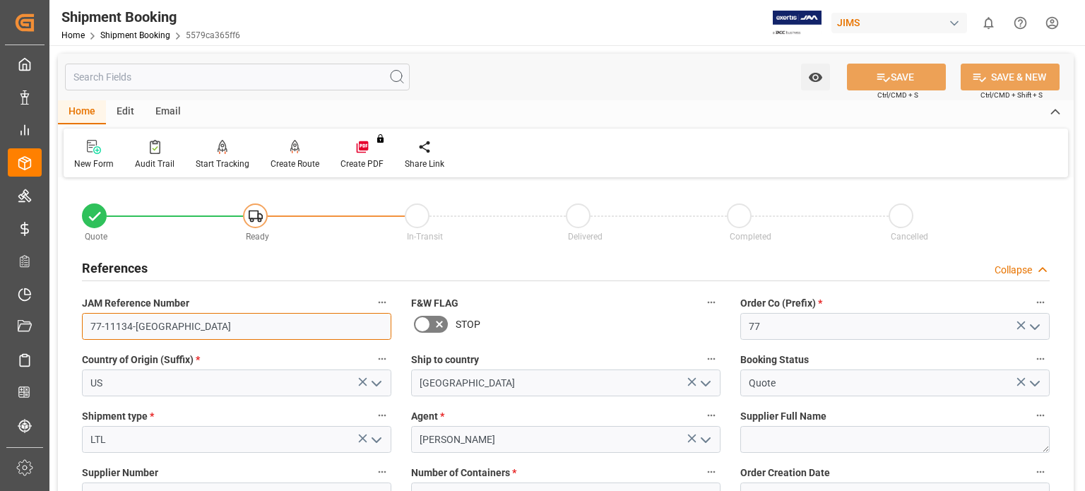
drag, startPoint x: 153, startPoint y: 330, endPoint x: 1, endPoint y: 124, distance: 256.1
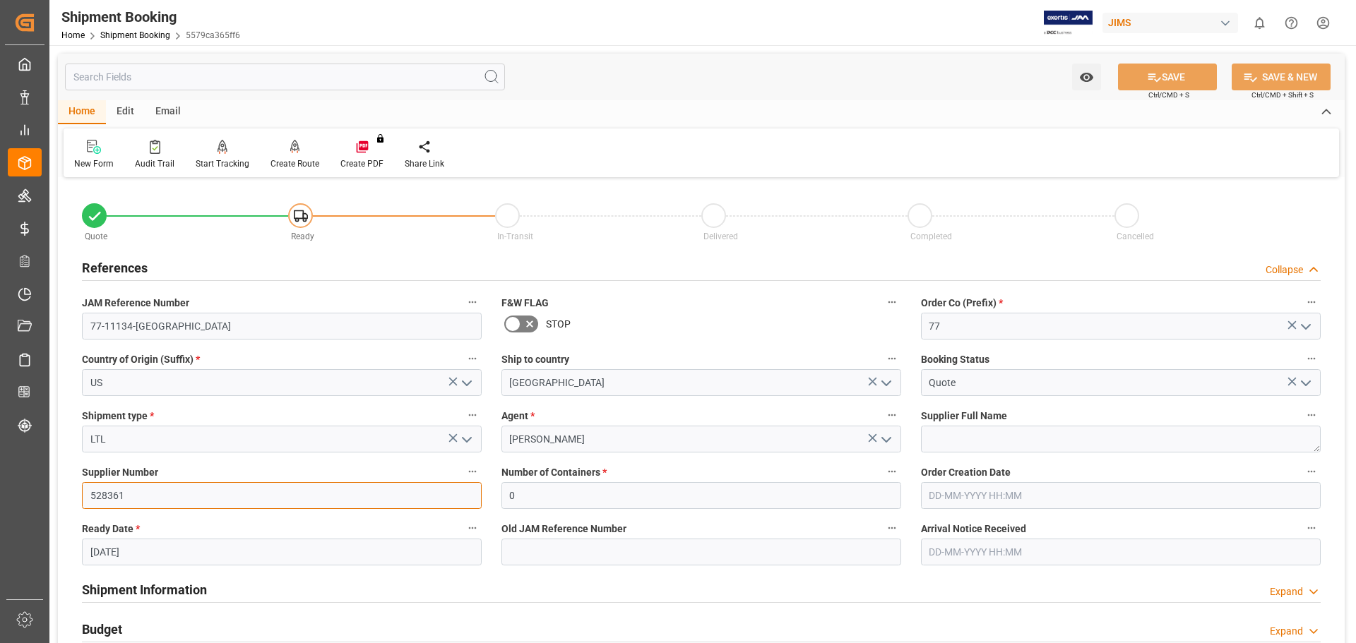
drag, startPoint x: 132, startPoint y: 499, endPoint x: 44, endPoint y: 499, distance: 87.6
click at [44, 490] on div "Created by potrace 1.15, written by [PERSON_NAME] [DATE]-[DATE] Created by potr…" at bounding box center [678, 321] width 1356 height 643
click at [124, 34] on link "Shipment Booking" at bounding box center [135, 35] width 70 height 10
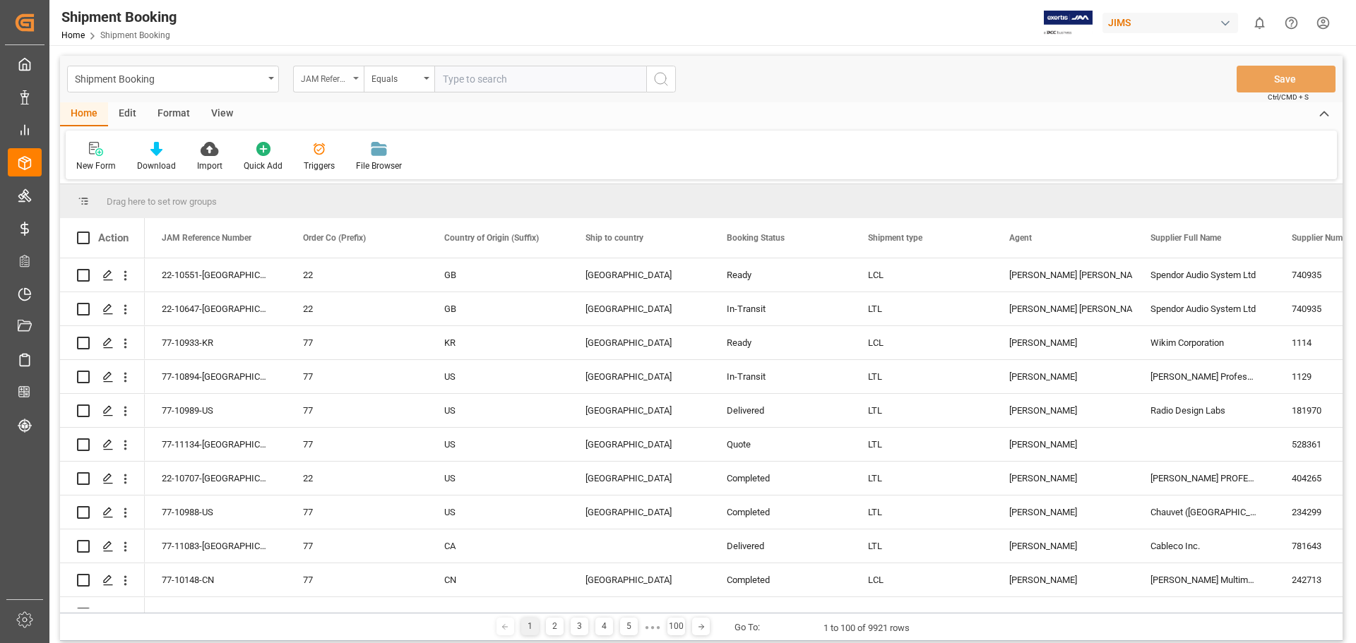
click at [354, 81] on div "JAM Reference Number" at bounding box center [328, 79] width 71 height 27
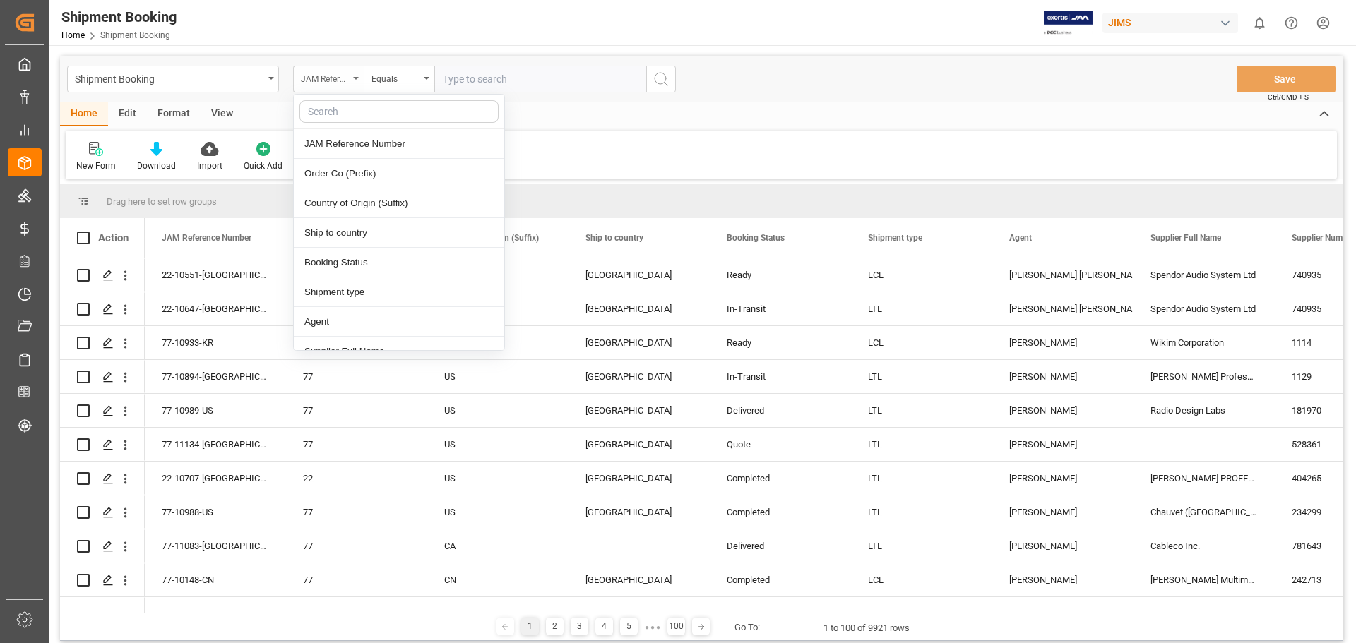
type input "s"
click at [379, 294] on div "Supplier Number" at bounding box center [399, 293] width 210 height 30
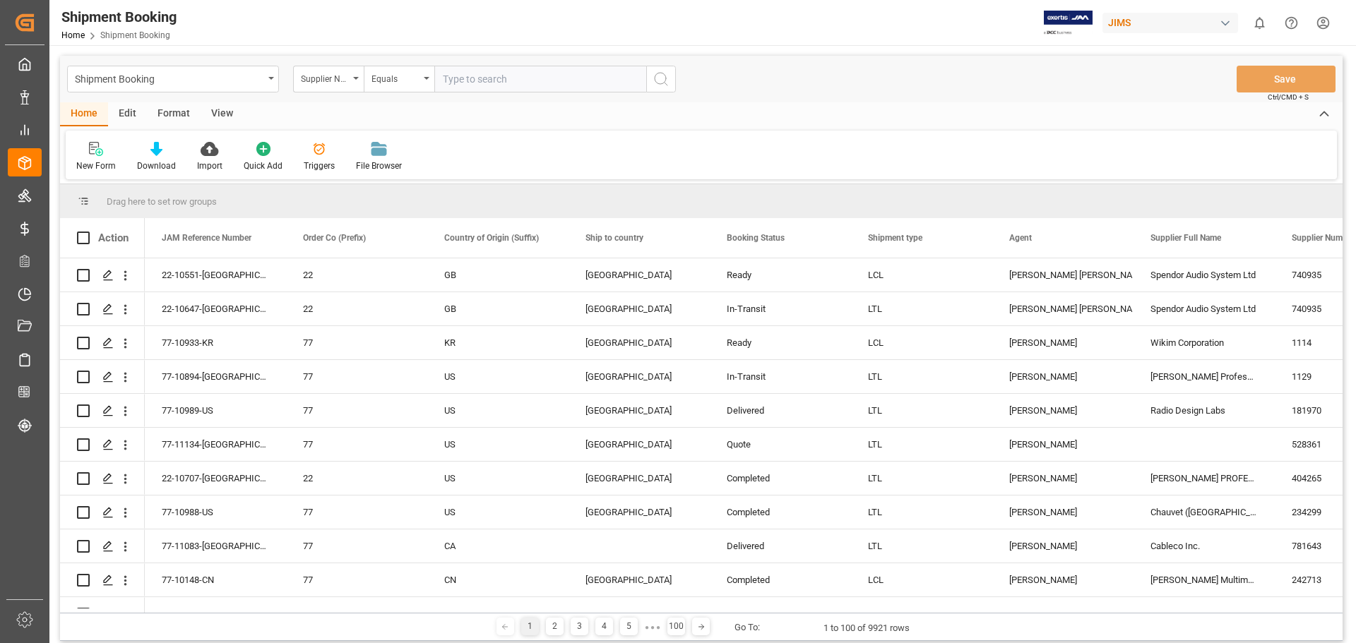
click at [527, 78] on input "text" at bounding box center [540, 79] width 212 height 27
paste input "528361"
type input "528361"
click at [662, 78] on icon "search button" at bounding box center [660, 79] width 17 height 17
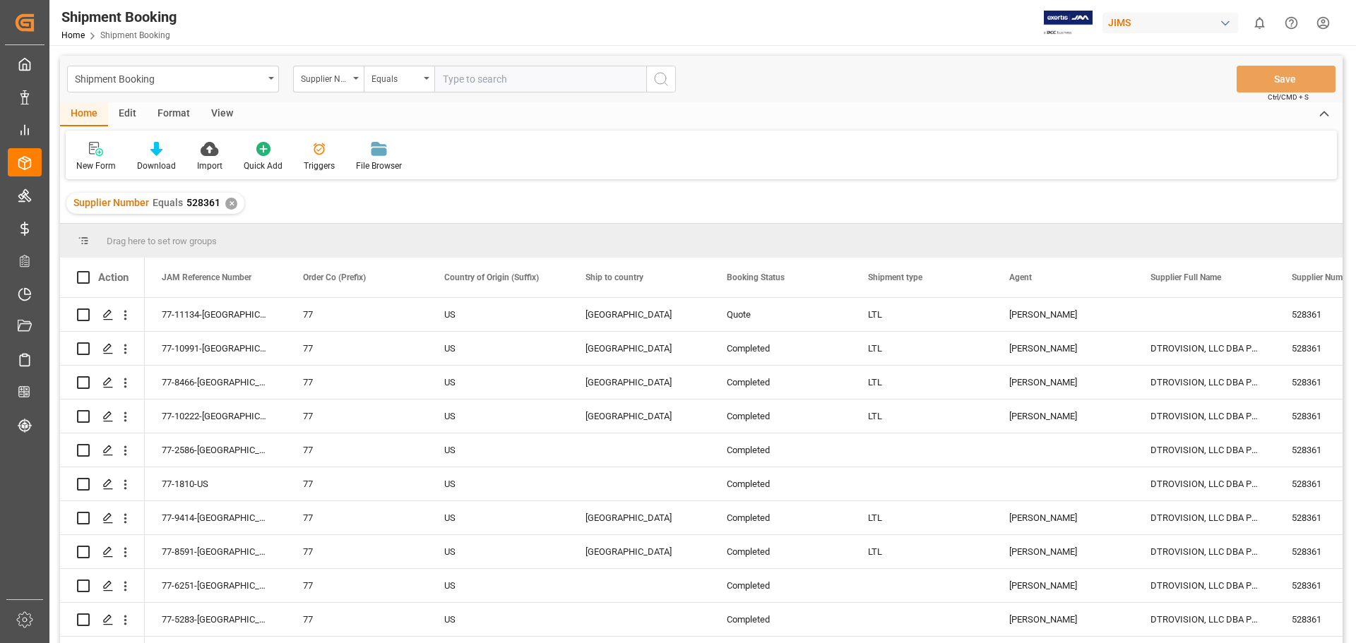
click at [121, 34] on span "Shipment Booking" at bounding box center [135, 35] width 70 height 10
click at [100, 156] on icon at bounding box center [96, 149] width 14 height 14
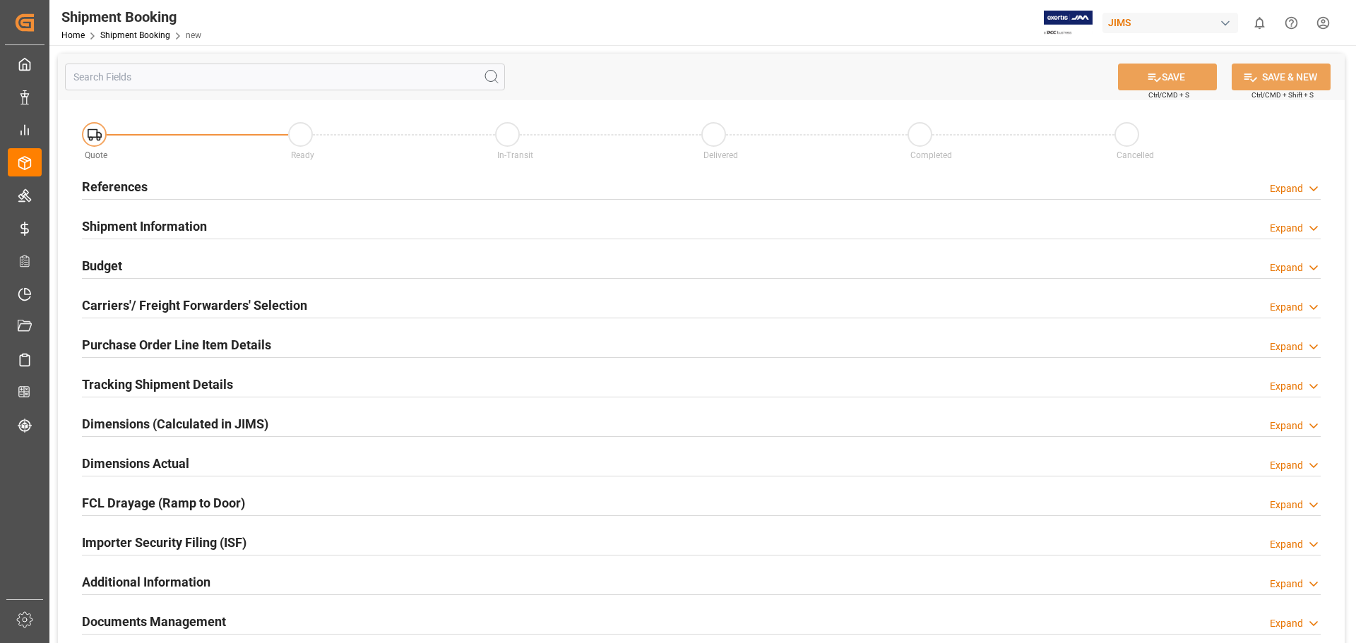
click at [110, 184] on h2 "References" at bounding box center [115, 186] width 66 height 19
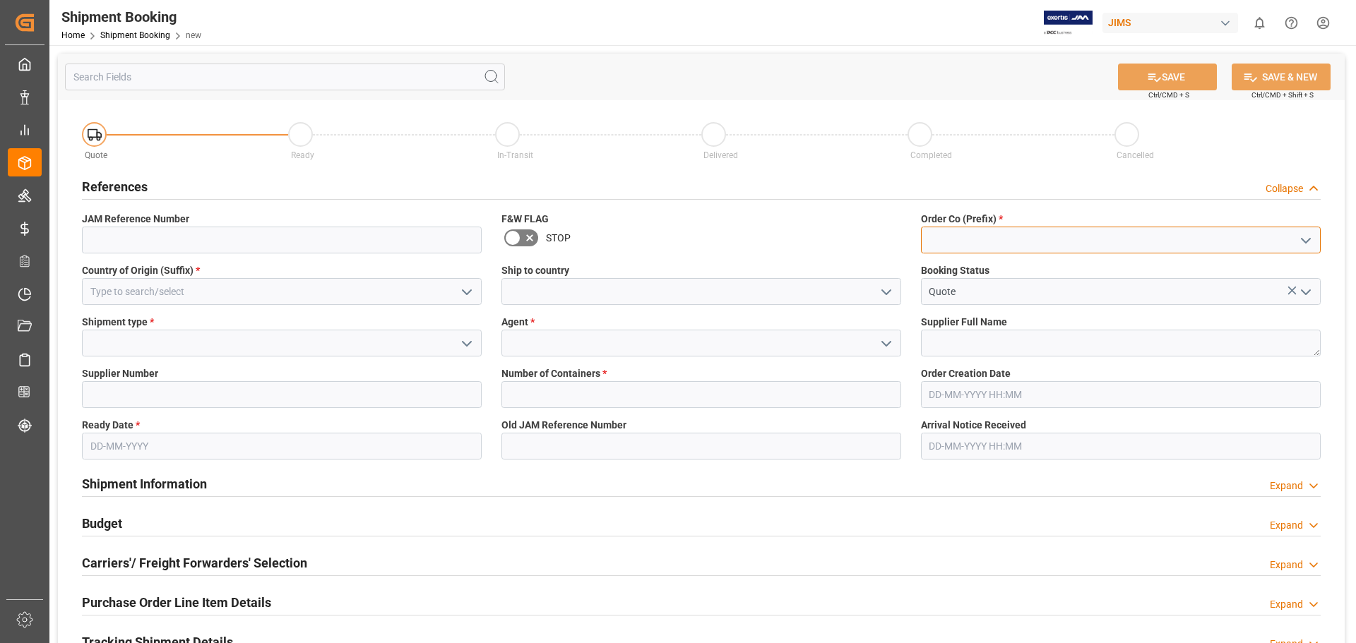
click at [961, 242] on input at bounding box center [1121, 240] width 400 height 27
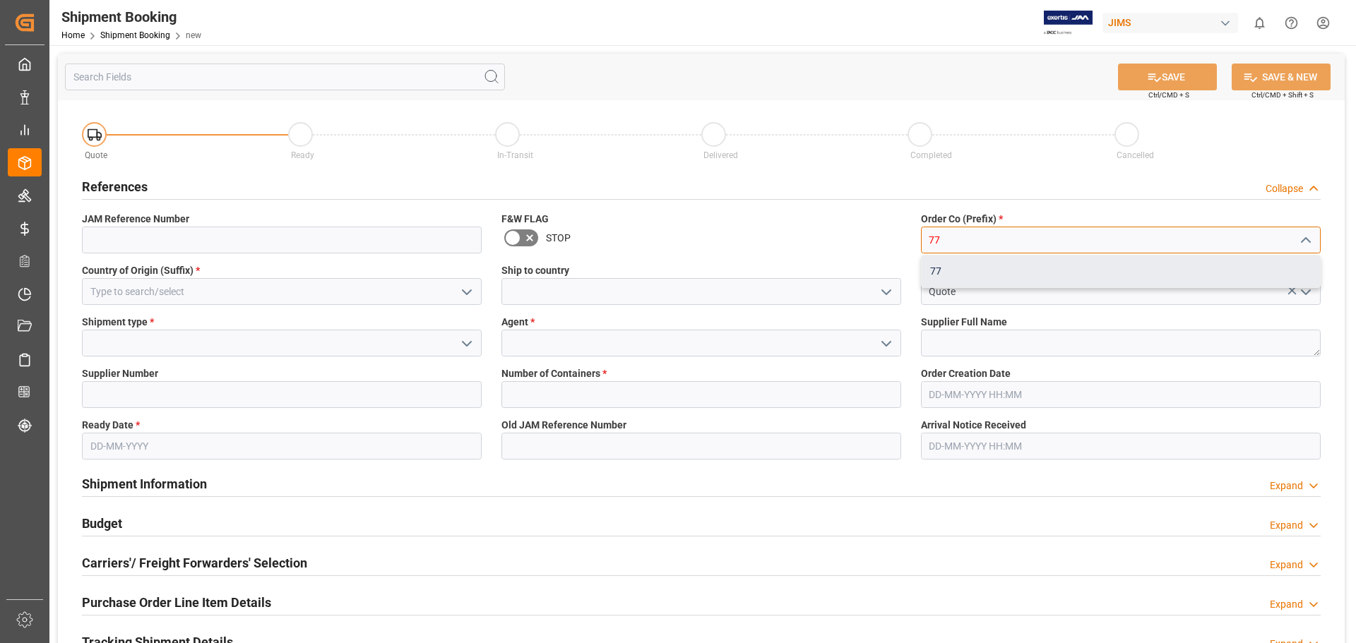
click at [996, 275] on div "77" at bounding box center [1121, 272] width 398 height 32
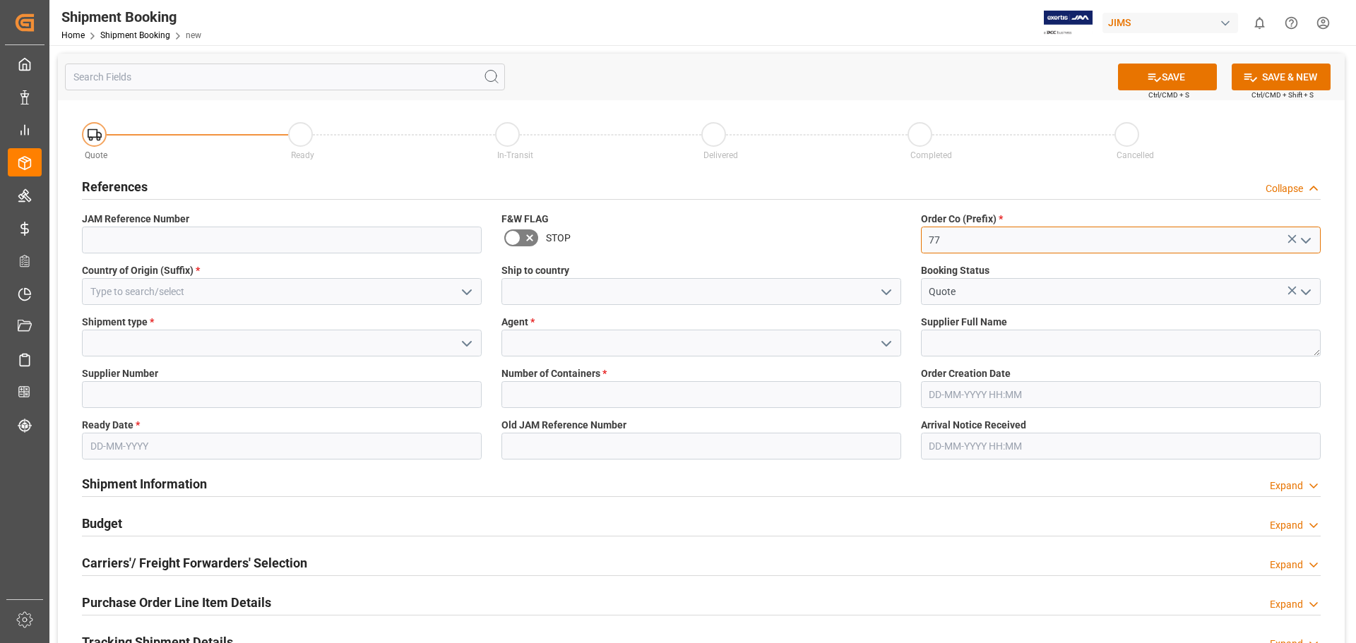
type input "77"
click at [167, 284] on input at bounding box center [282, 291] width 400 height 27
click at [160, 289] on input at bounding box center [282, 291] width 400 height 27
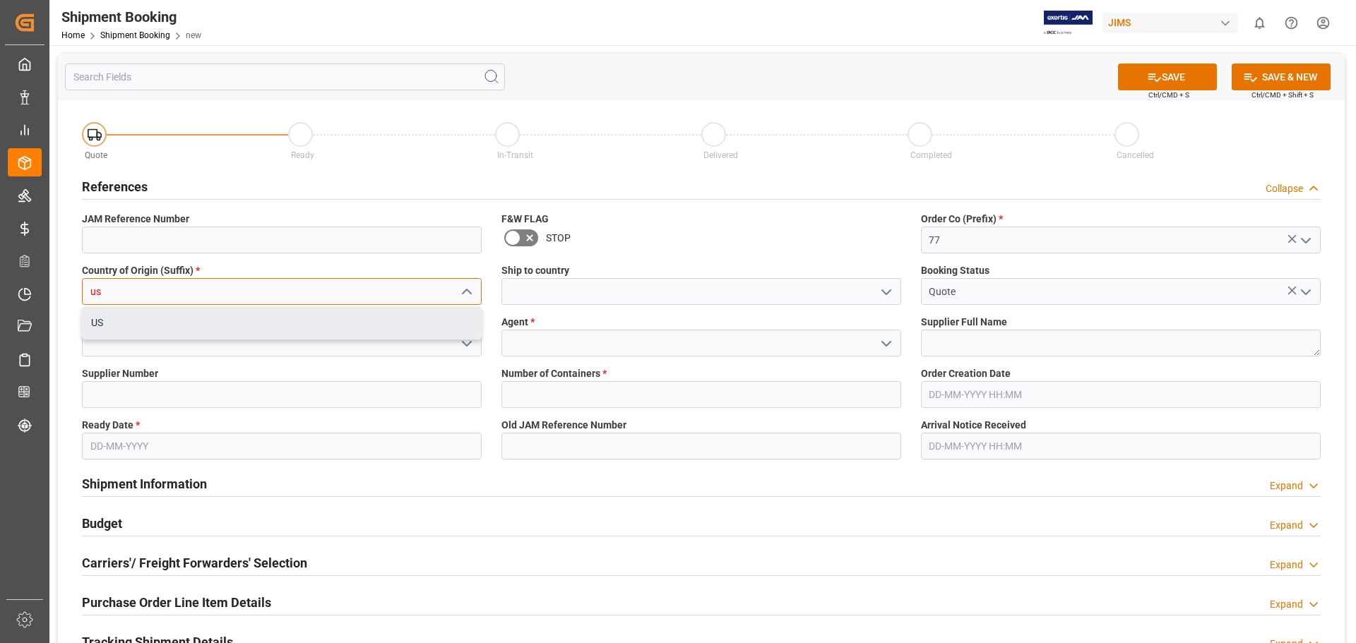
click at [158, 330] on div "US" at bounding box center [282, 323] width 398 height 32
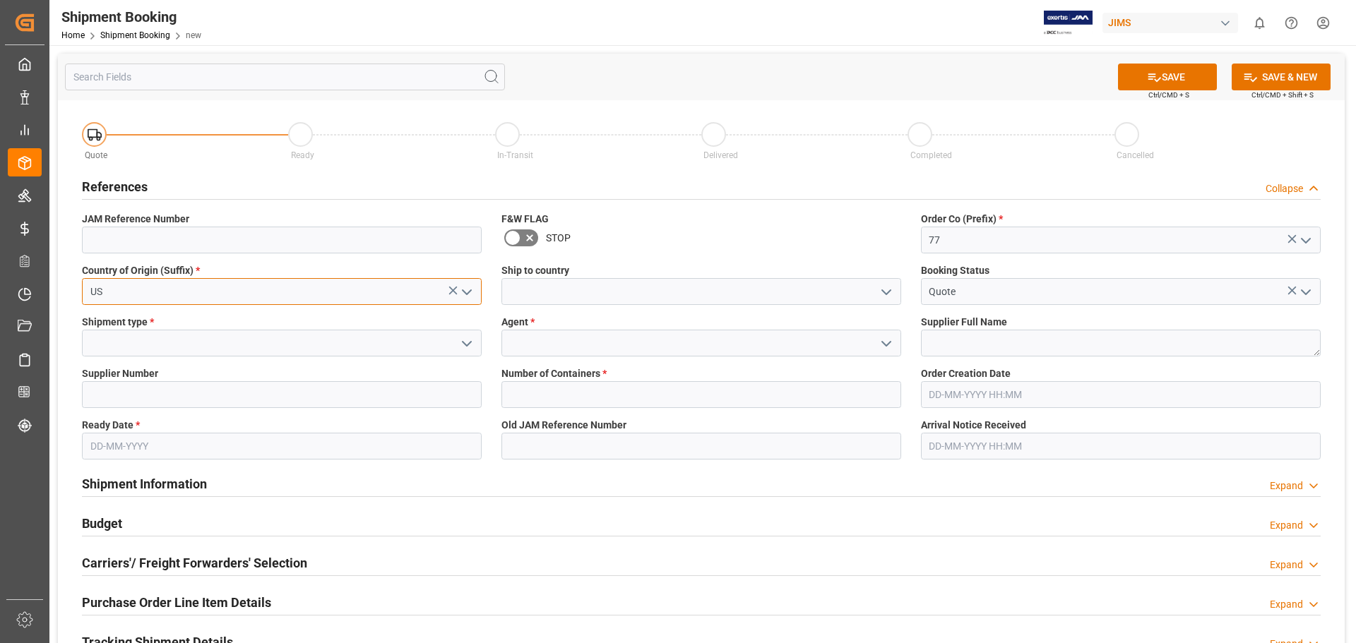
type input "US"
click at [618, 290] on input at bounding box center [701, 291] width 400 height 27
click at [885, 297] on icon "open menu" at bounding box center [886, 292] width 17 height 17
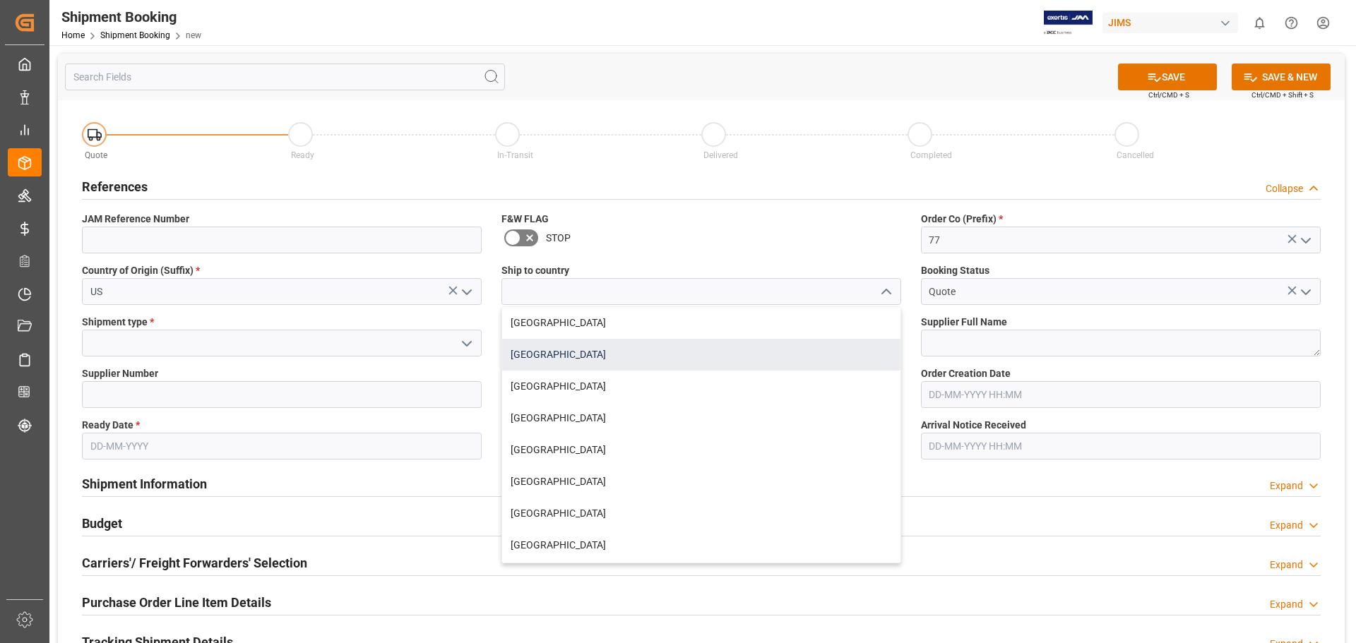
click at [808, 369] on div "[GEOGRAPHIC_DATA]" at bounding box center [701, 355] width 398 height 32
type input "[GEOGRAPHIC_DATA]"
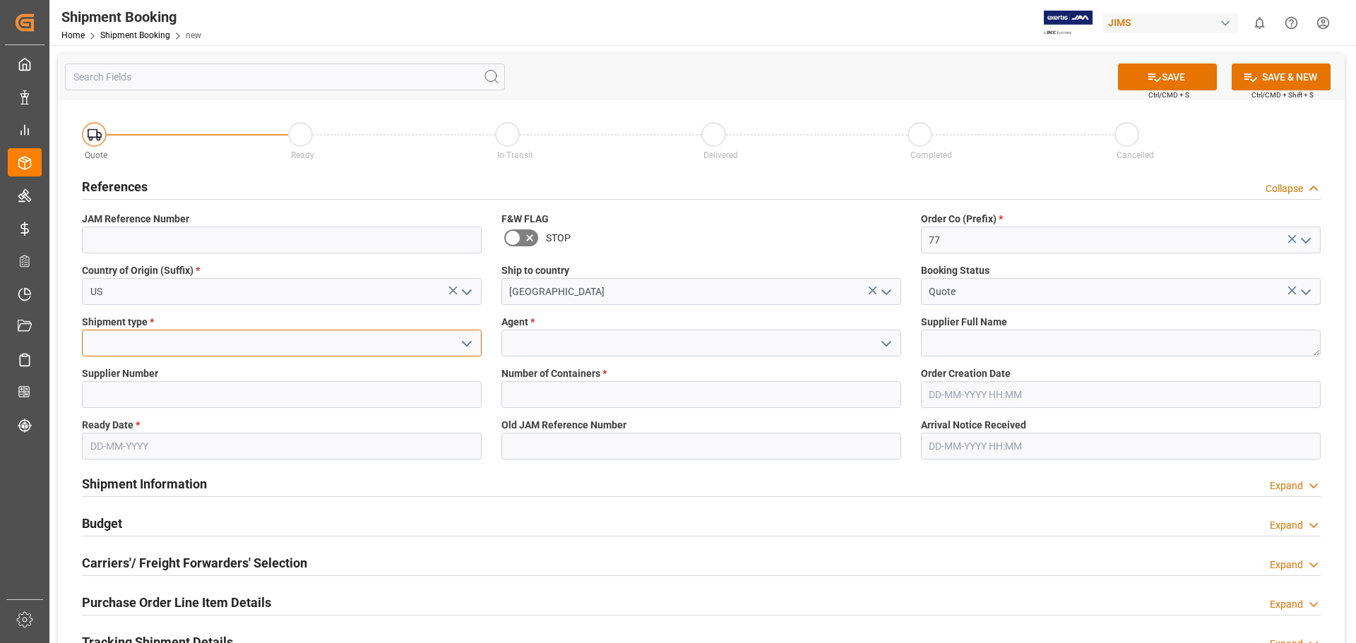
click at [133, 345] on input at bounding box center [282, 343] width 400 height 27
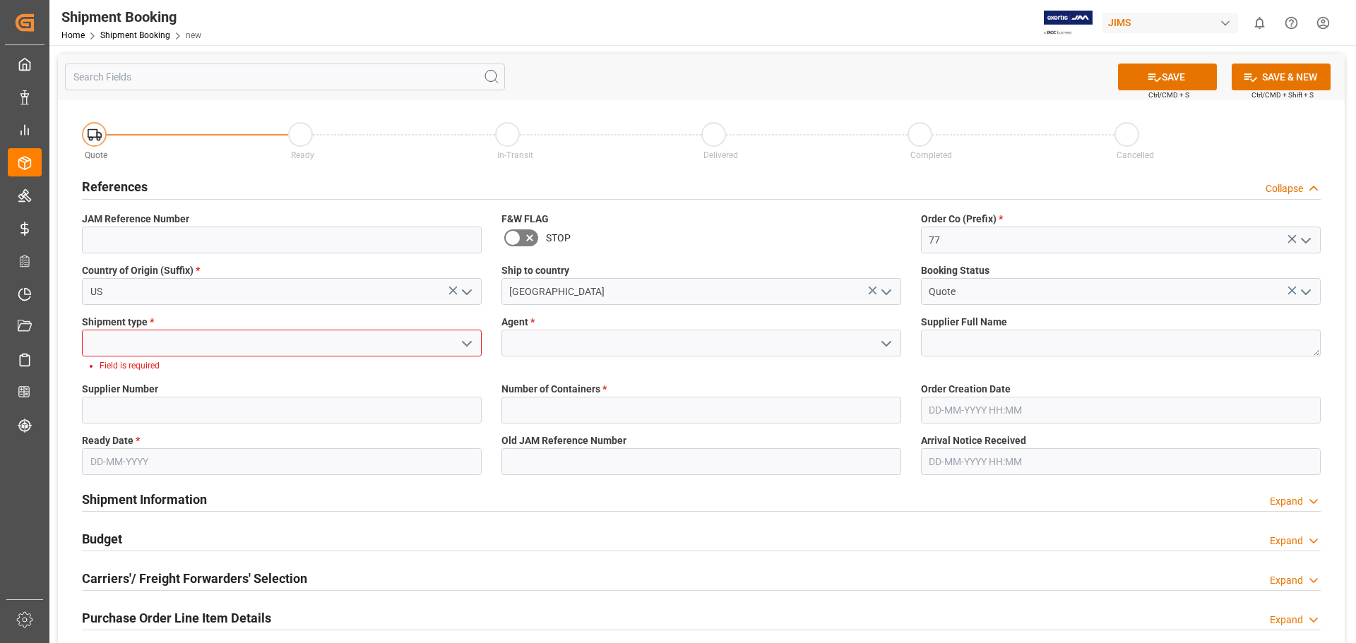
click at [462, 347] on icon "open menu" at bounding box center [466, 343] width 17 height 17
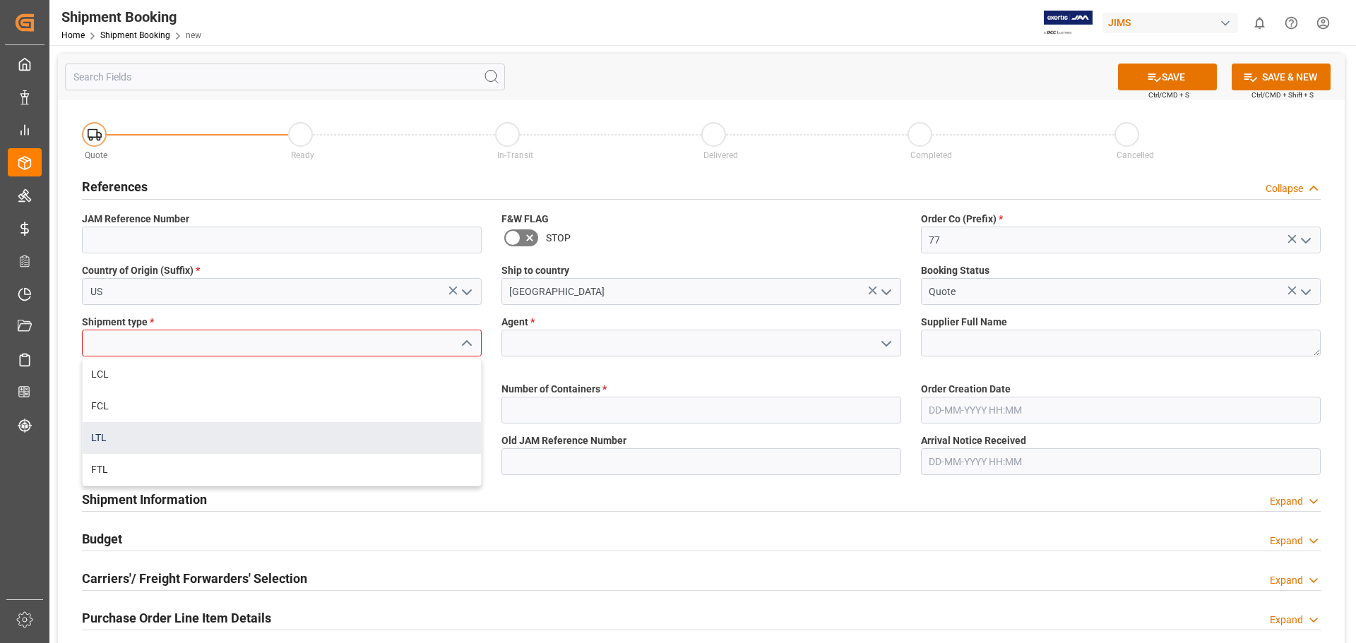
click at [351, 436] on div "LTL" at bounding box center [282, 438] width 398 height 32
type input "LTL"
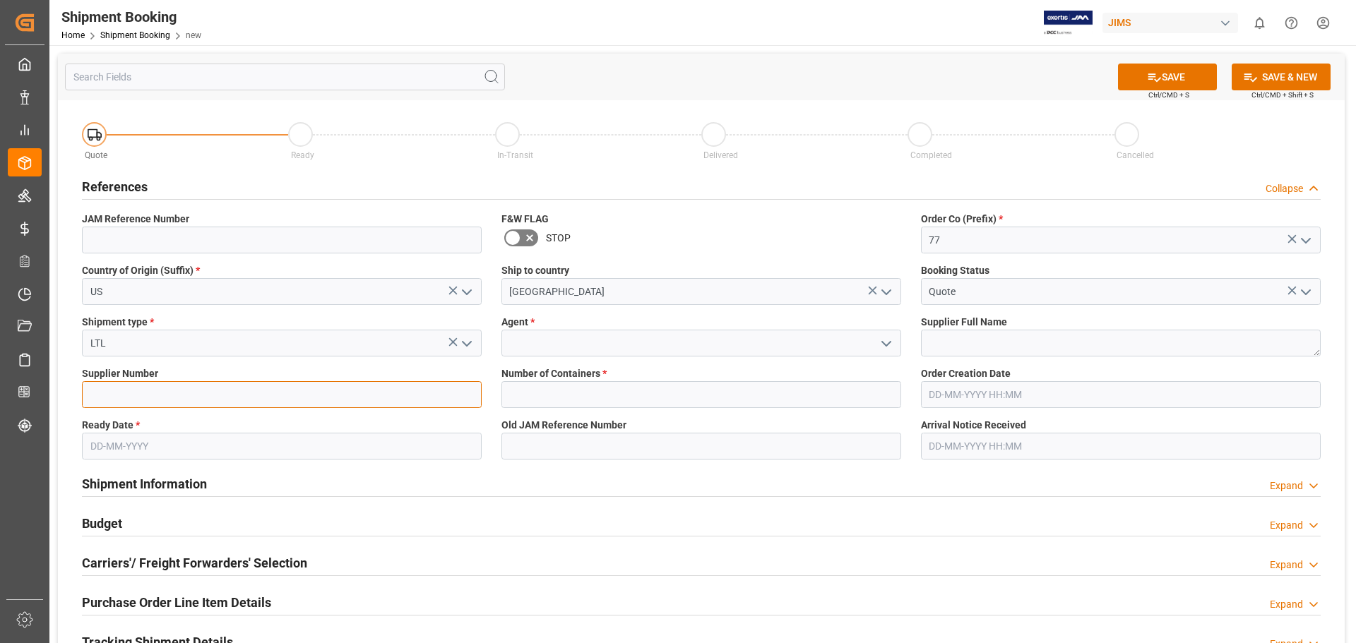
click at [230, 398] on input at bounding box center [282, 394] width 400 height 27
paste input "225643"
type input "225643"
click at [124, 443] on input "text" at bounding box center [282, 446] width 400 height 27
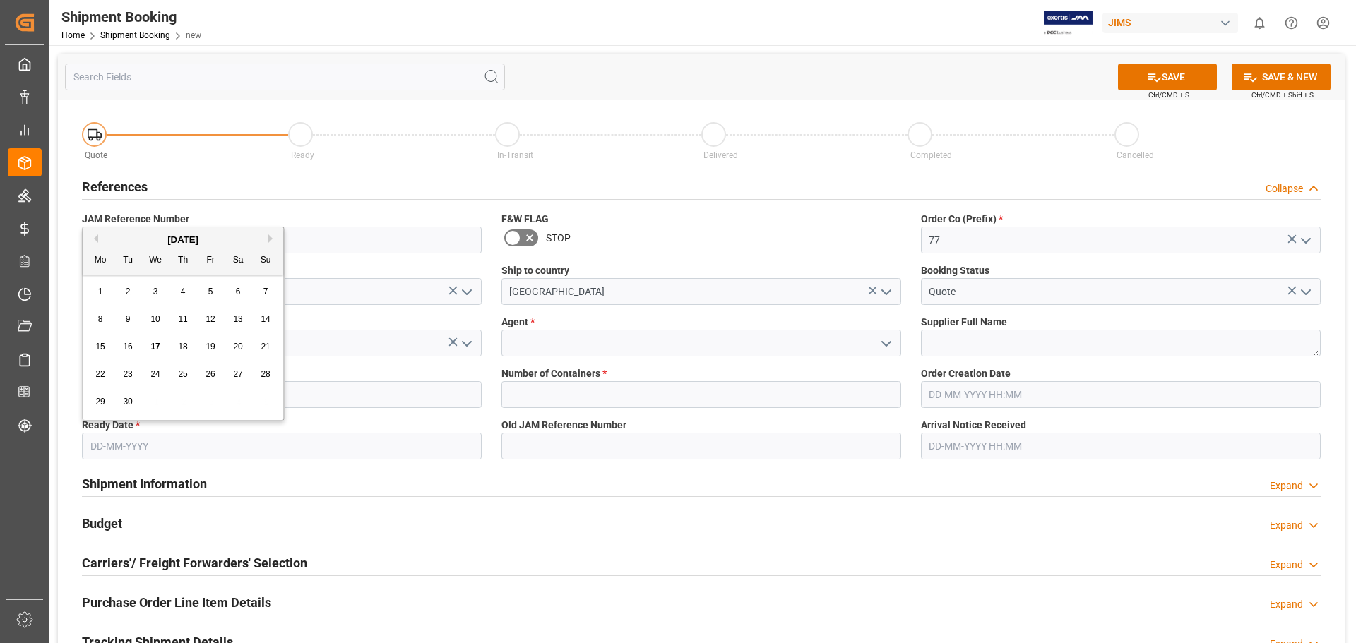
click at [159, 347] on span "17" at bounding box center [154, 347] width 9 height 10
type input "[DATE]"
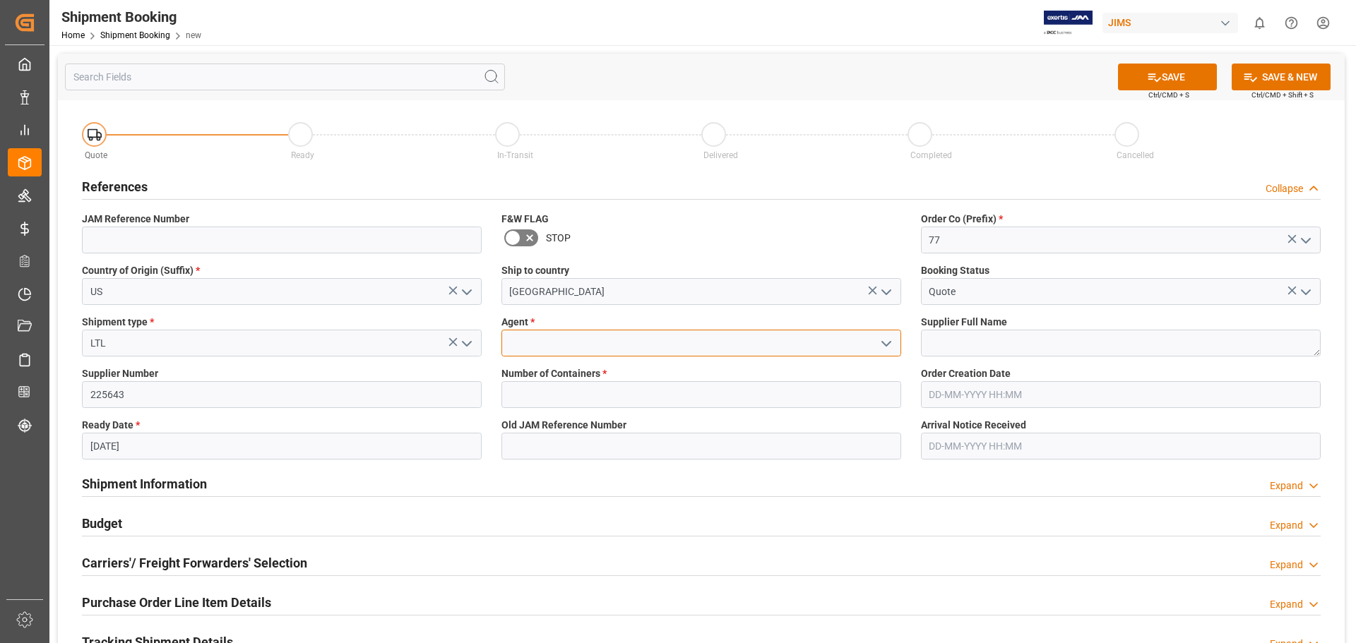
click at [547, 342] on input at bounding box center [701, 343] width 400 height 27
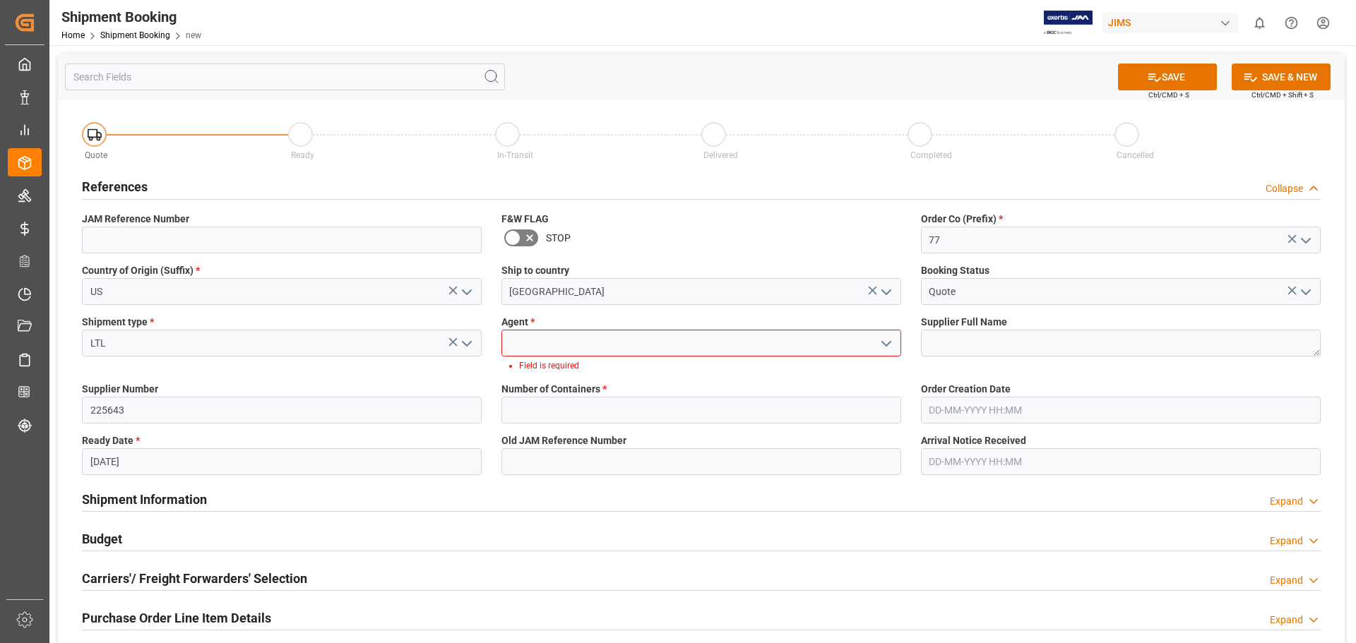
click at [889, 344] on icon "open menu" at bounding box center [886, 343] width 17 height 17
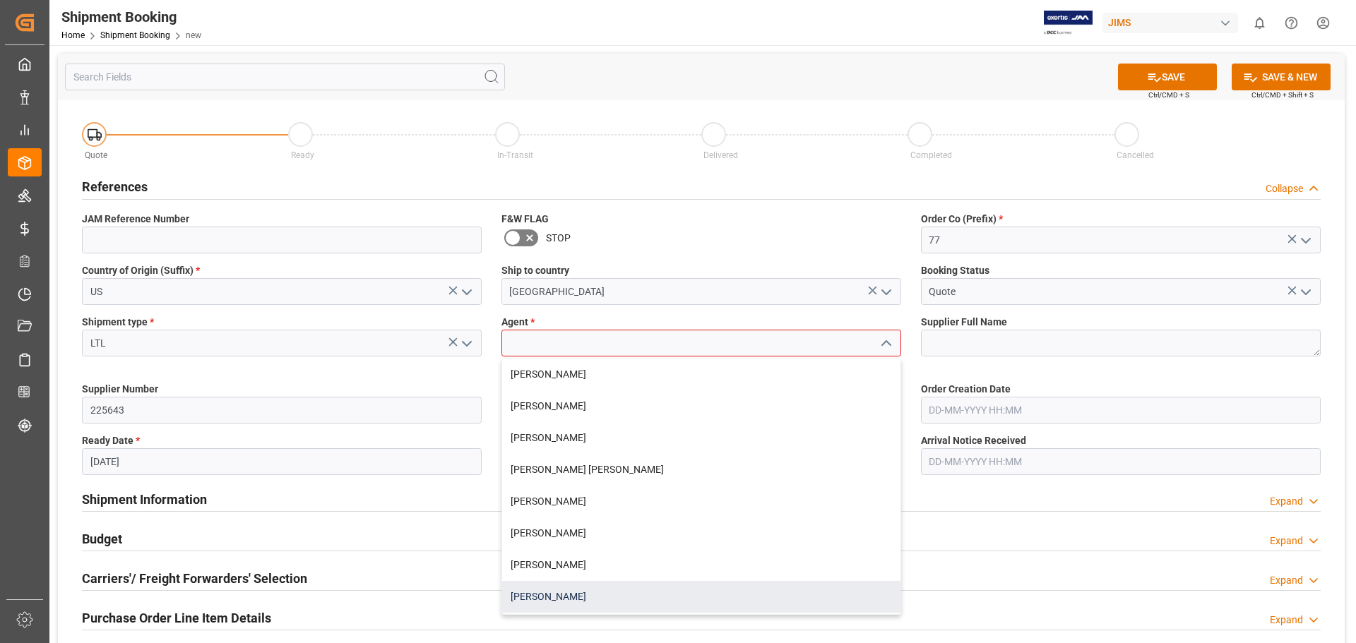
click at [641, 490] on div "[PERSON_NAME]" at bounding box center [701, 597] width 398 height 32
type input "[PERSON_NAME]"
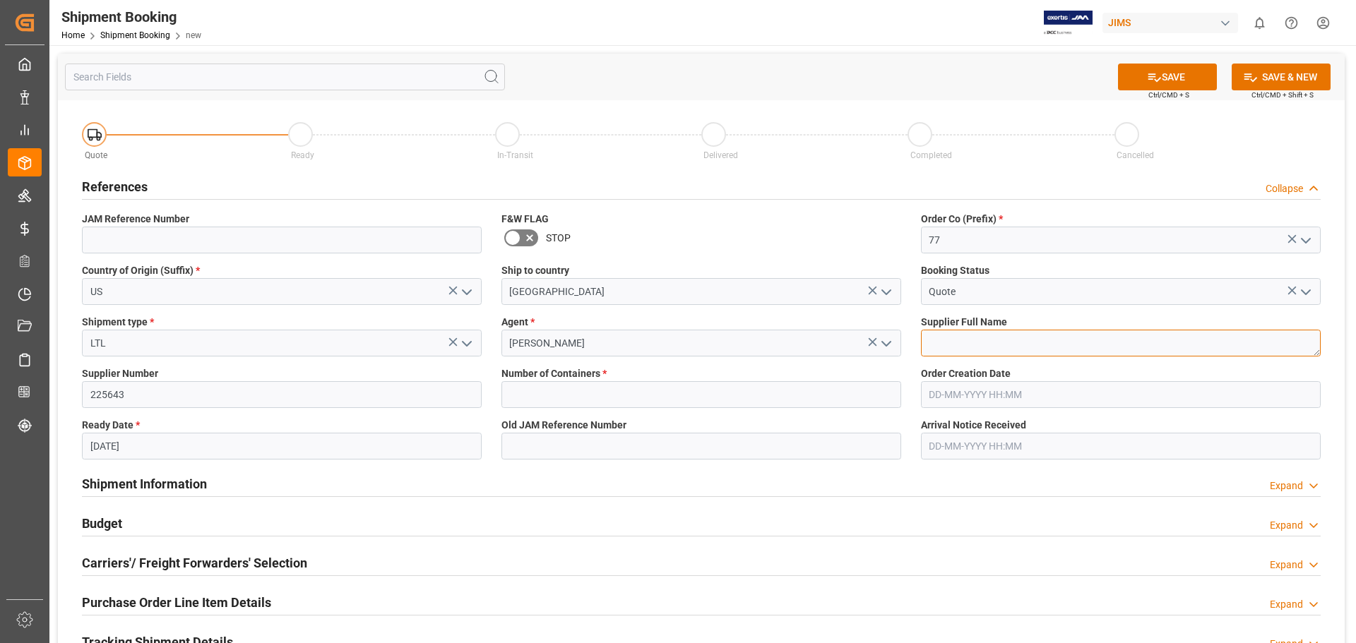
click at [977, 342] on textarea at bounding box center [1121, 343] width 400 height 27
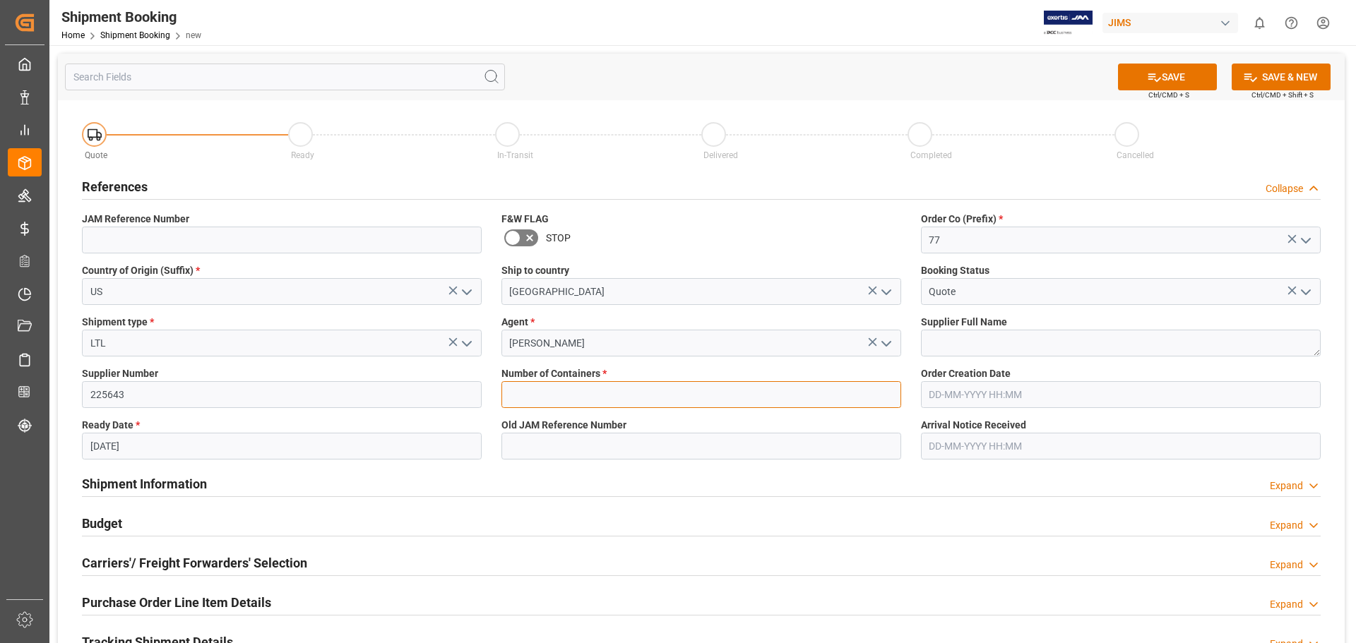
click at [552, 392] on input "text" at bounding box center [701, 394] width 400 height 27
type input "0"
click at [1084, 80] on button "SAVE" at bounding box center [1167, 77] width 99 height 27
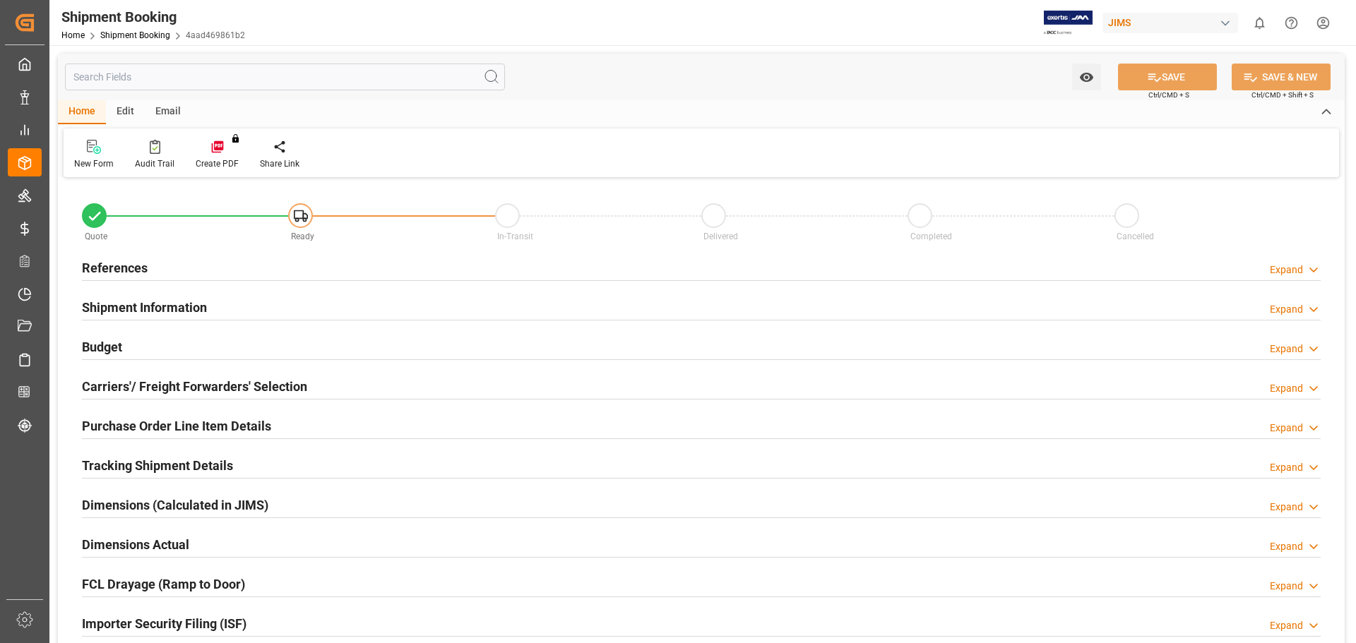
type input "0"
type input "[DATE]"
click at [104, 268] on h2 "References" at bounding box center [115, 267] width 66 height 19
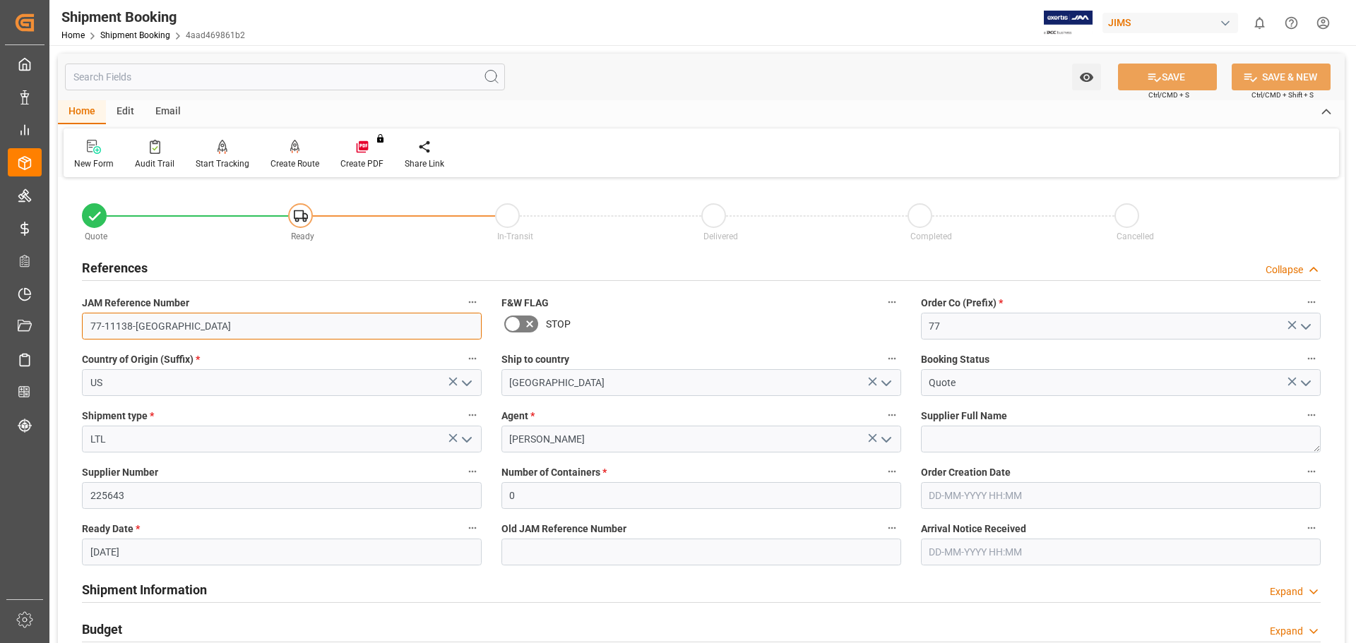
drag, startPoint x: 152, startPoint y: 326, endPoint x: 78, endPoint y: 179, distance: 164.2
click at [66, 325] on div "Quote Ready In-Transit Delivered Completed Cancelled References Collapse JAM Re…" at bounding box center [701, 620] width 1287 height 878
click at [132, 34] on link "Shipment Booking" at bounding box center [135, 35] width 70 height 10
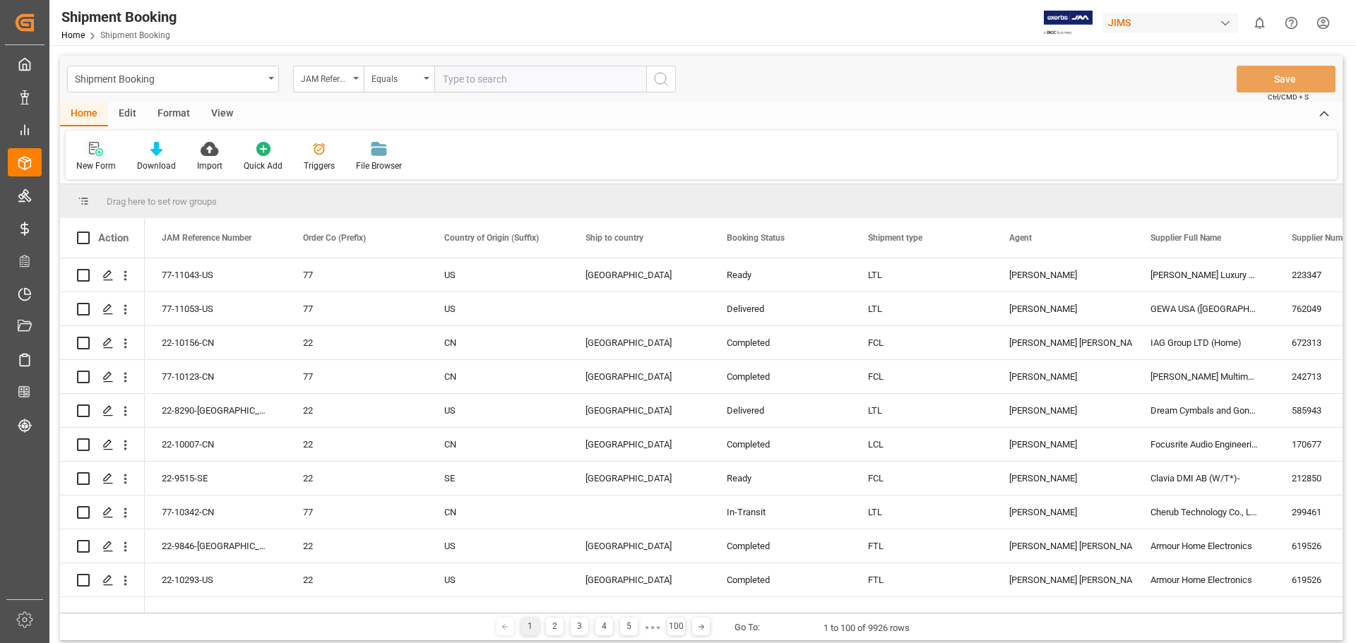
click at [99, 155] on icon at bounding box center [96, 149] width 14 height 14
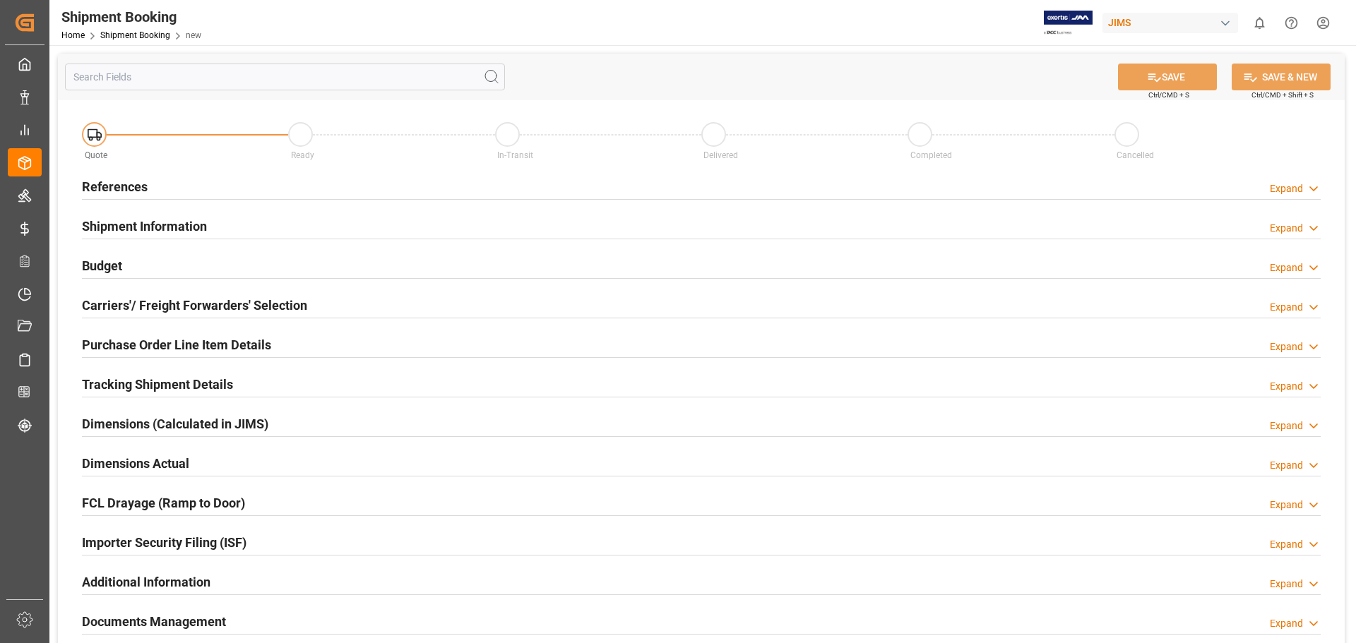
click at [133, 189] on h2 "References" at bounding box center [115, 186] width 66 height 19
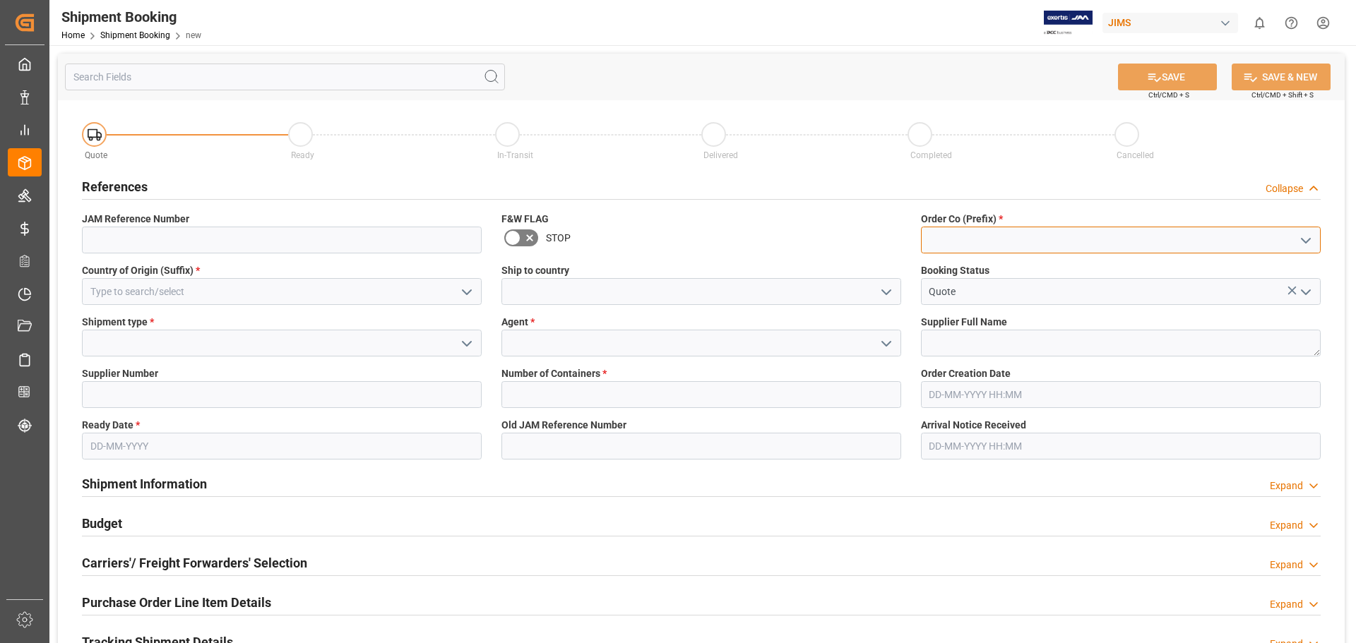
click at [985, 246] on input at bounding box center [1121, 240] width 400 height 27
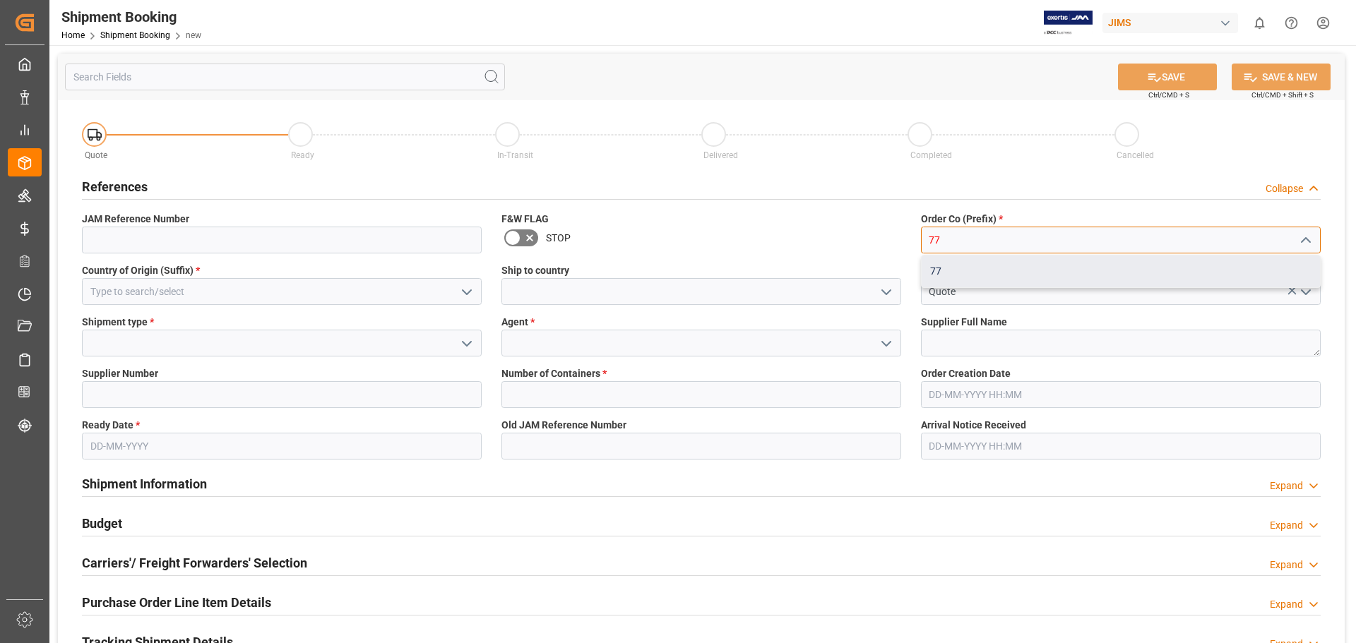
click at [965, 273] on div "77" at bounding box center [1121, 272] width 398 height 32
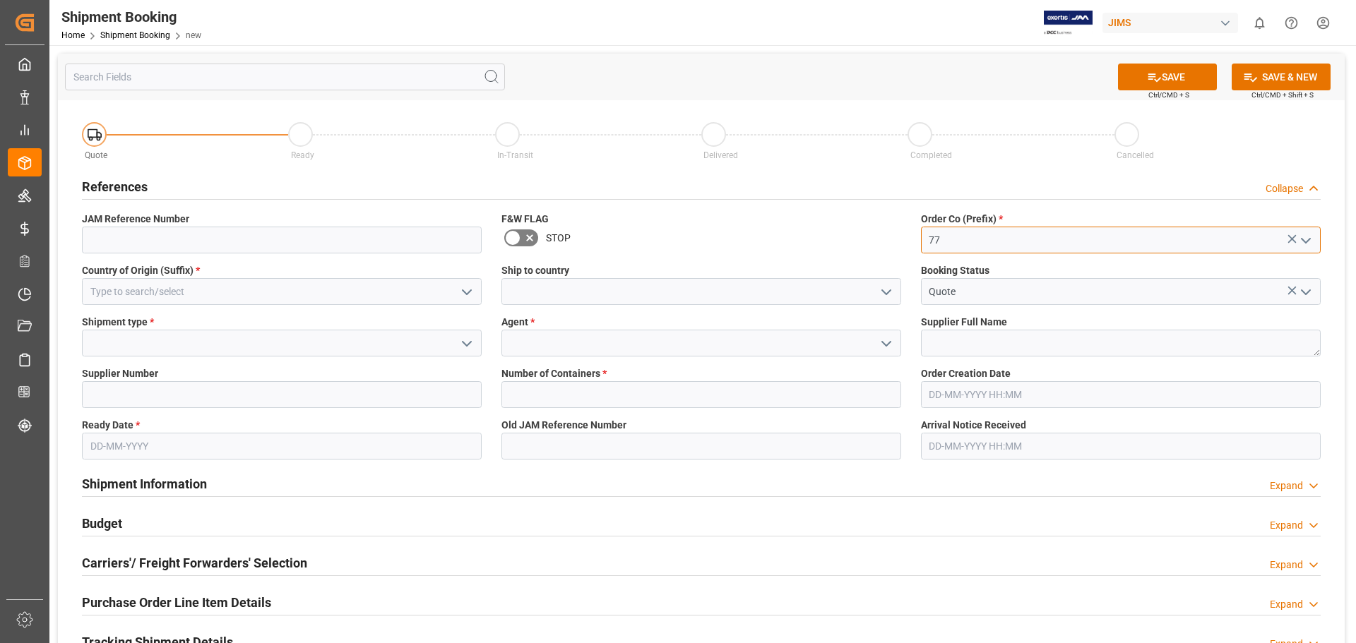
type input "77"
click at [535, 340] on input at bounding box center [701, 343] width 400 height 27
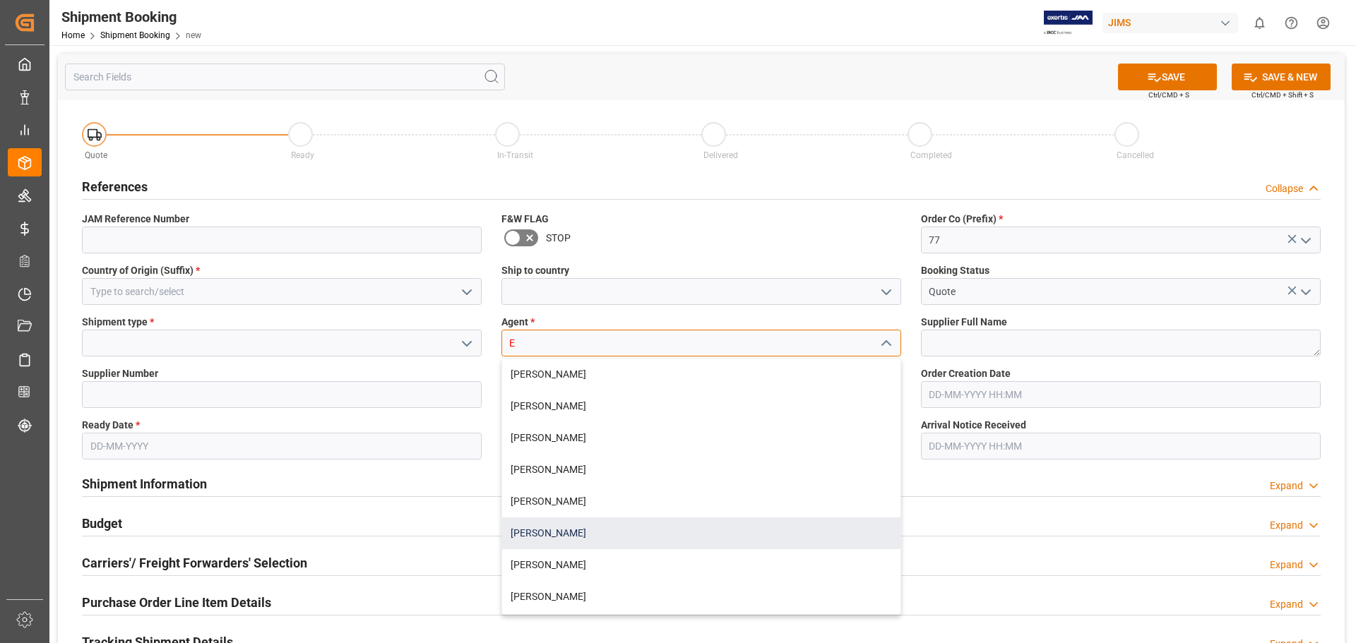
click at [566, 536] on div "[PERSON_NAME]" at bounding box center [701, 534] width 398 height 32
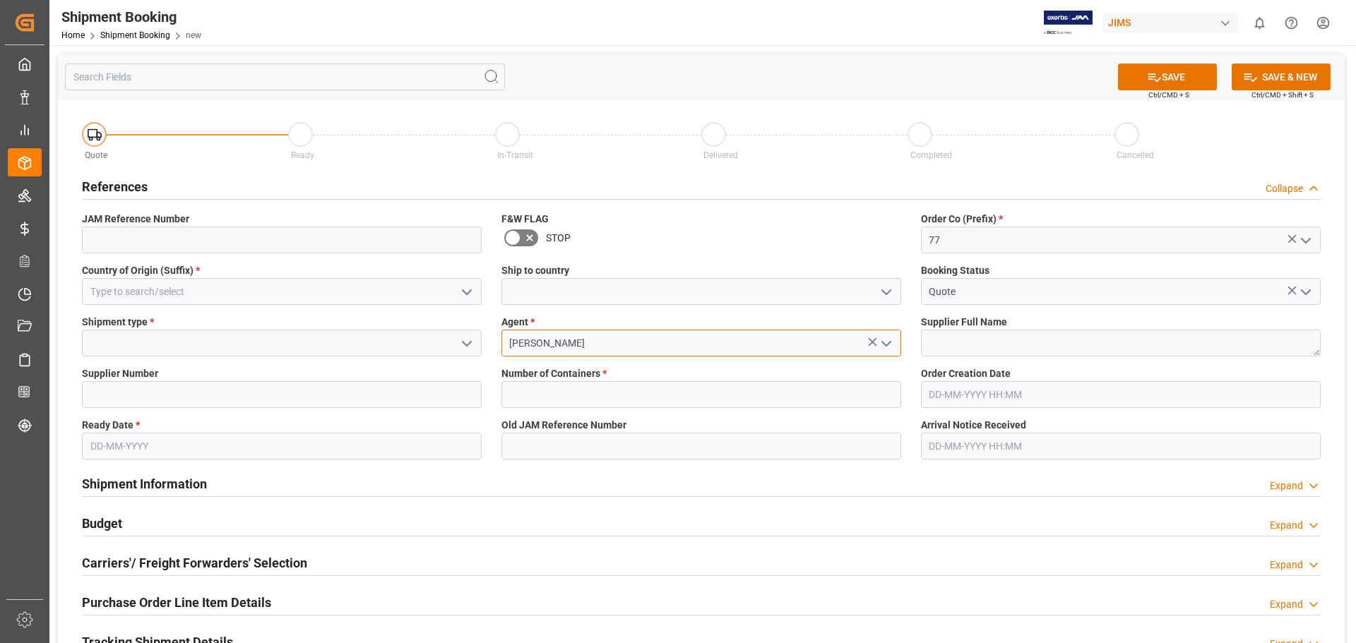
type input "[PERSON_NAME]"
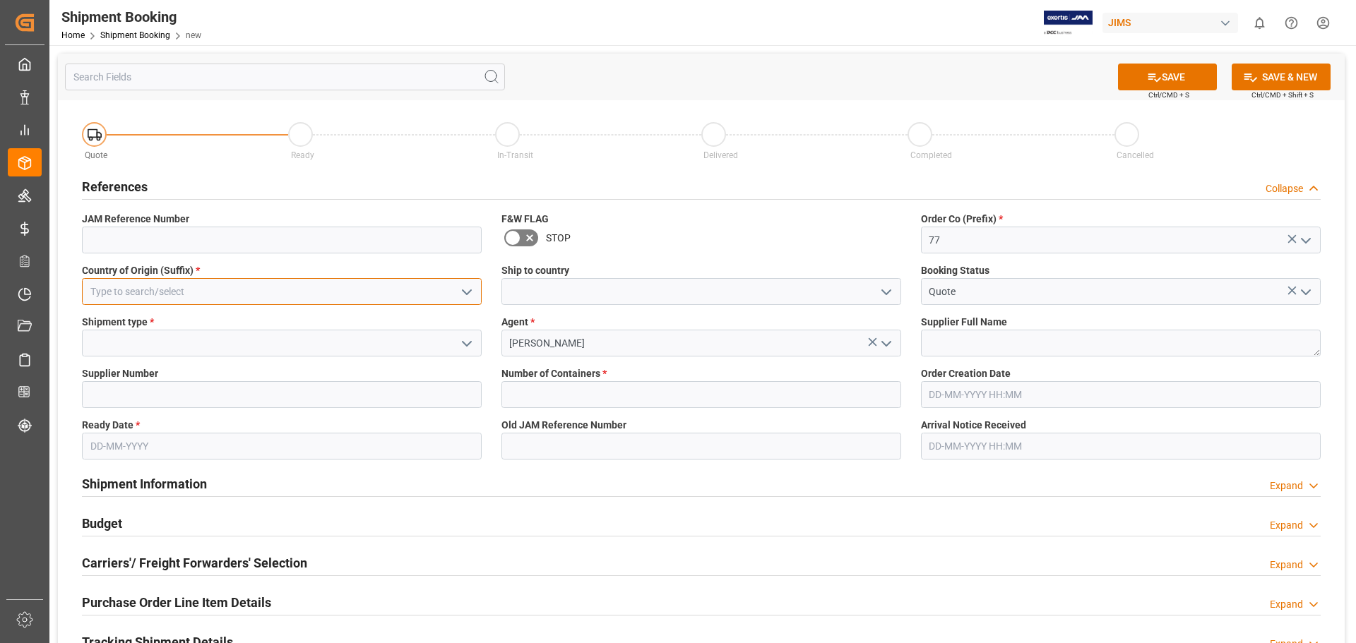
click at [166, 290] on input at bounding box center [282, 291] width 400 height 27
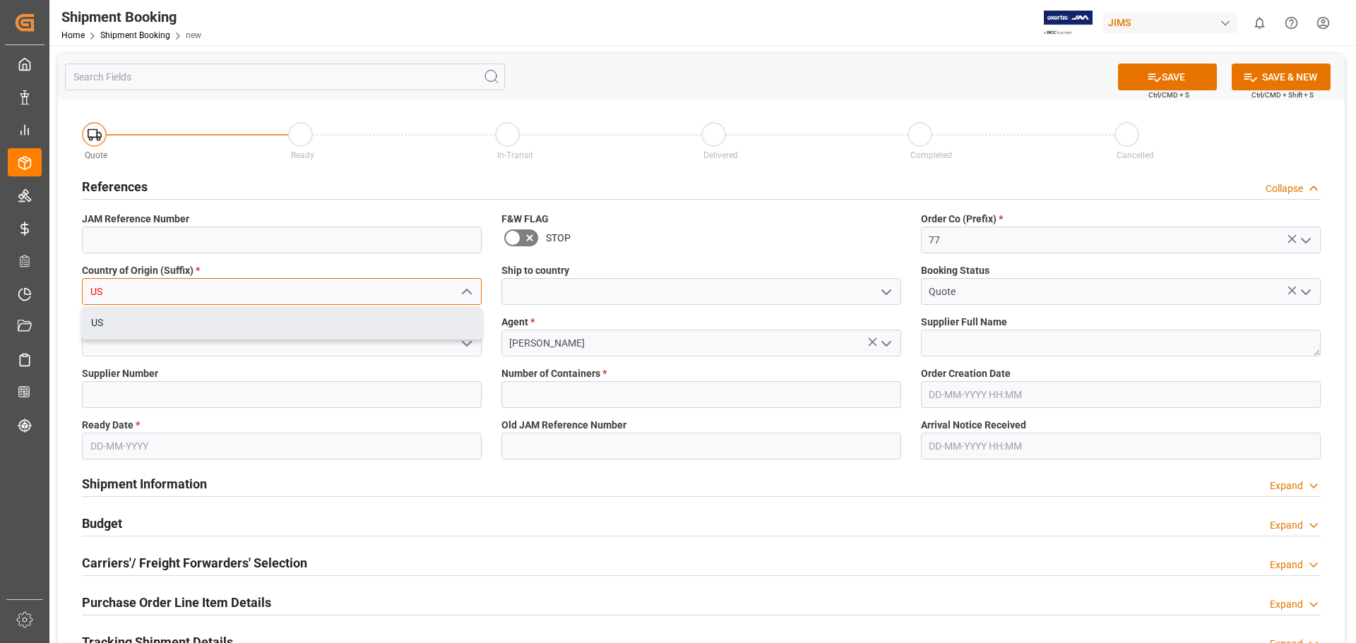
click at [153, 323] on div "US" at bounding box center [282, 323] width 398 height 32
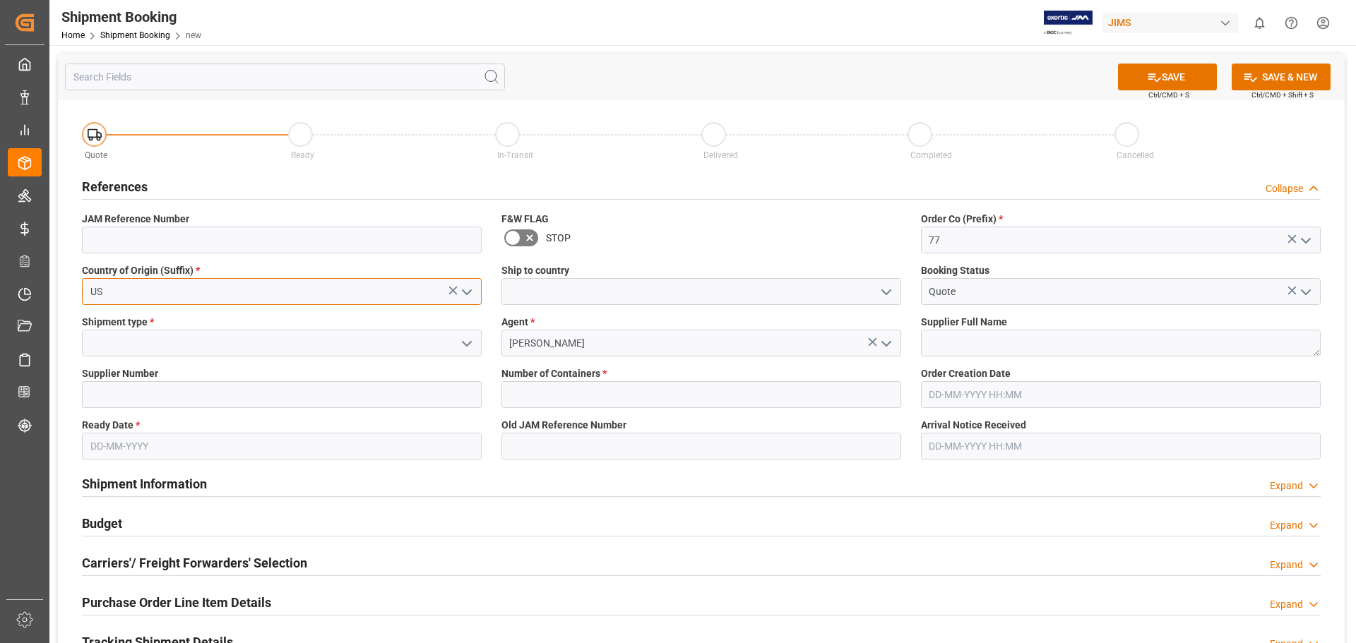
type input "US"
click at [145, 393] on input at bounding box center [282, 394] width 400 height 27
paste input "381186"
type input "381186"
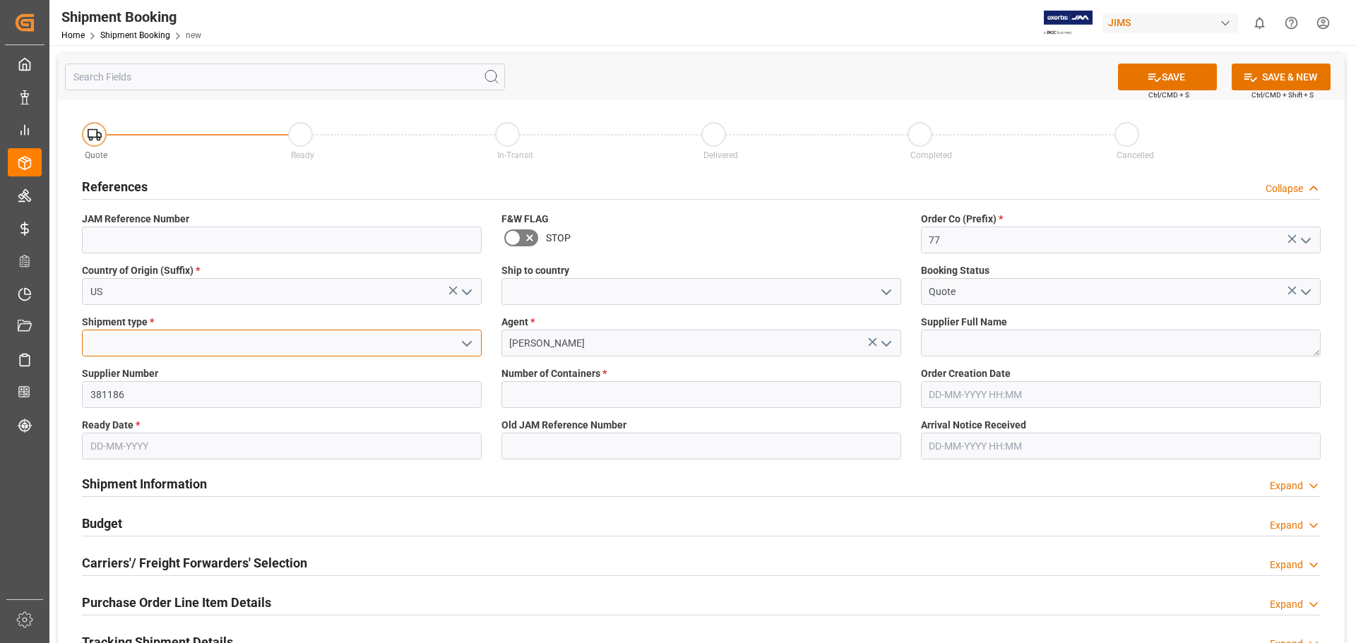
click at [171, 333] on input at bounding box center [282, 343] width 400 height 27
click at [203, 342] on input at bounding box center [282, 343] width 400 height 27
click at [466, 345] on polyline "open menu" at bounding box center [467, 344] width 8 height 4
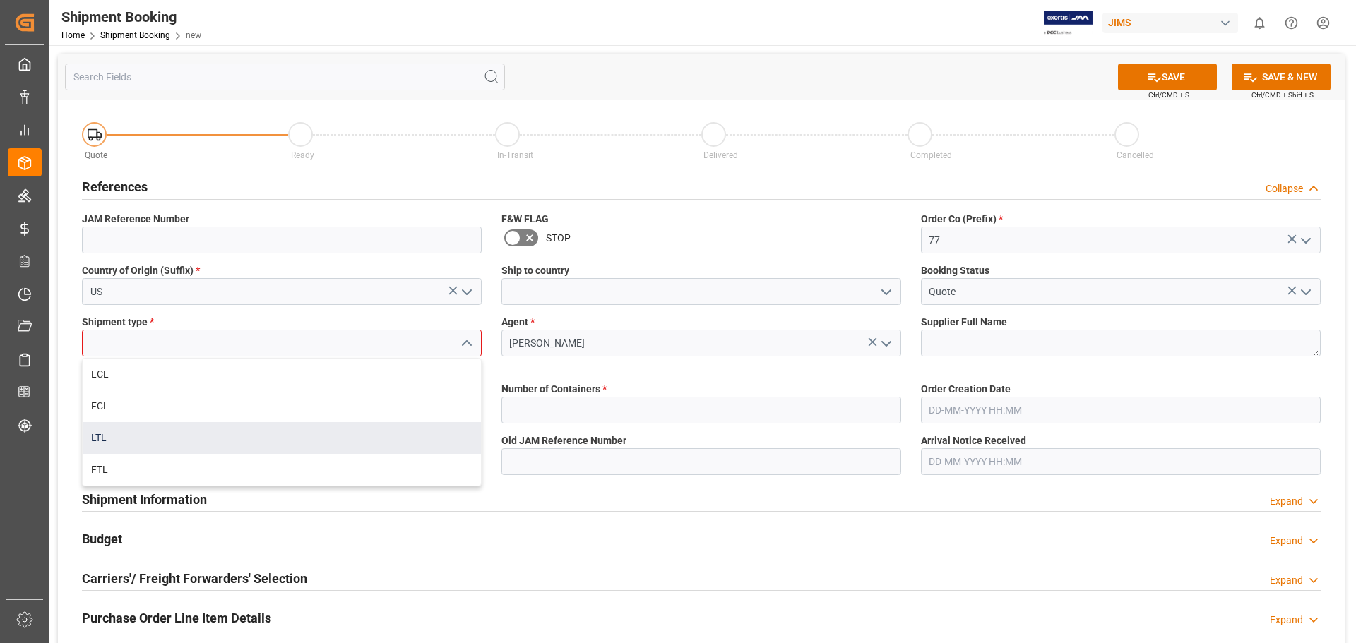
click at [380, 442] on div "LTL" at bounding box center [282, 438] width 398 height 32
type input "LTL"
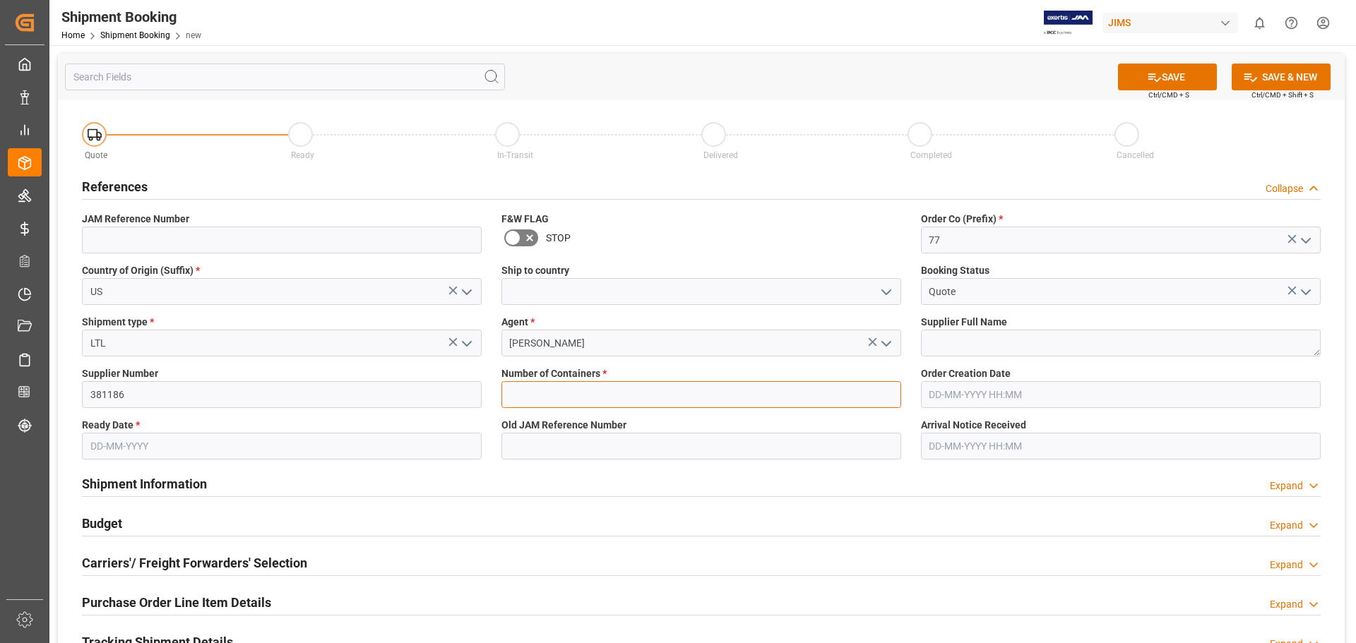
click at [547, 399] on input "text" at bounding box center [701, 394] width 400 height 27
type input "0"
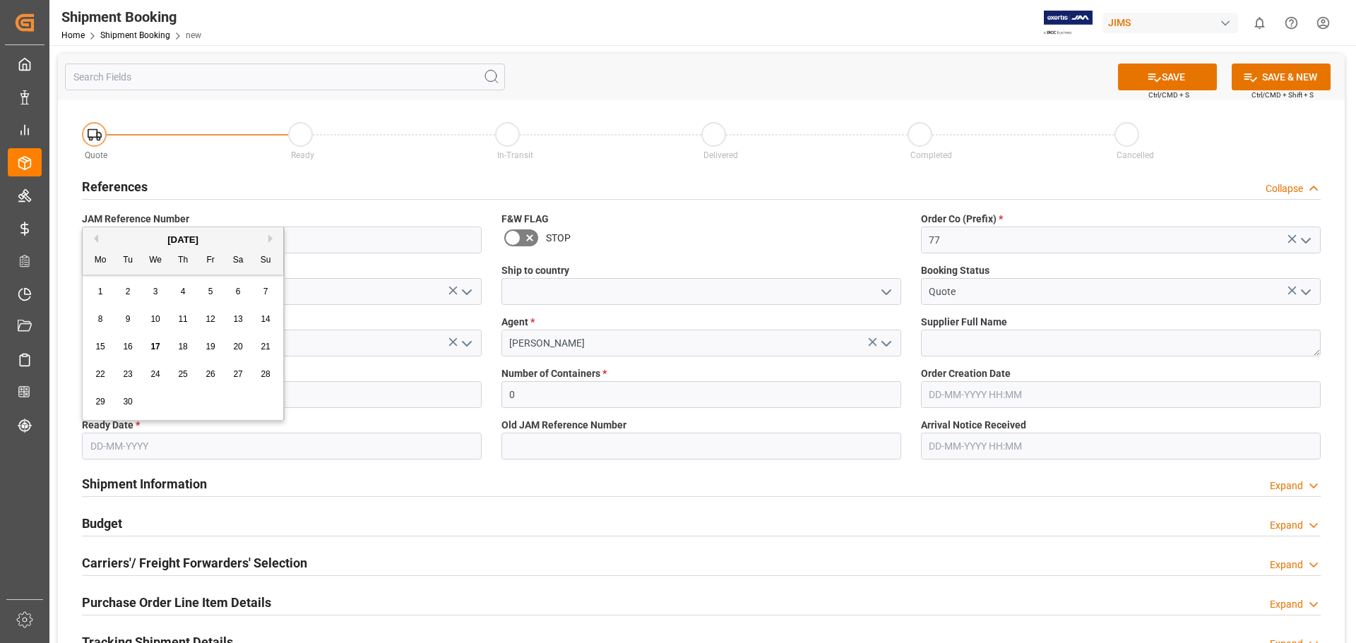
click at [123, 446] on input "text" at bounding box center [282, 446] width 400 height 27
click at [153, 342] on span "17" at bounding box center [154, 347] width 9 height 10
click at [125, 447] on input "17-09-2025" at bounding box center [282, 446] width 400 height 27
click at [186, 350] on span "18" at bounding box center [182, 347] width 9 height 10
type input "[DATE]"
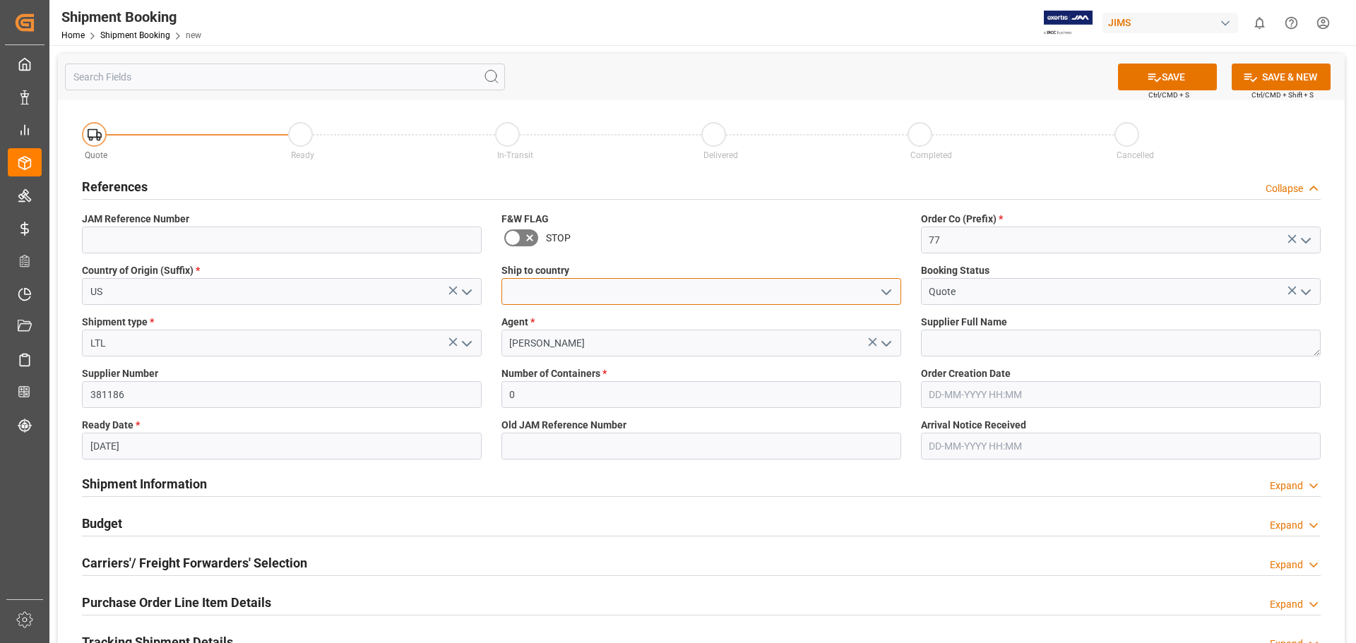
click at [712, 299] on input at bounding box center [701, 291] width 400 height 27
click at [881, 291] on icon "open menu" at bounding box center [886, 292] width 17 height 17
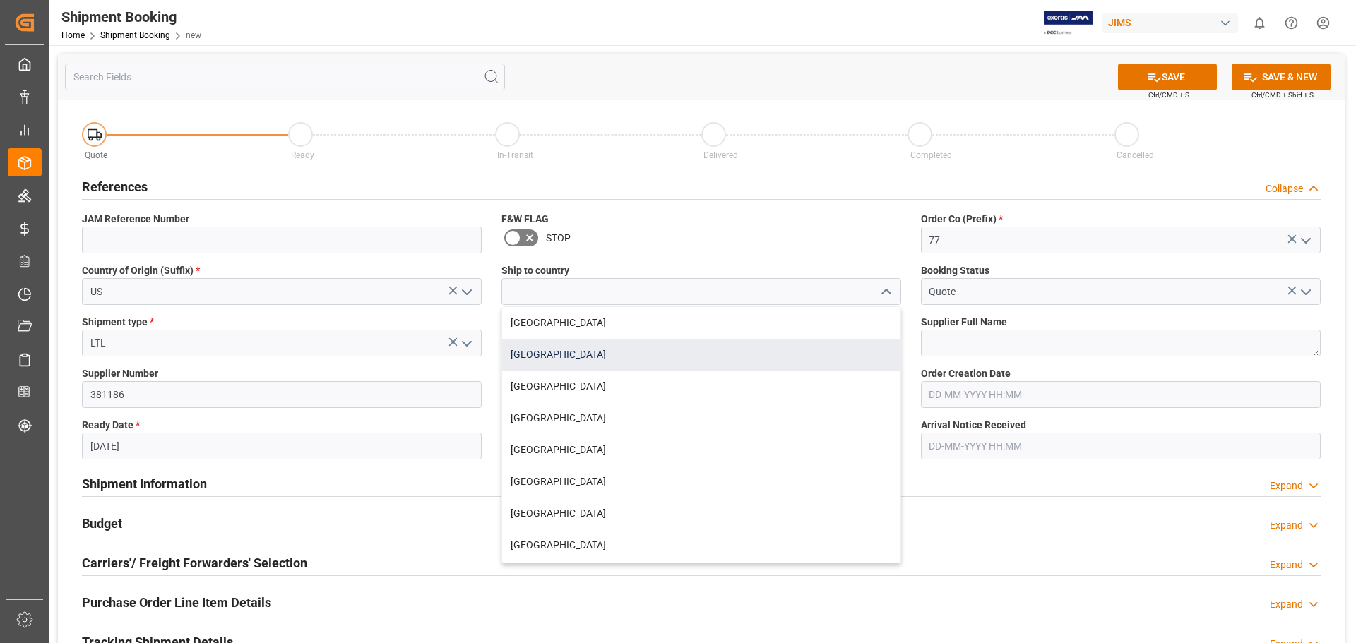
click at [585, 348] on div "[GEOGRAPHIC_DATA]" at bounding box center [701, 355] width 398 height 32
type input "[GEOGRAPHIC_DATA]"
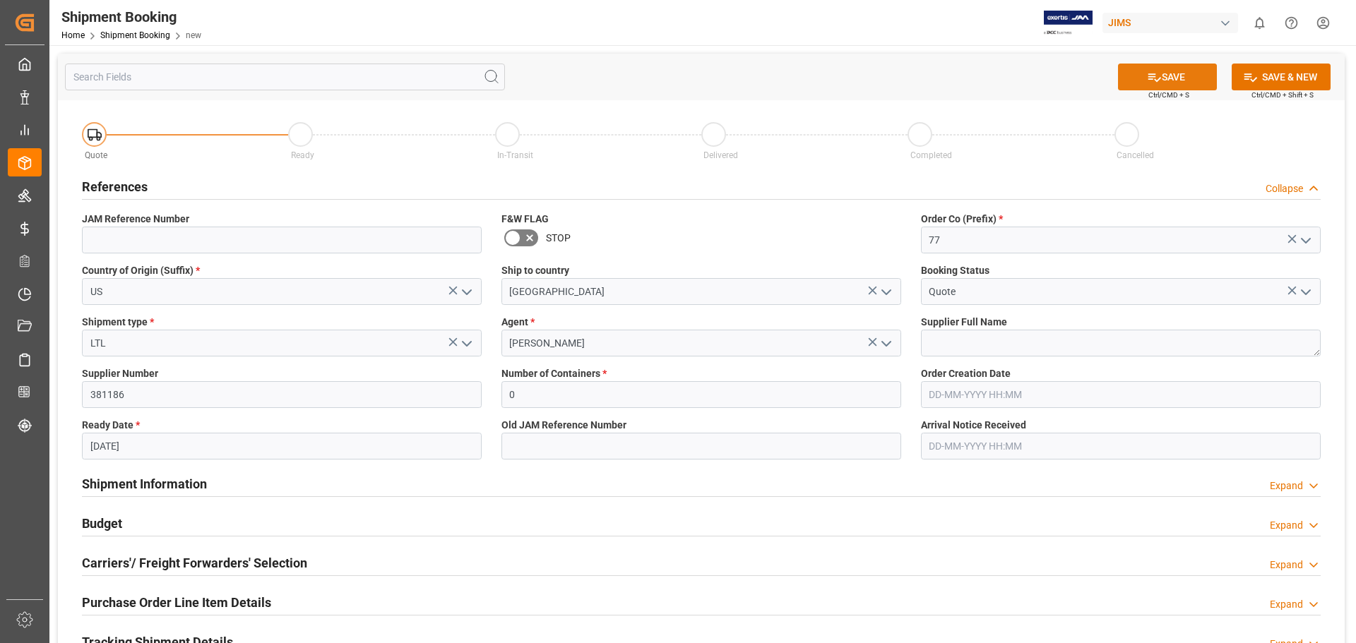
click at [1140, 85] on button "SAVE" at bounding box center [1167, 77] width 99 height 27
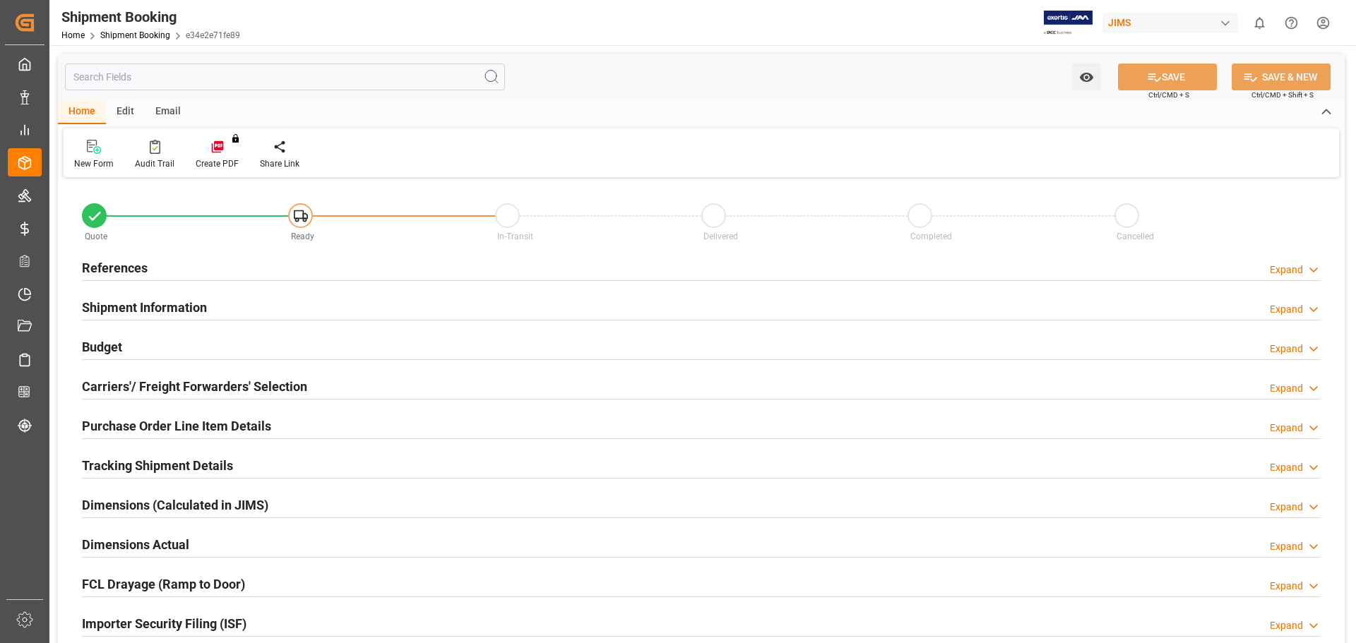
type input "0"
type input "[DATE]"
click at [128, 267] on h2 "References" at bounding box center [115, 267] width 66 height 19
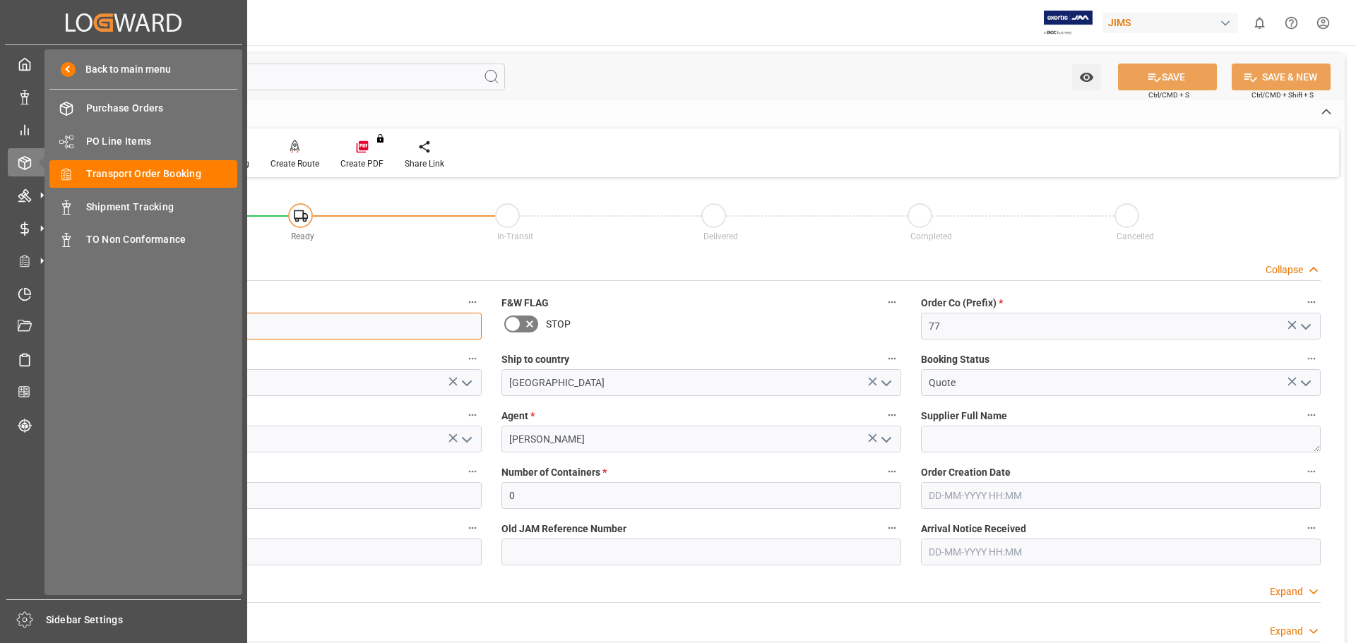
drag, startPoint x: 152, startPoint y: 328, endPoint x: 0, endPoint y: 5, distance: 356.6
click at [35, 324] on div "Created by potrace 1.15, written by [PERSON_NAME] [DATE]-[DATE] Created by potr…" at bounding box center [678, 321] width 1356 height 643
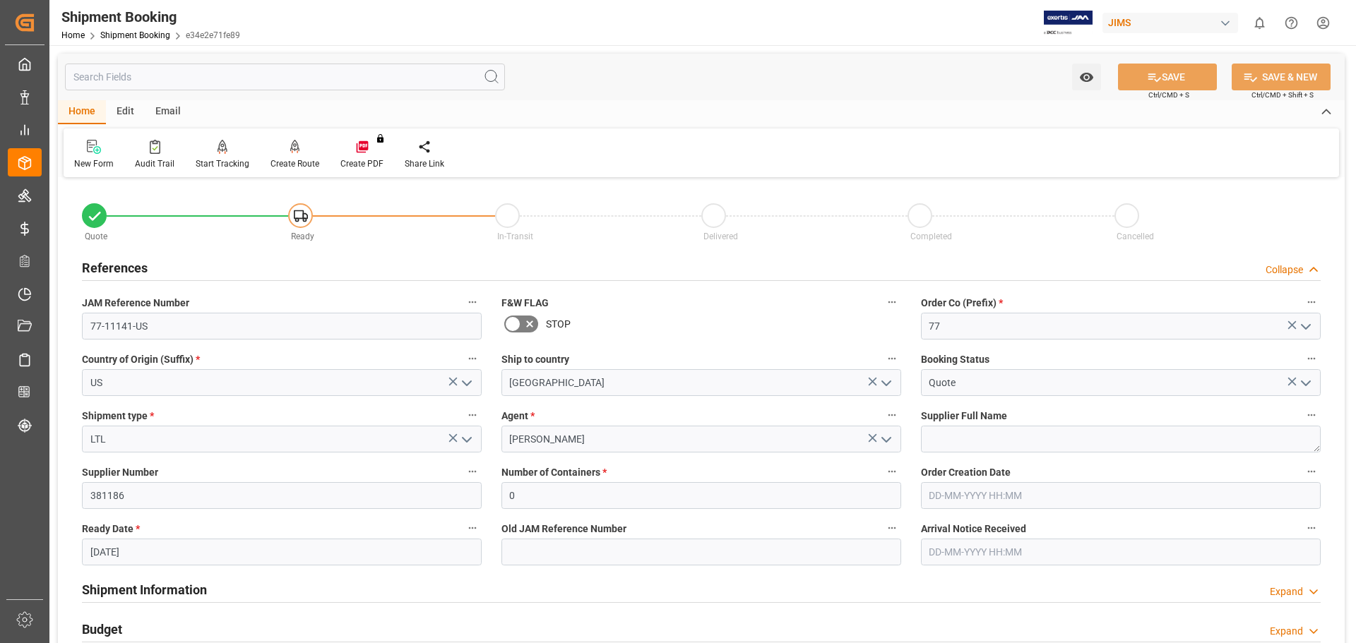
click at [558, 246] on div "Quote Ready In-Transit Delivered Completed Cancelled" at bounding box center [701, 219] width 1258 height 60
click at [93, 148] on icon at bounding box center [94, 147] width 14 height 14
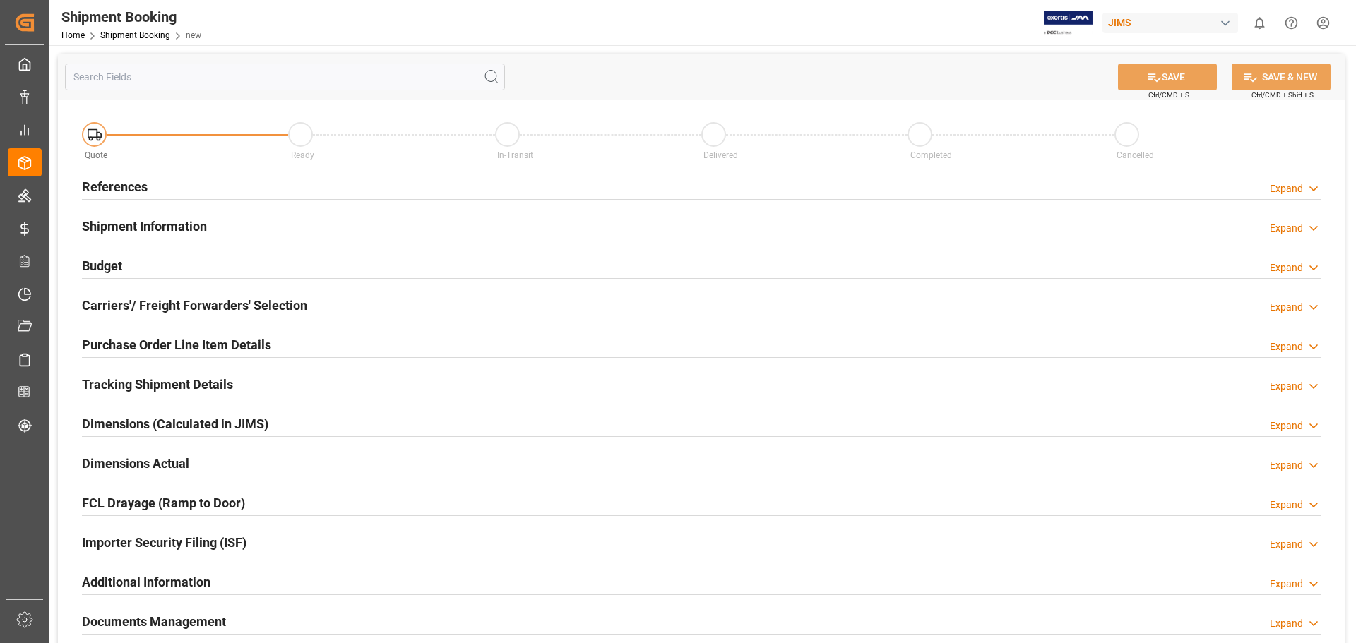
click at [109, 189] on h2 "References" at bounding box center [115, 186] width 66 height 19
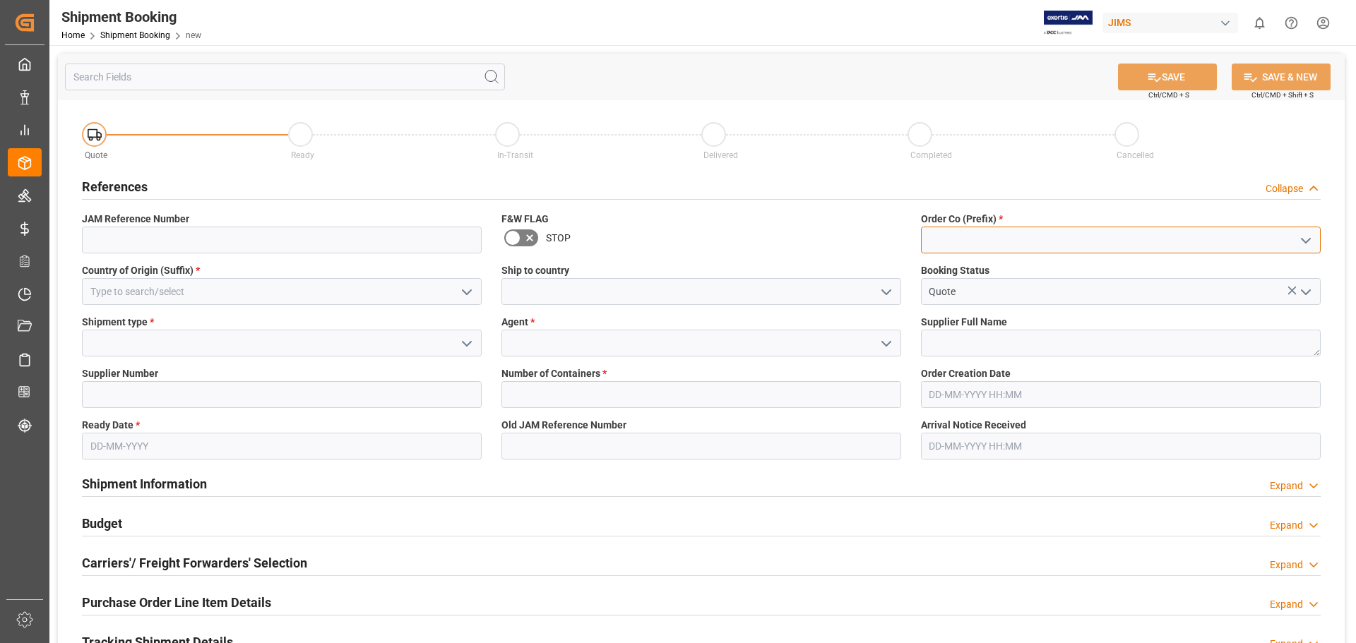
click at [977, 246] on input at bounding box center [1121, 240] width 400 height 27
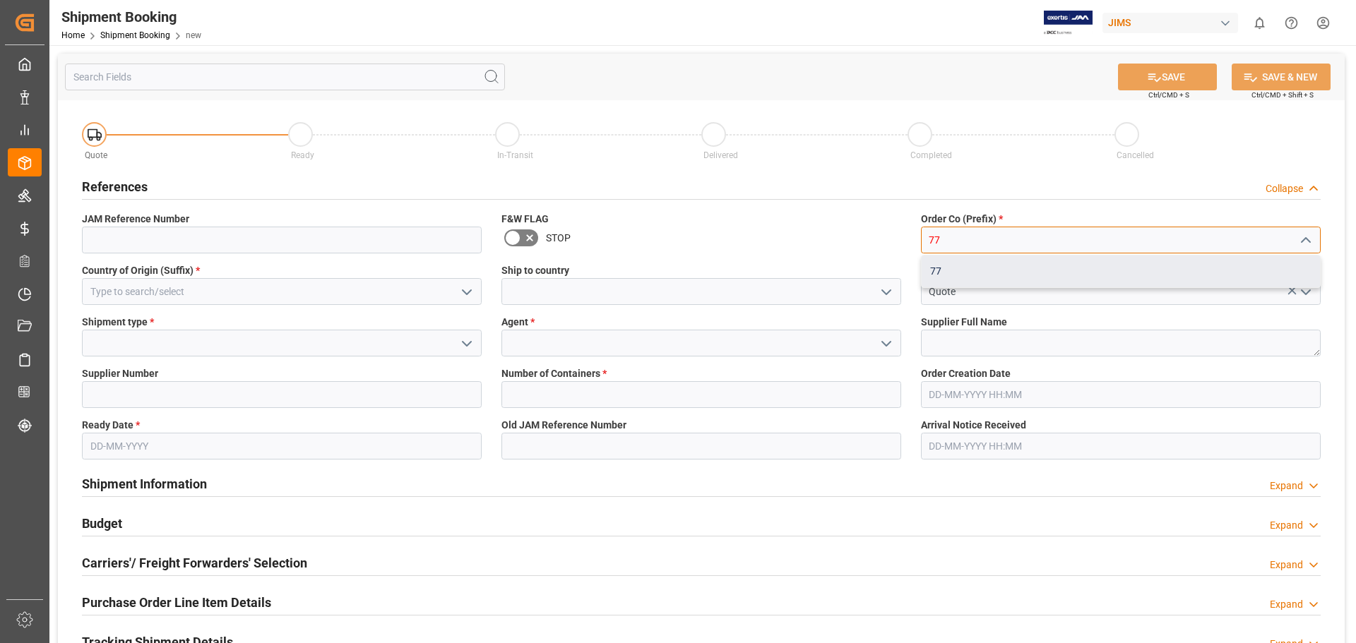
click at [965, 268] on div "77" at bounding box center [1121, 272] width 398 height 32
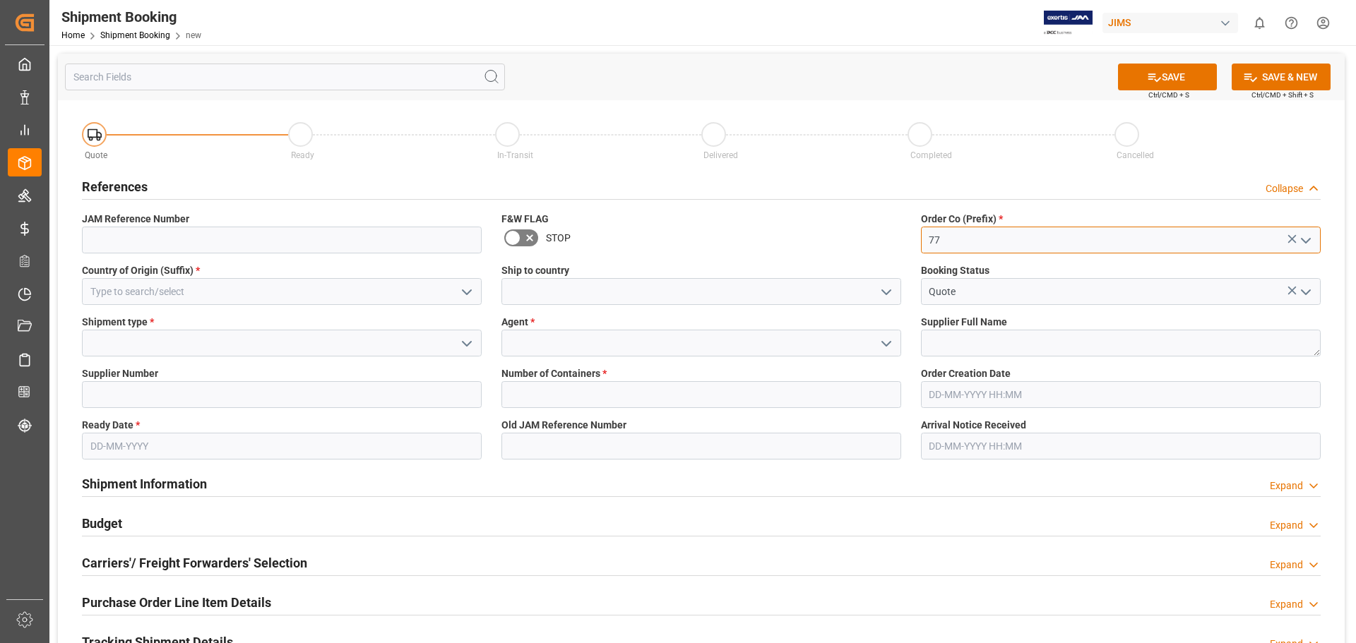
type input "77"
click at [143, 289] on input at bounding box center [282, 291] width 400 height 27
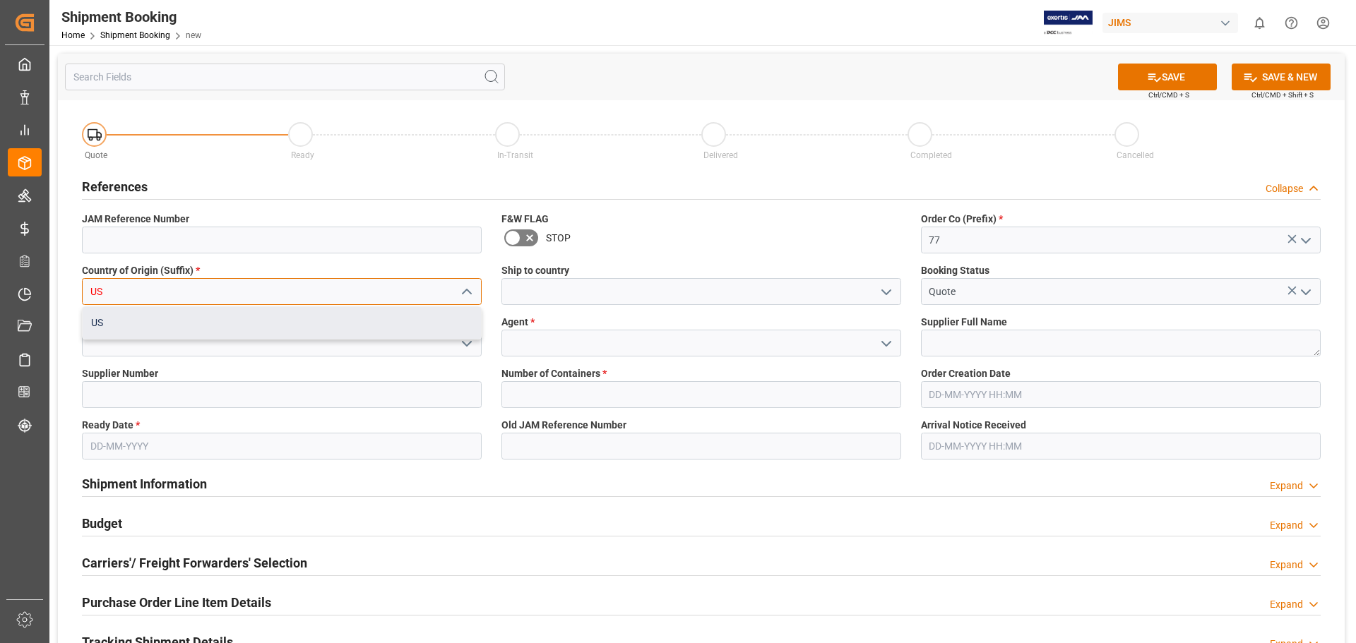
click at [156, 321] on div "US" at bounding box center [282, 323] width 398 height 32
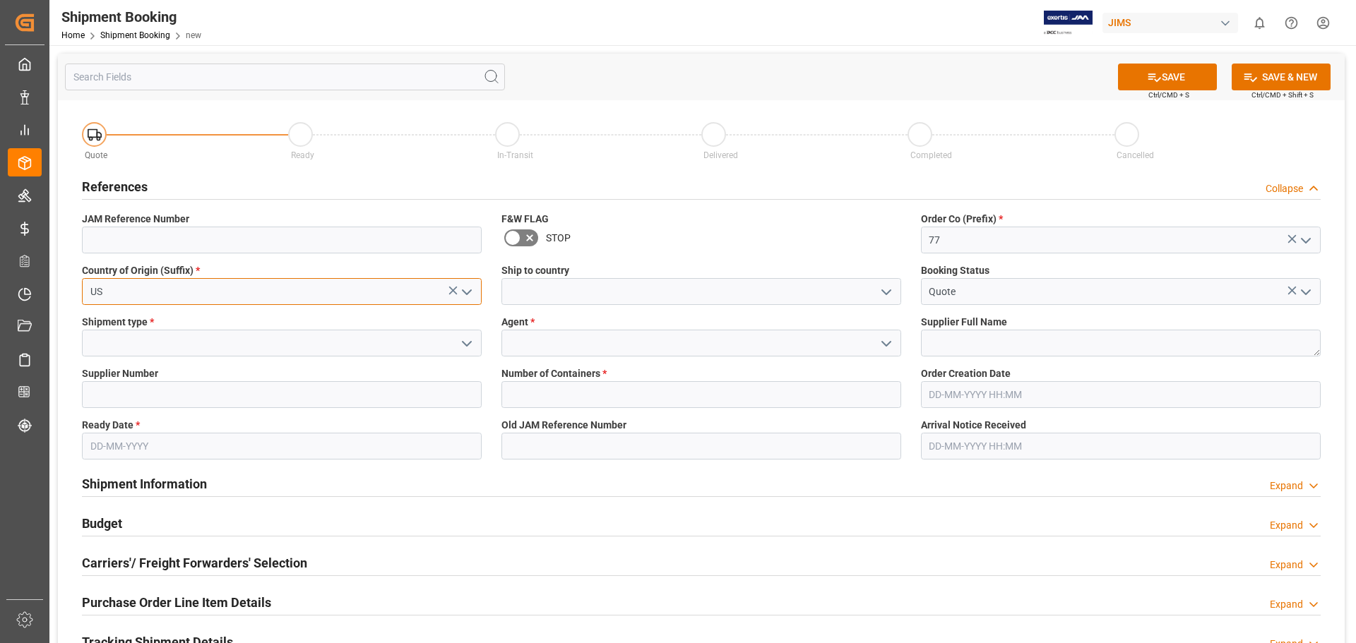
type input "US"
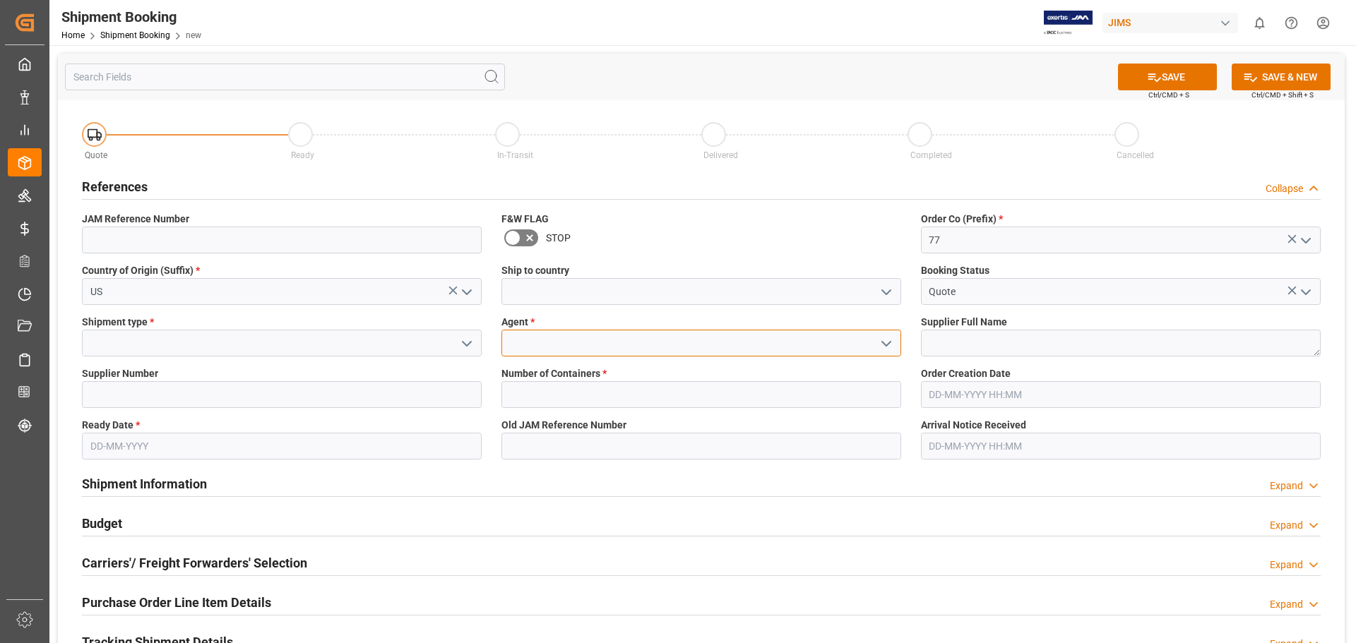
click at [546, 350] on input at bounding box center [701, 343] width 400 height 27
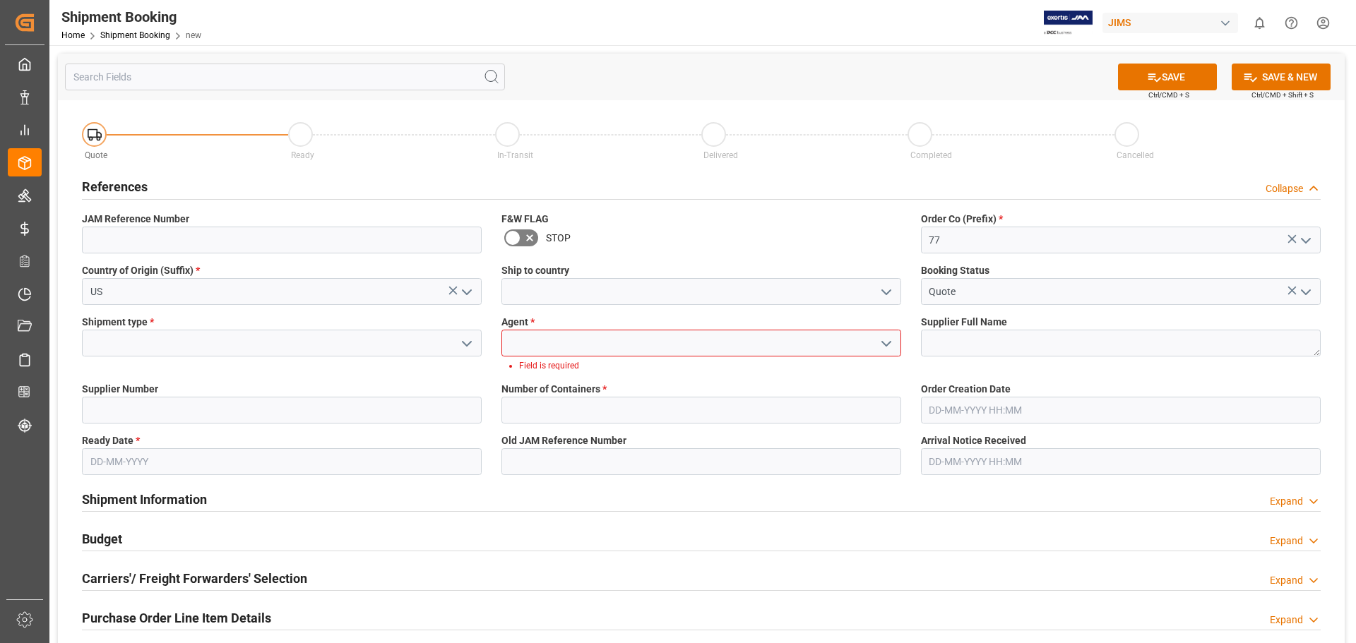
click at [888, 346] on icon "open menu" at bounding box center [886, 343] width 17 height 17
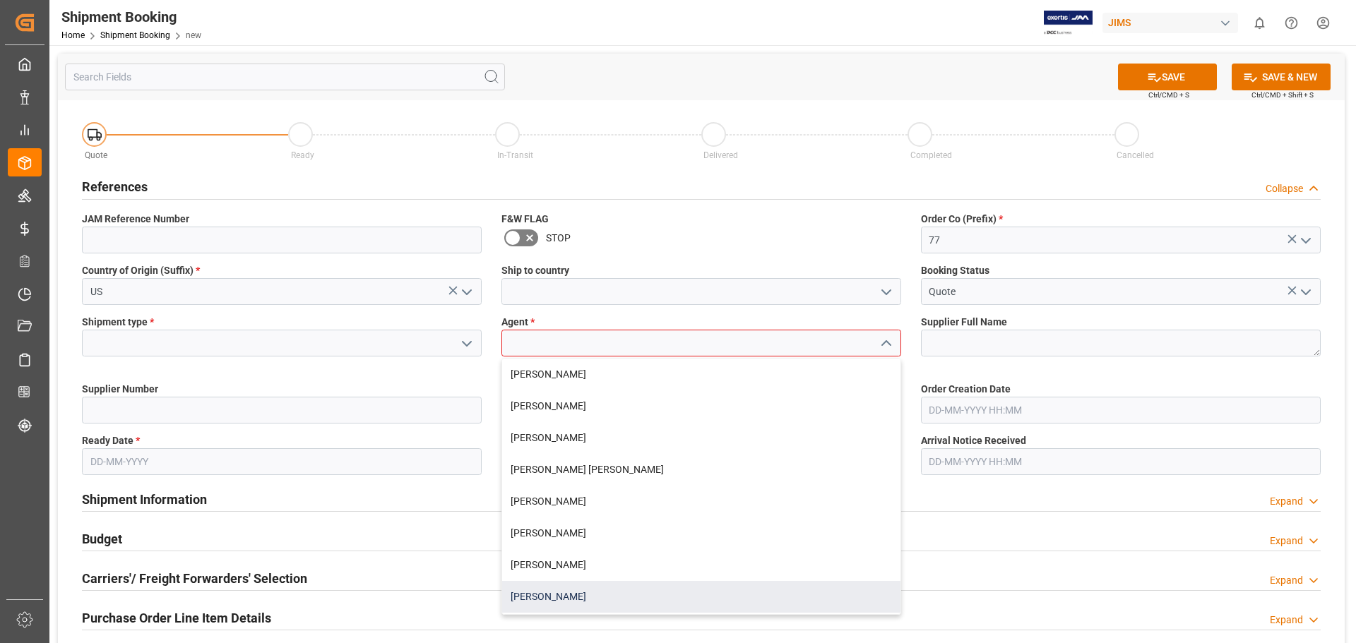
click at [538, 590] on div "[PERSON_NAME]" at bounding box center [701, 597] width 398 height 32
type input "[PERSON_NAME]"
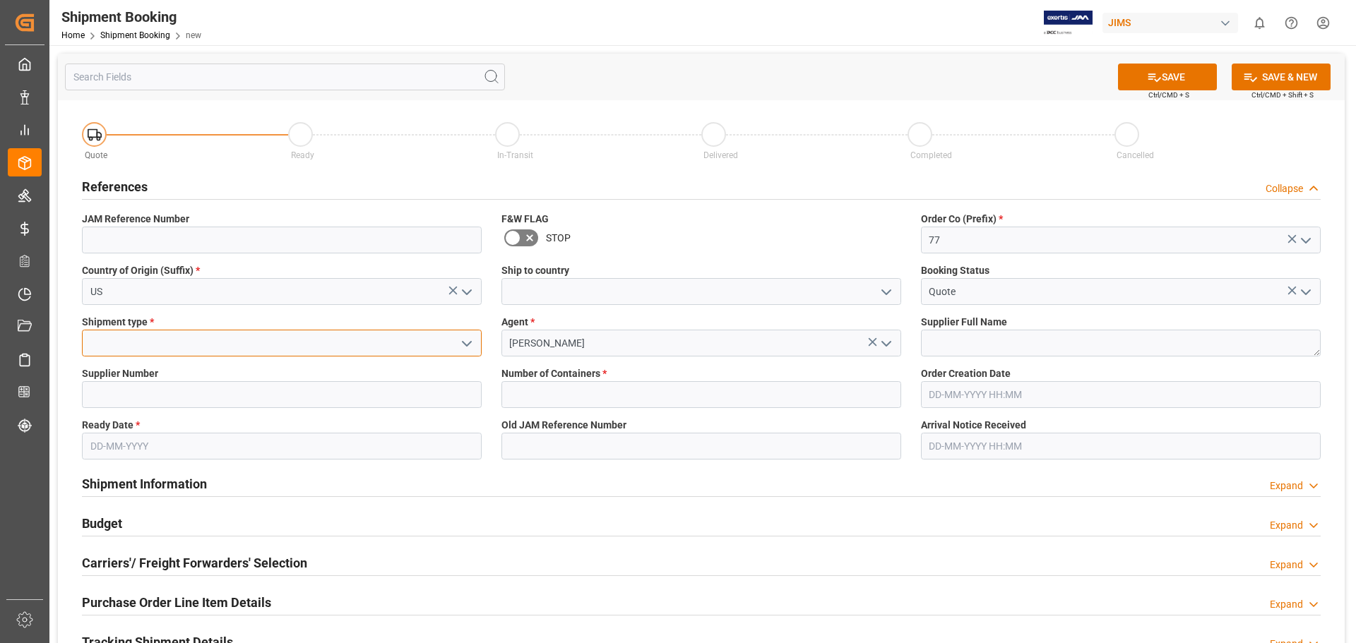
click at [153, 340] on input at bounding box center [282, 343] width 400 height 27
type input "557"
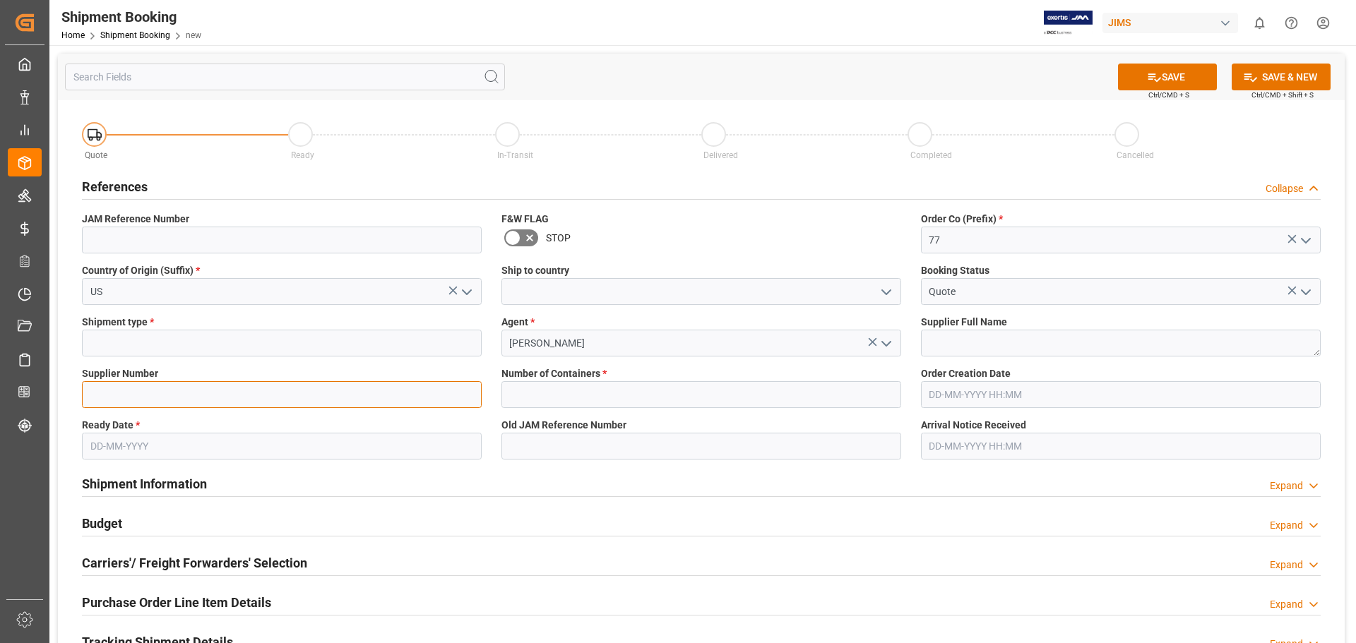
click at [155, 394] on div "Quote Ready In-Transit Delivered Completed Cancelled References Collapse JAM Re…" at bounding box center [701, 526] width 1287 height 853
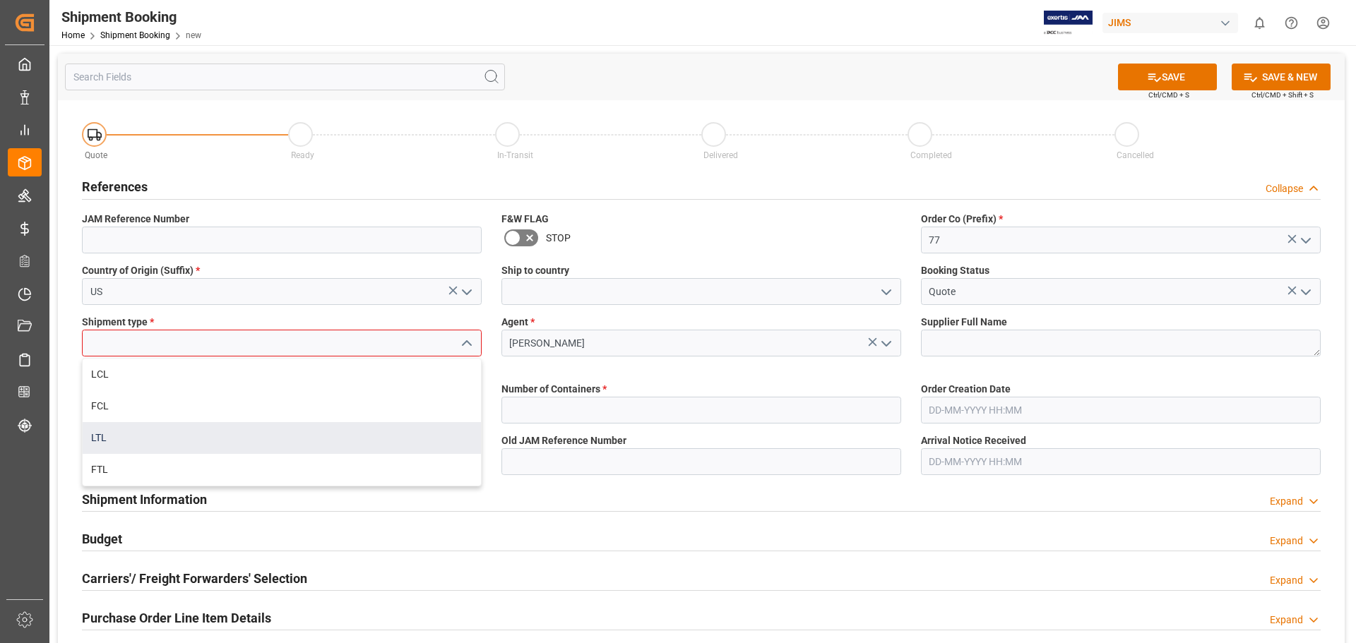
click at [133, 434] on div "LTL" at bounding box center [282, 438] width 398 height 32
type input "LTL"
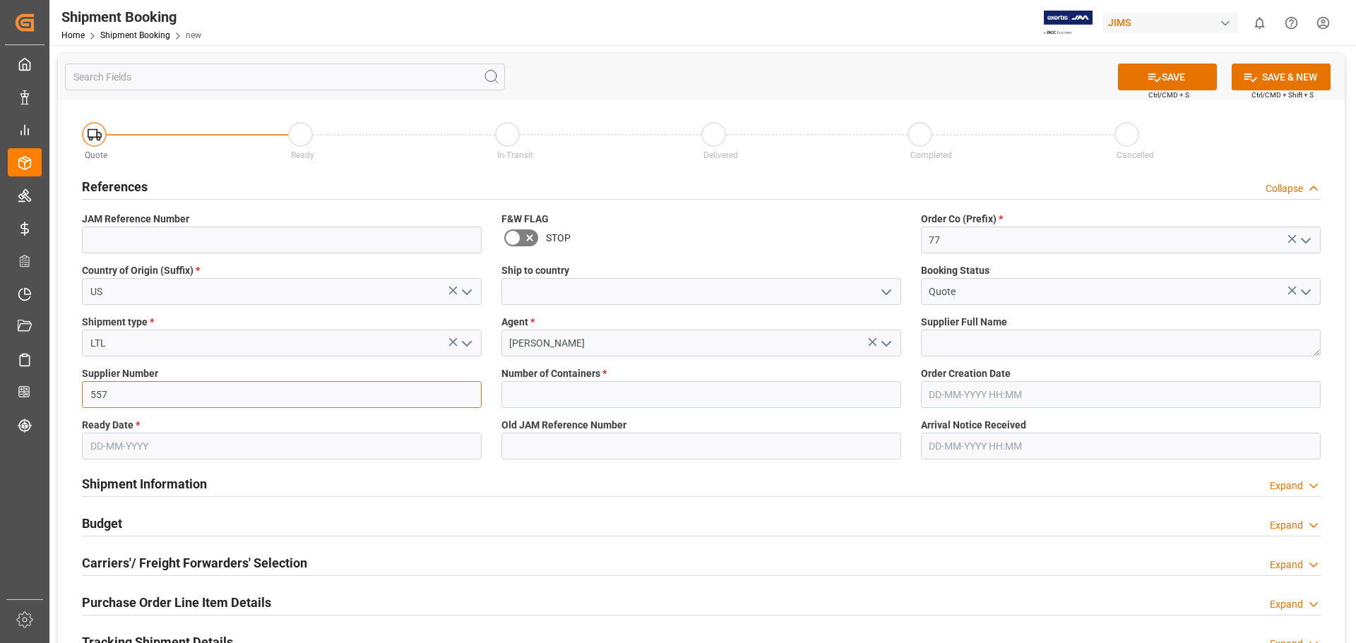
type input "557"
click at [125, 441] on input "text" at bounding box center [282, 446] width 400 height 27
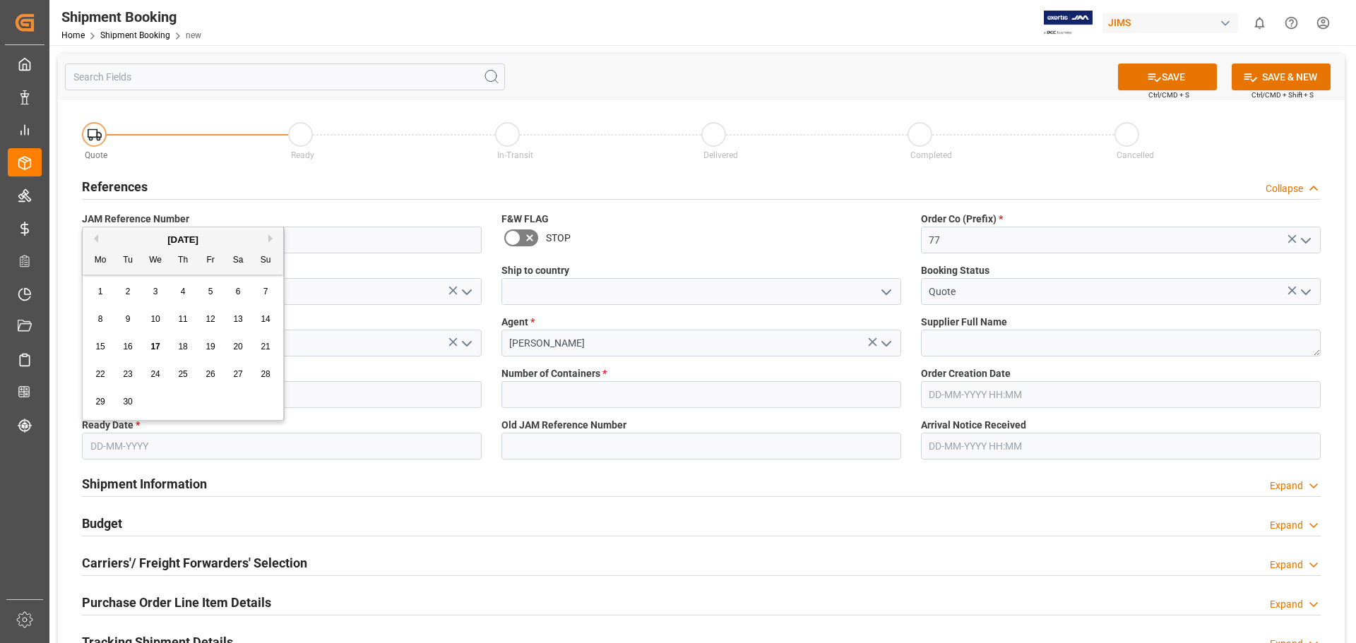
click at [183, 342] on span "18" at bounding box center [182, 347] width 9 height 10
type input "[DATE]"
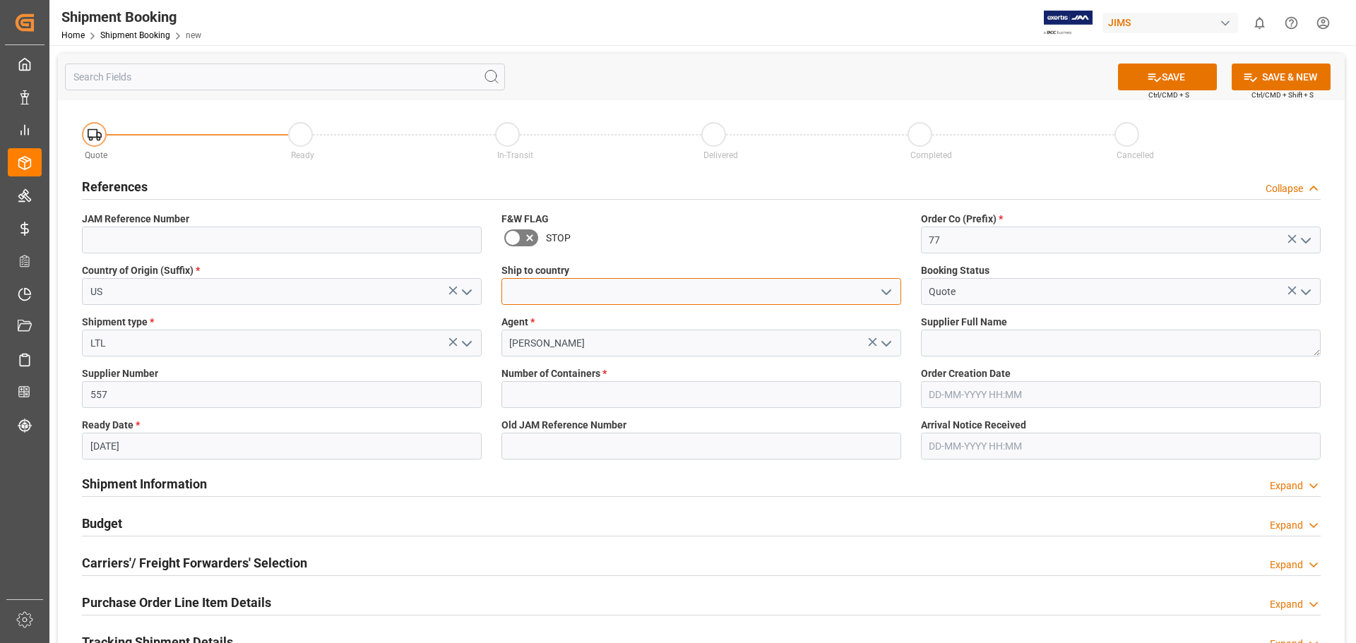
click at [652, 294] on input at bounding box center [701, 291] width 400 height 27
click at [884, 292] on polyline "open menu" at bounding box center [886, 292] width 8 height 4
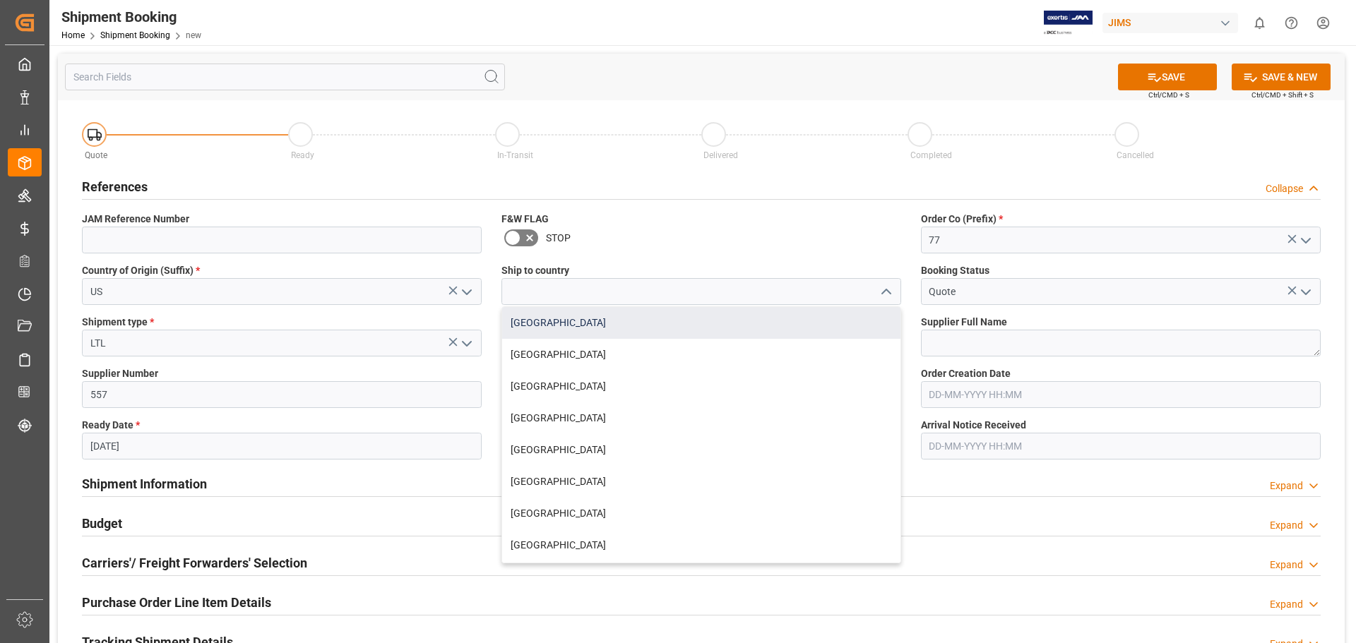
click at [847, 318] on div "[GEOGRAPHIC_DATA]" at bounding box center [701, 323] width 398 height 32
type input "[GEOGRAPHIC_DATA]"
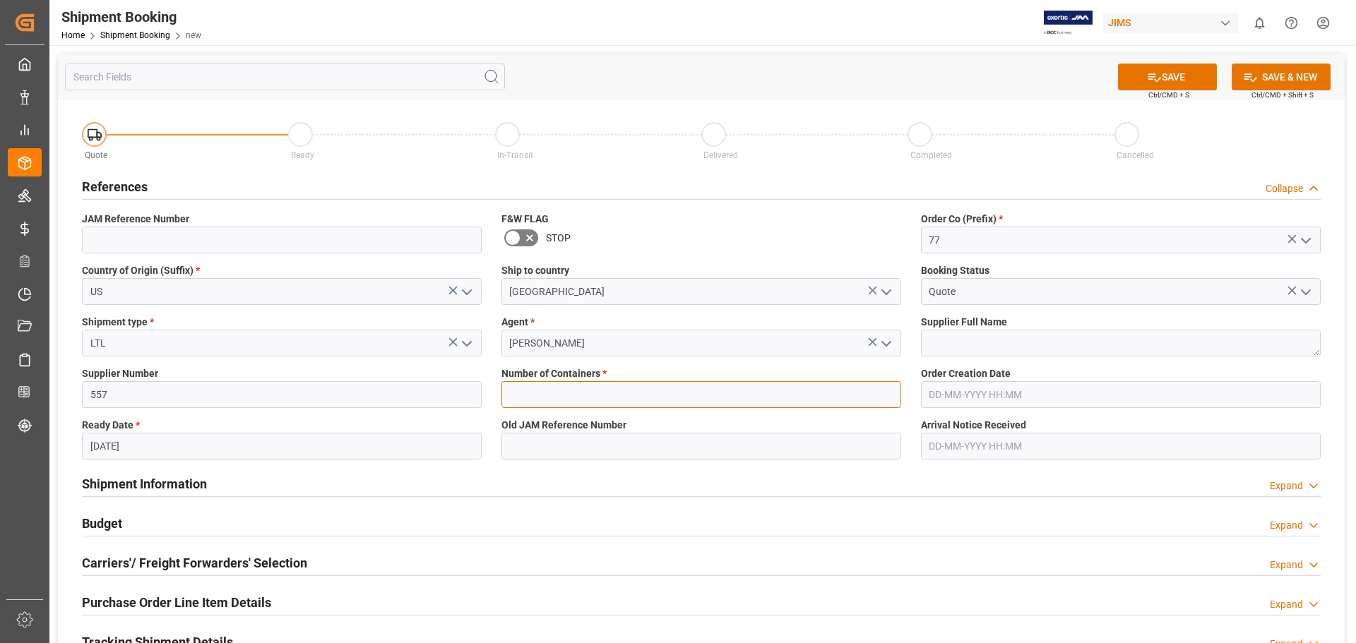
click at [729, 395] on input "text" at bounding box center [701, 394] width 400 height 27
type input "0"
click at [876, 514] on div "Budget Expand" at bounding box center [701, 522] width 1239 height 27
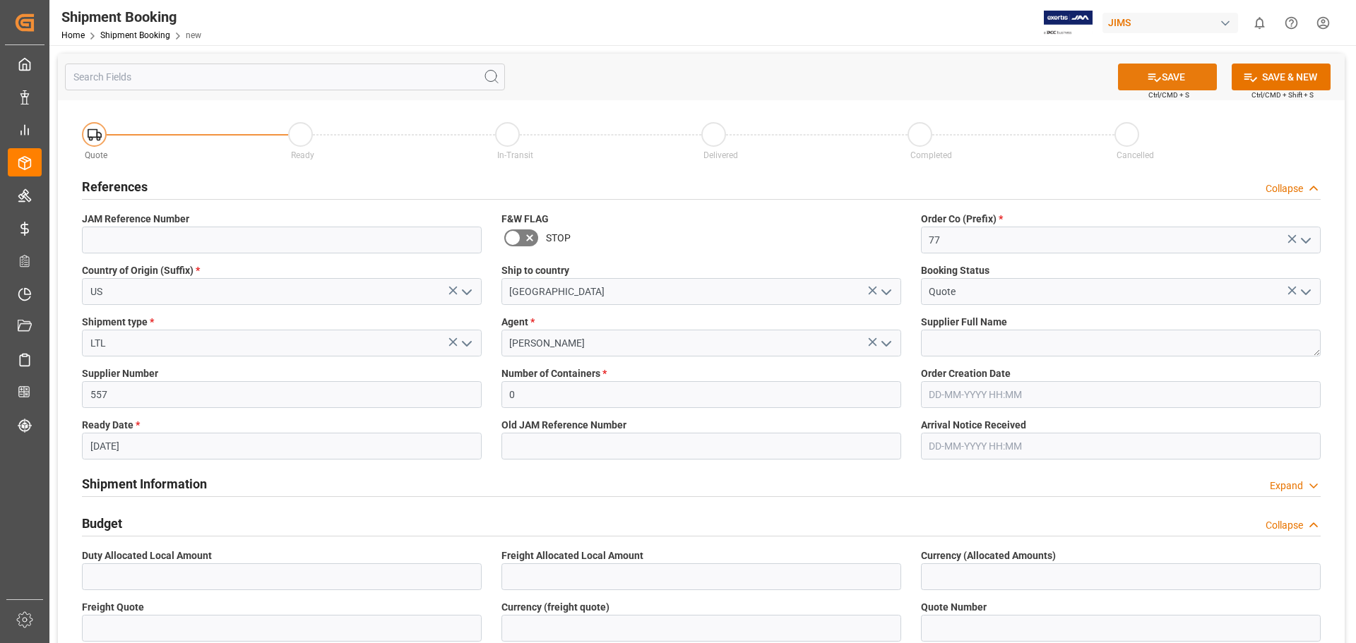
click at [1167, 73] on button "SAVE" at bounding box center [1167, 77] width 99 height 27
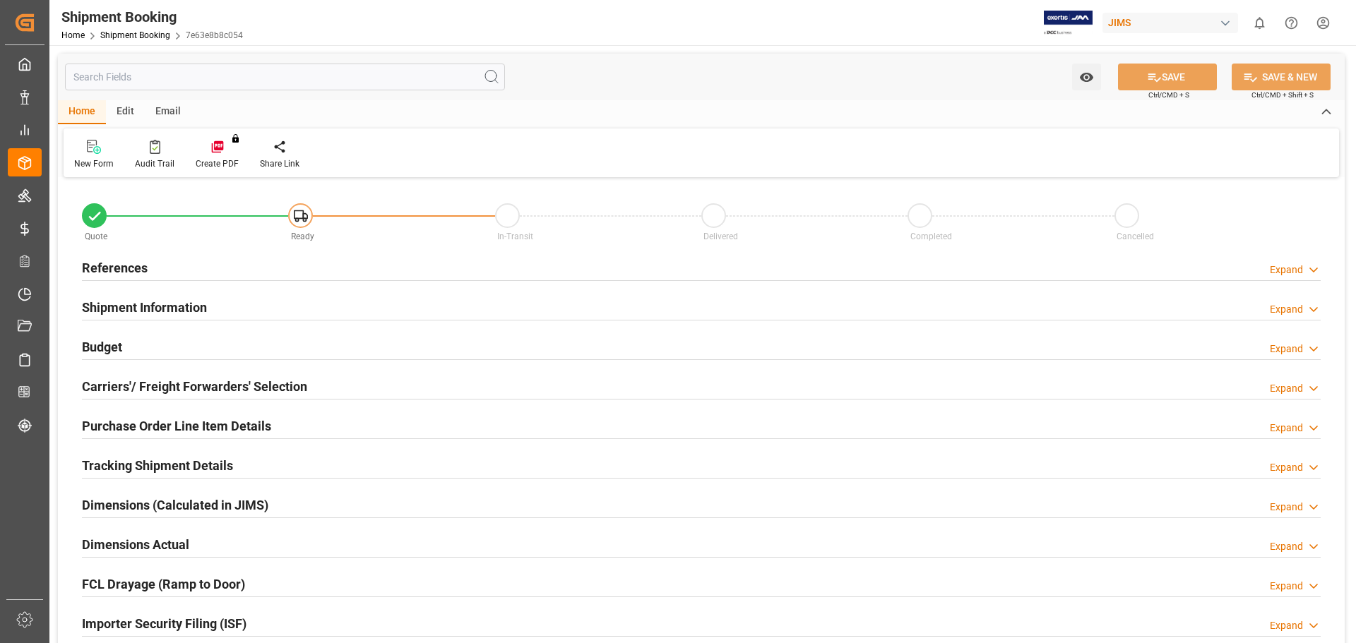
type input "0"
type input "[DATE]"
click at [117, 266] on h2 "References" at bounding box center [115, 267] width 66 height 19
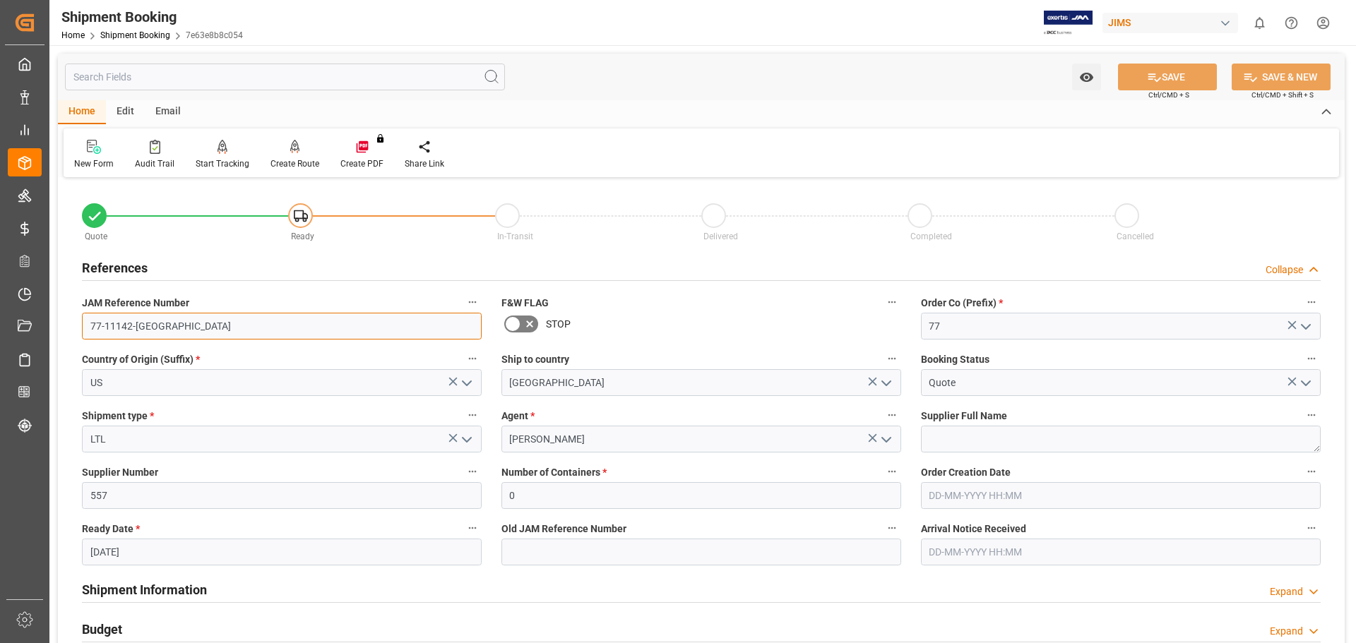
drag, startPoint x: 150, startPoint y: 328, endPoint x: 51, endPoint y: 179, distance: 179.8
click at [64, 326] on div "Quote Ready In-Transit Delivered Completed Cancelled References Collapse JAM Re…" at bounding box center [701, 620] width 1287 height 878
click at [120, 34] on link "Shipment Booking" at bounding box center [135, 35] width 70 height 10
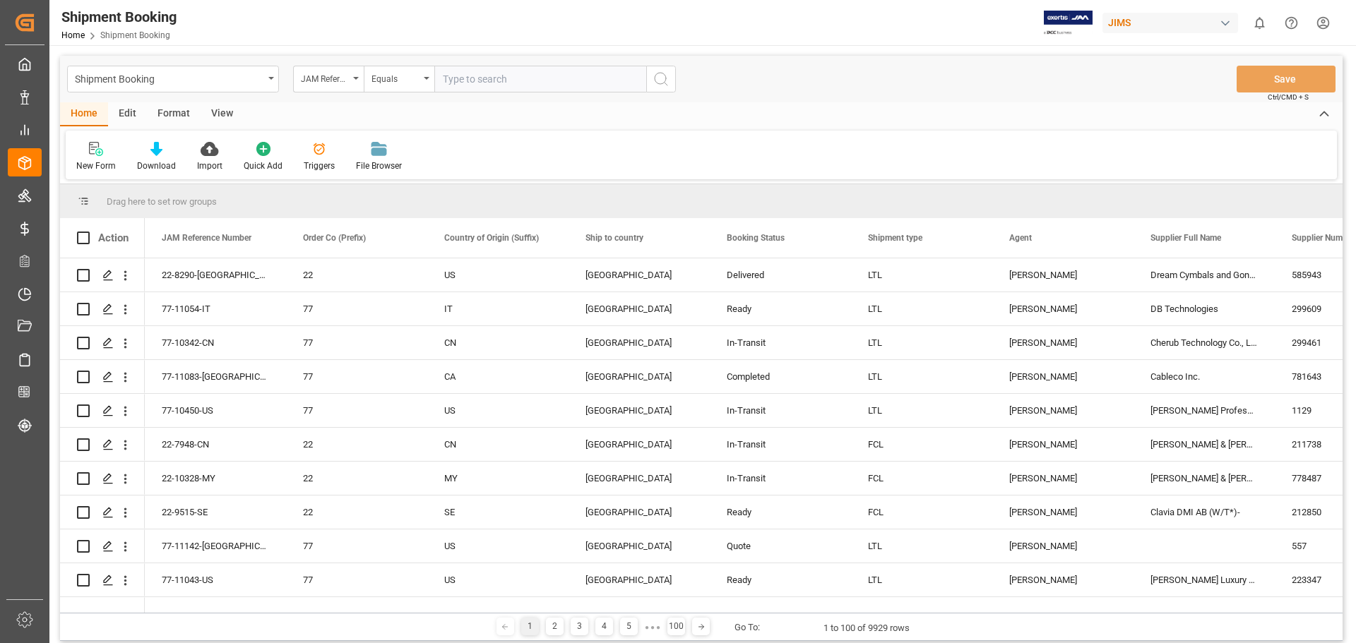
click at [862, 126] on div "Home Edit Format View New Form Download Import Quick Add Triggers File Browser" at bounding box center [701, 140] width 1282 height 77
drag, startPoint x: 488, startPoint y: 83, endPoint x: 488, endPoint y: 67, distance: 16.2
click at [488, 83] on input "text" at bounding box center [540, 79] width 212 height 27
type input "77-11141-US"
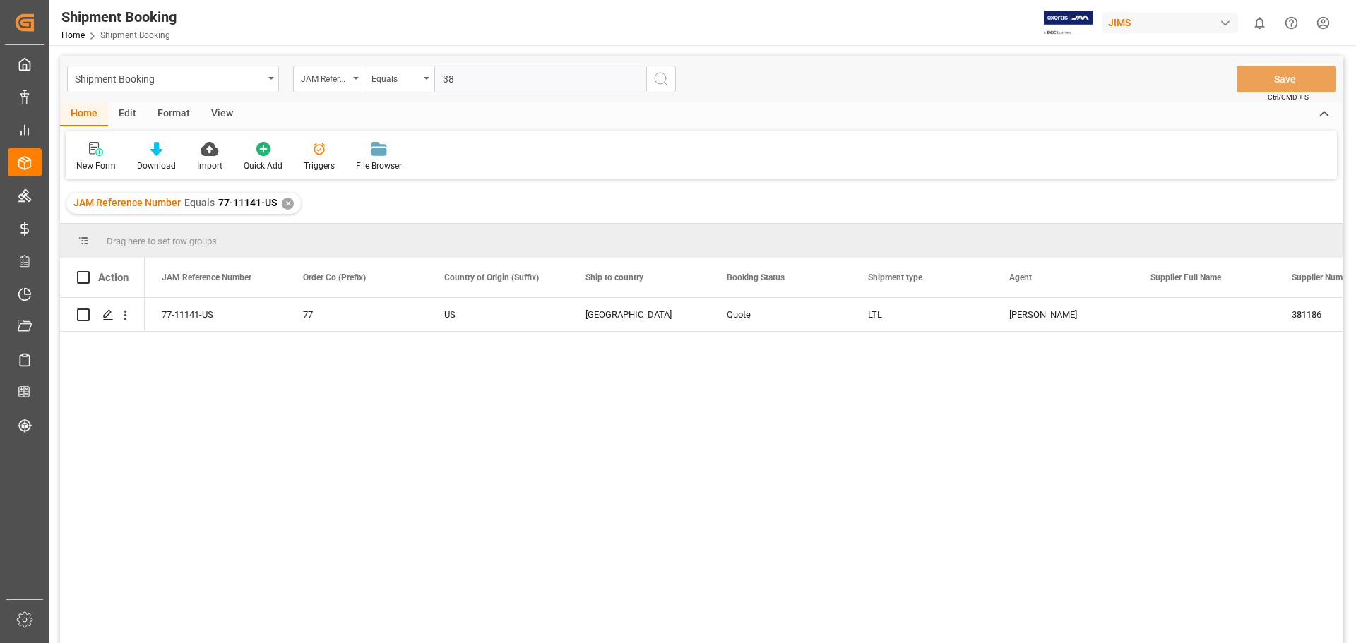
type input "38"
